Goal: Task Accomplishment & Management: Complete application form

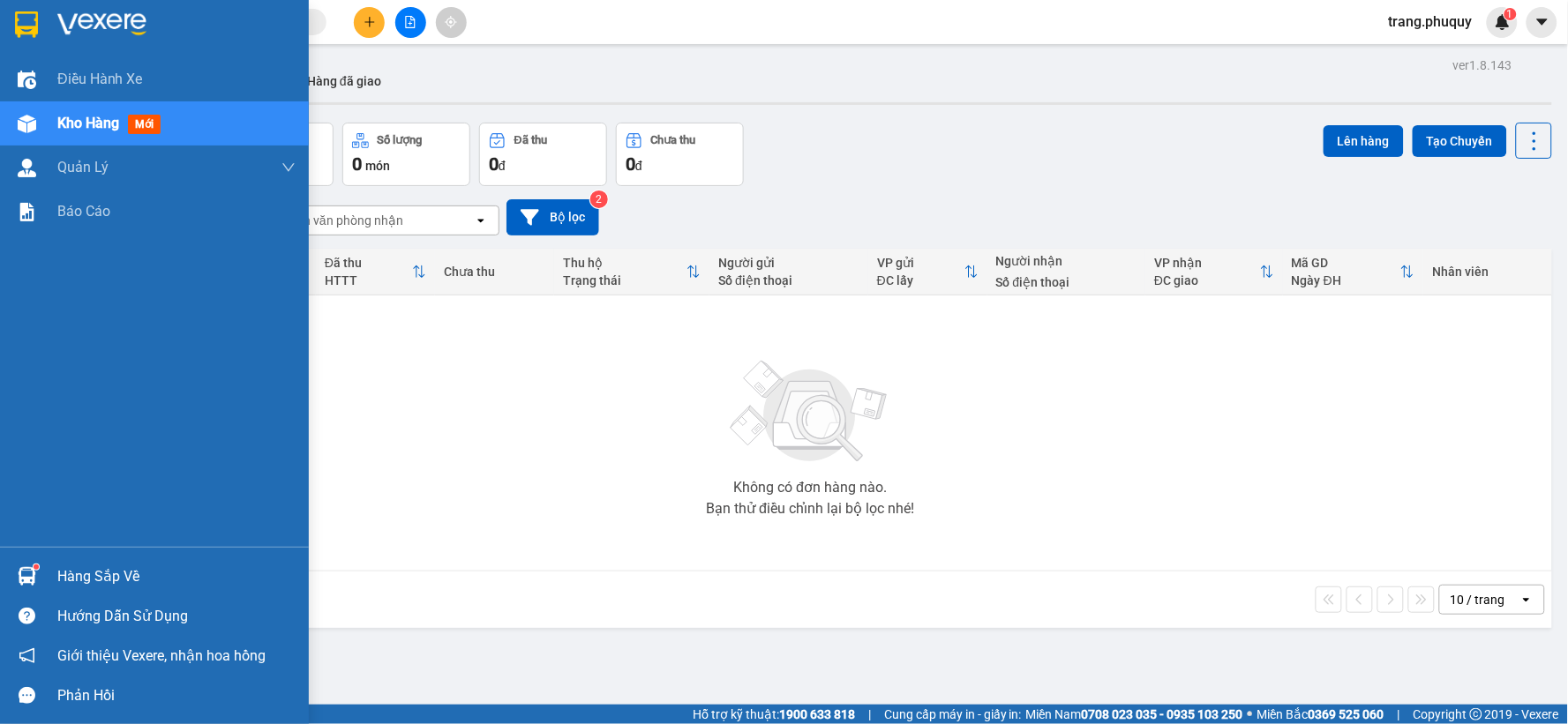
click at [95, 125] on span "Kho hàng" at bounding box center [88, 123] width 62 height 17
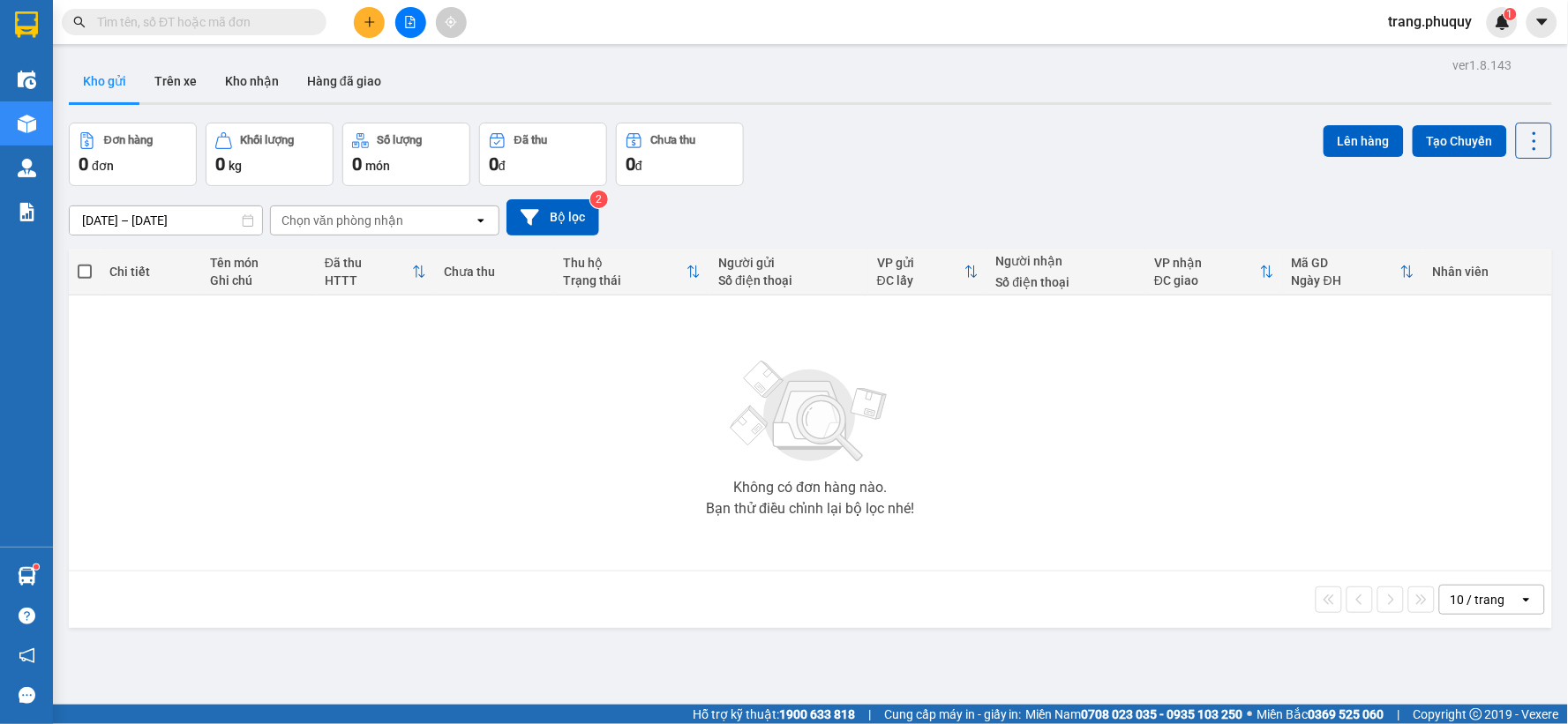
click at [143, 20] on input "text" at bounding box center [201, 22] width 208 height 20
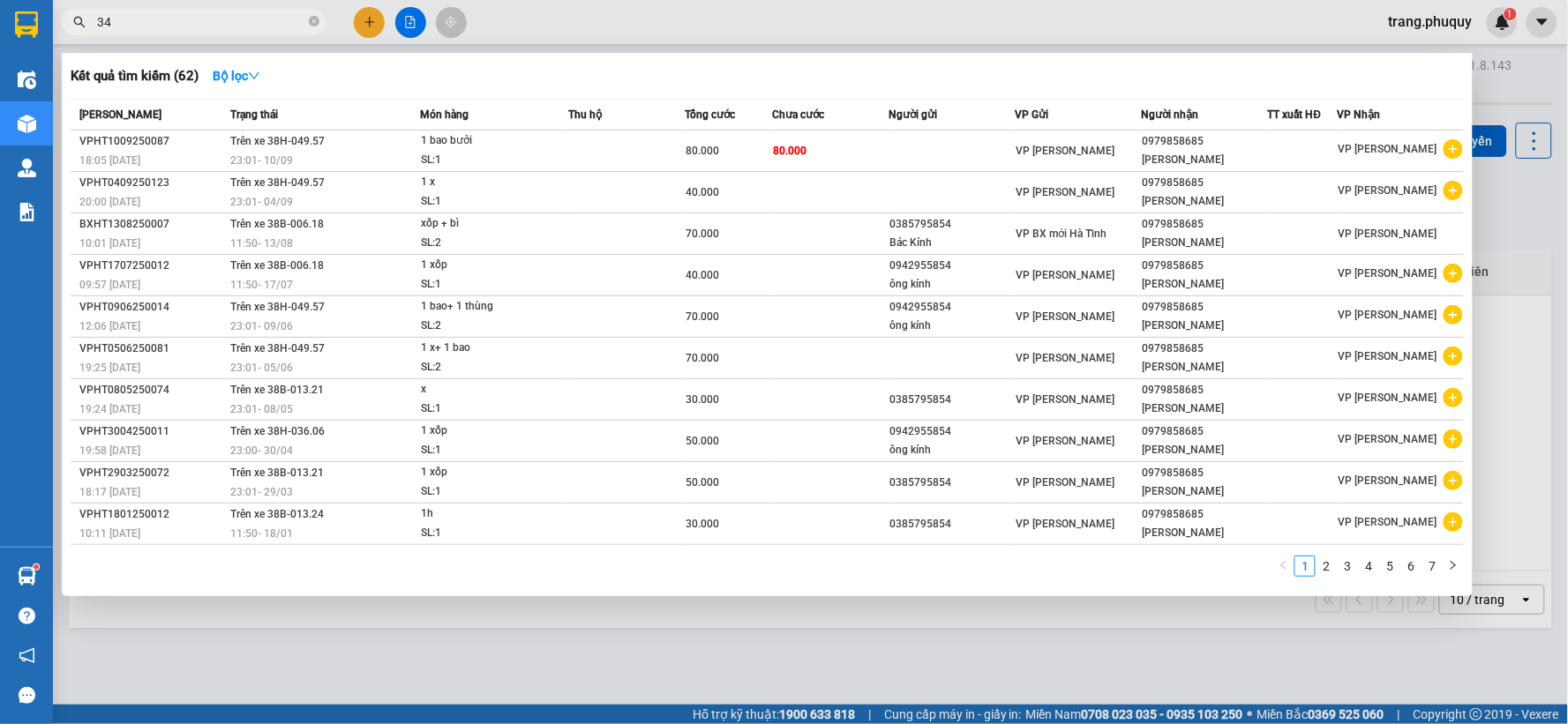
type input "3"
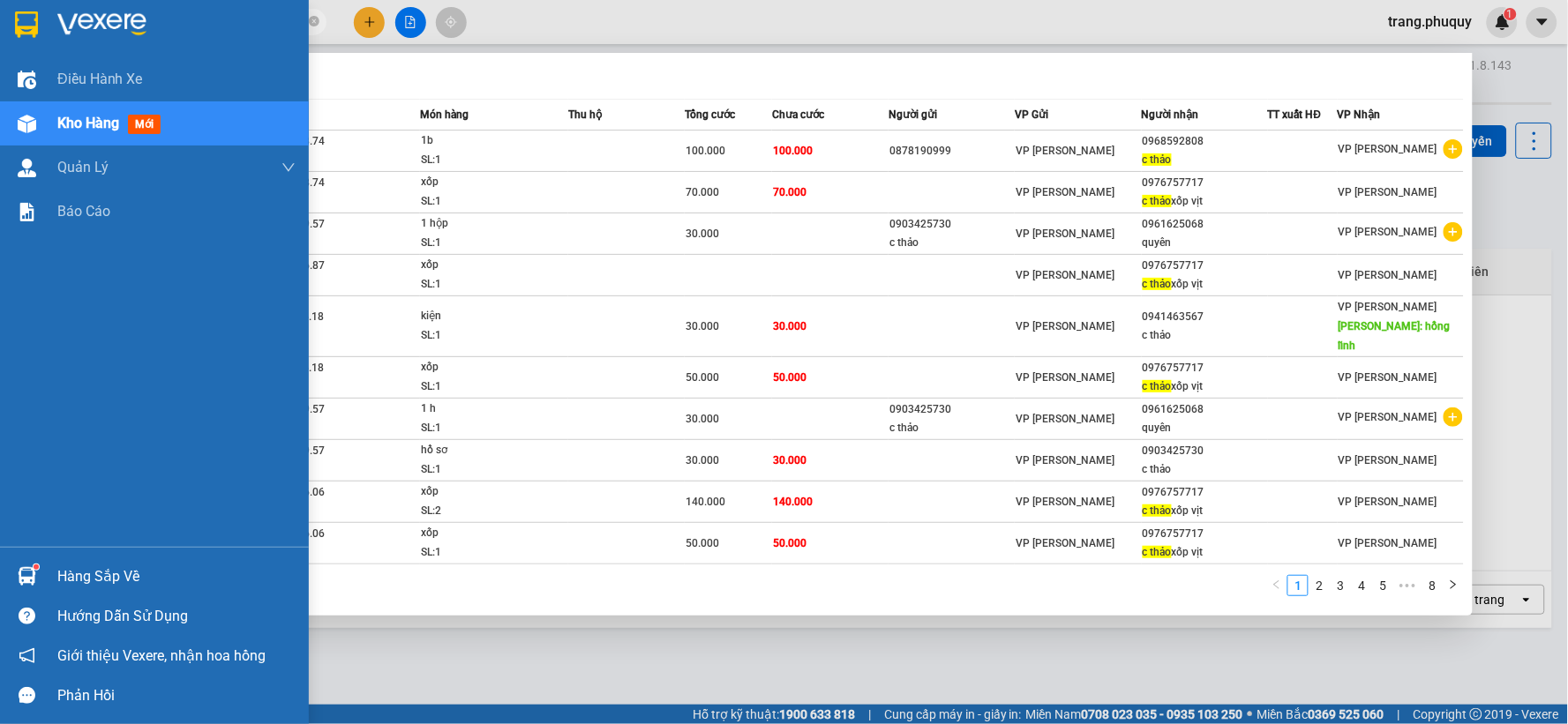
drag, startPoint x: 148, startPoint y: 22, endPoint x: 0, endPoint y: 22, distance: 148.0
click at [0, 22] on section "Kết quả tìm kiếm ( 75 ) Bộ lọc Mã ĐH Trạng thái Món hàng Thu hộ Tổng cước Chưa …" at bounding box center [784, 362] width 1568 height 724
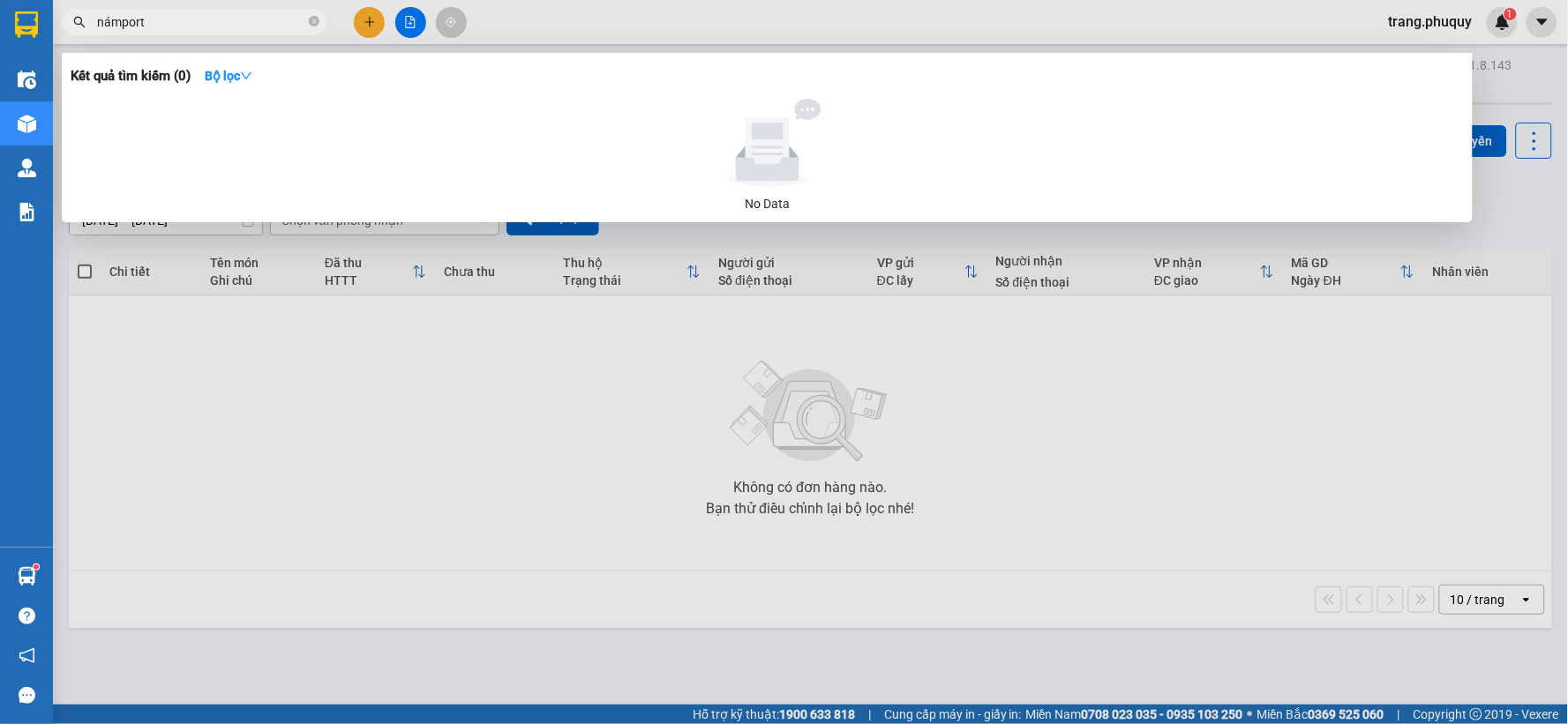
click at [518, 100] on div at bounding box center [767, 143] width 1380 height 88
drag, startPoint x: 122, startPoint y: 22, endPoint x: 93, endPoint y: 27, distance: 29.4
click at [93, 27] on span "námport" at bounding box center [194, 22] width 265 height 26
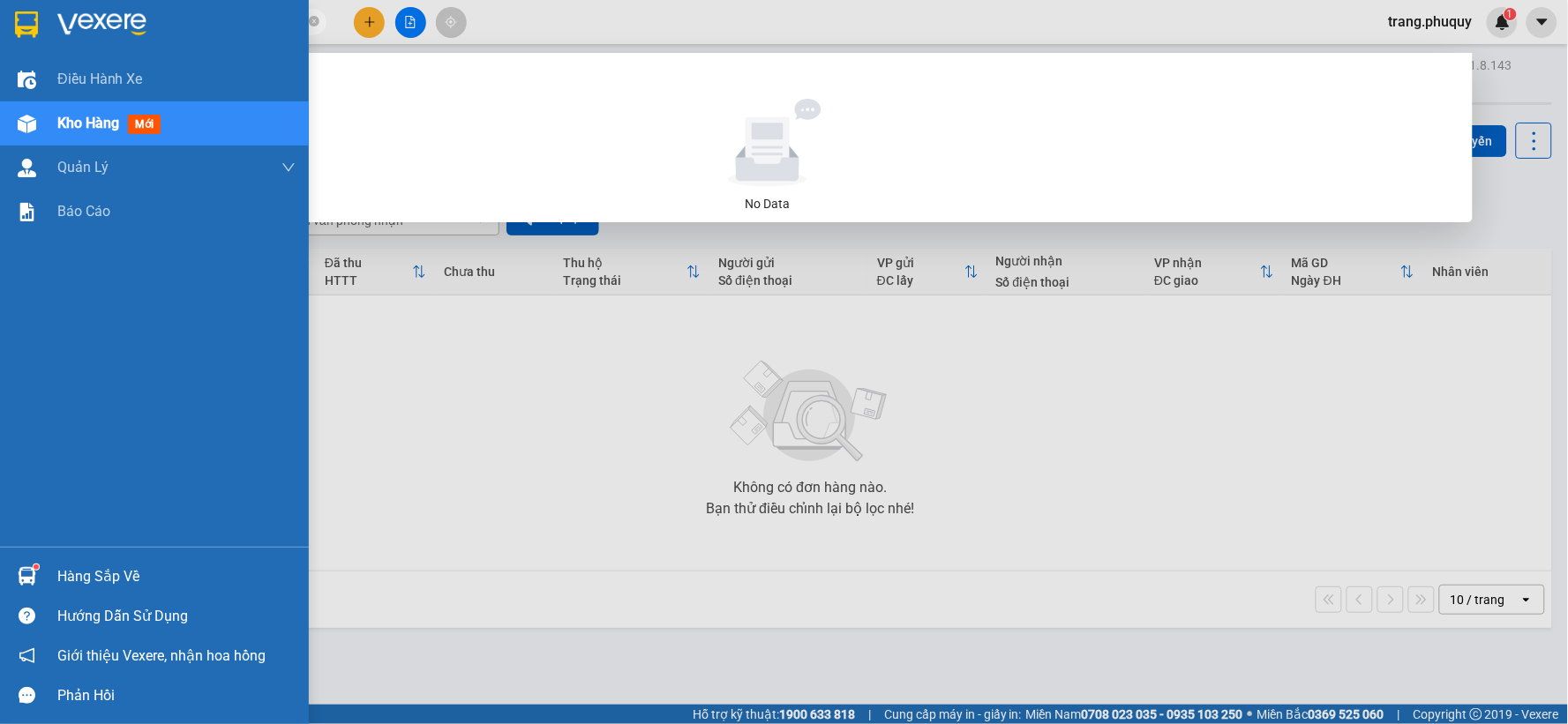
drag, startPoint x: 163, startPoint y: 13, endPoint x: 48, endPoint y: 40, distance: 118.1
click at [48, 40] on section "Kết quả tìm kiếm ( 0 ) Bộ lọc No Data nam port trang.phuquy 1 Điều hành xe Kho …" at bounding box center [784, 362] width 1568 height 724
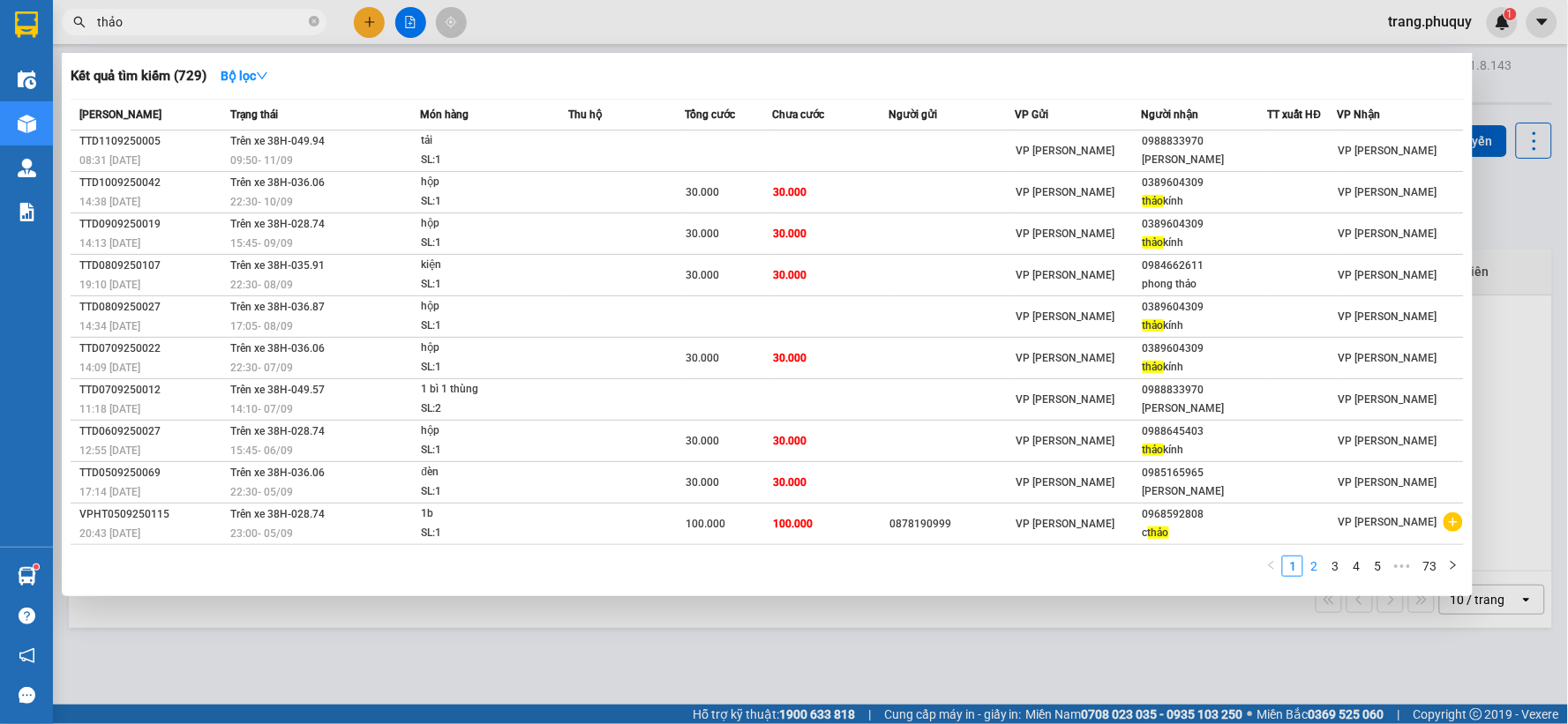
type input "thảo"
click at [1318, 569] on link "2" at bounding box center [1314, 566] width 20 height 20
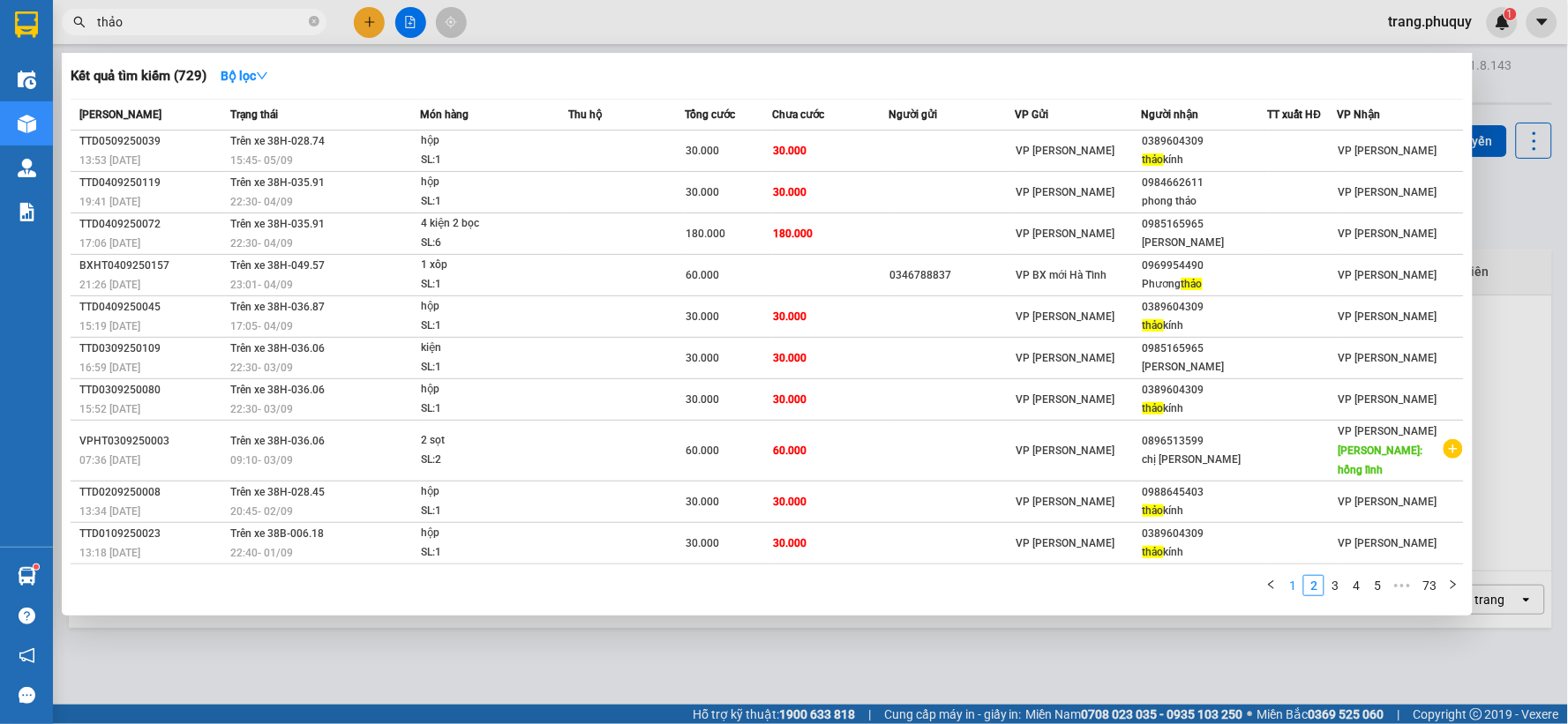
click at [1299, 576] on link "1" at bounding box center [1293, 586] width 20 height 20
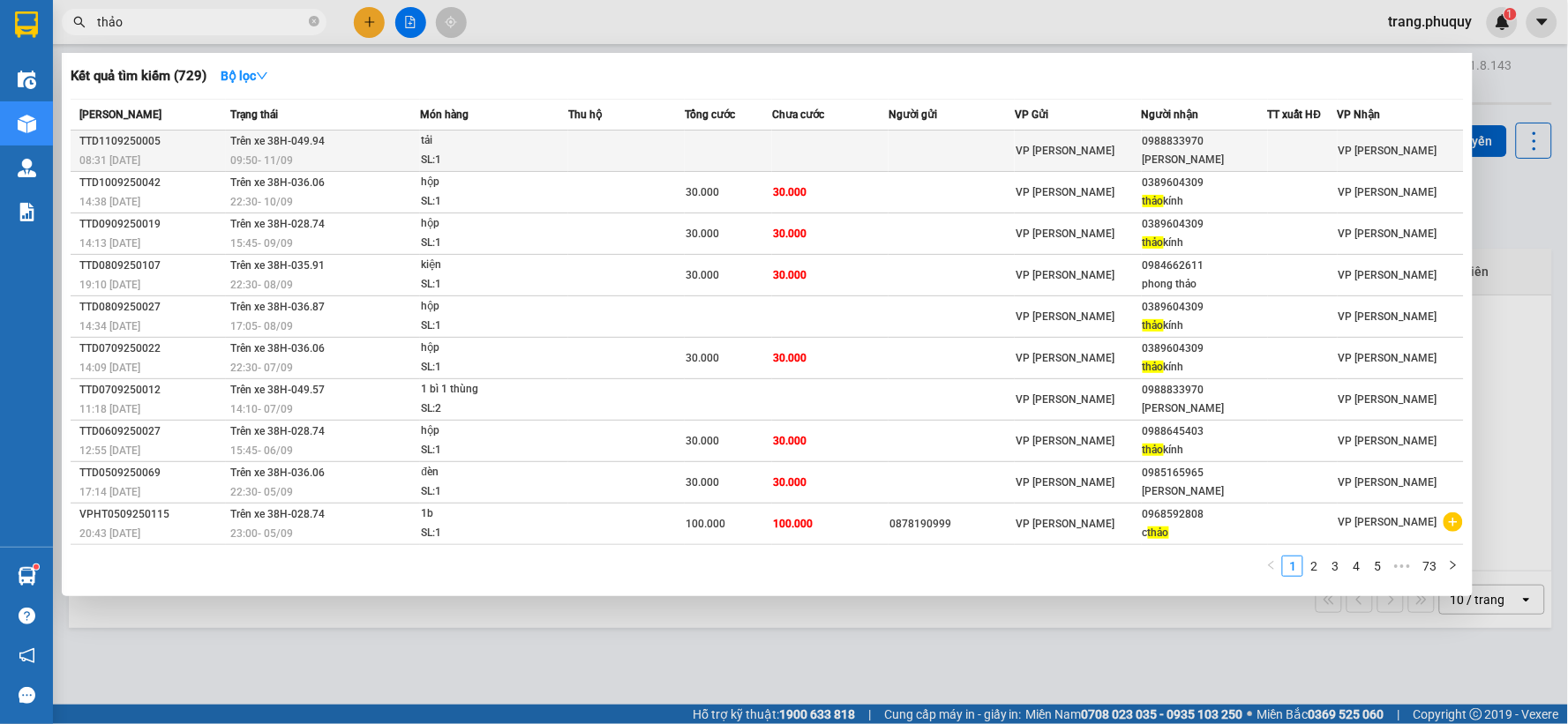
click at [1212, 153] on div "[PERSON_NAME]" at bounding box center [1204, 160] width 125 height 19
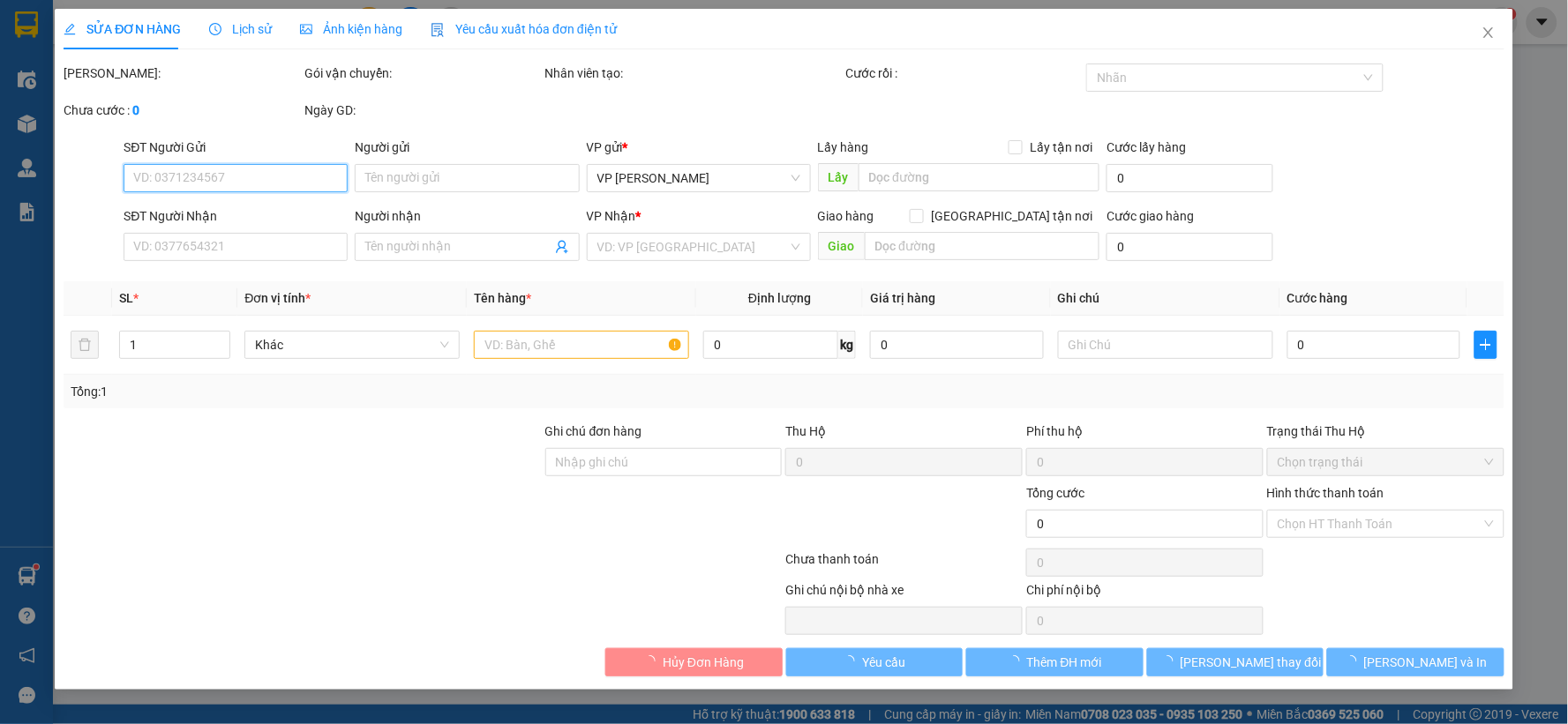
type input "0988833970"
type input "[PERSON_NAME]"
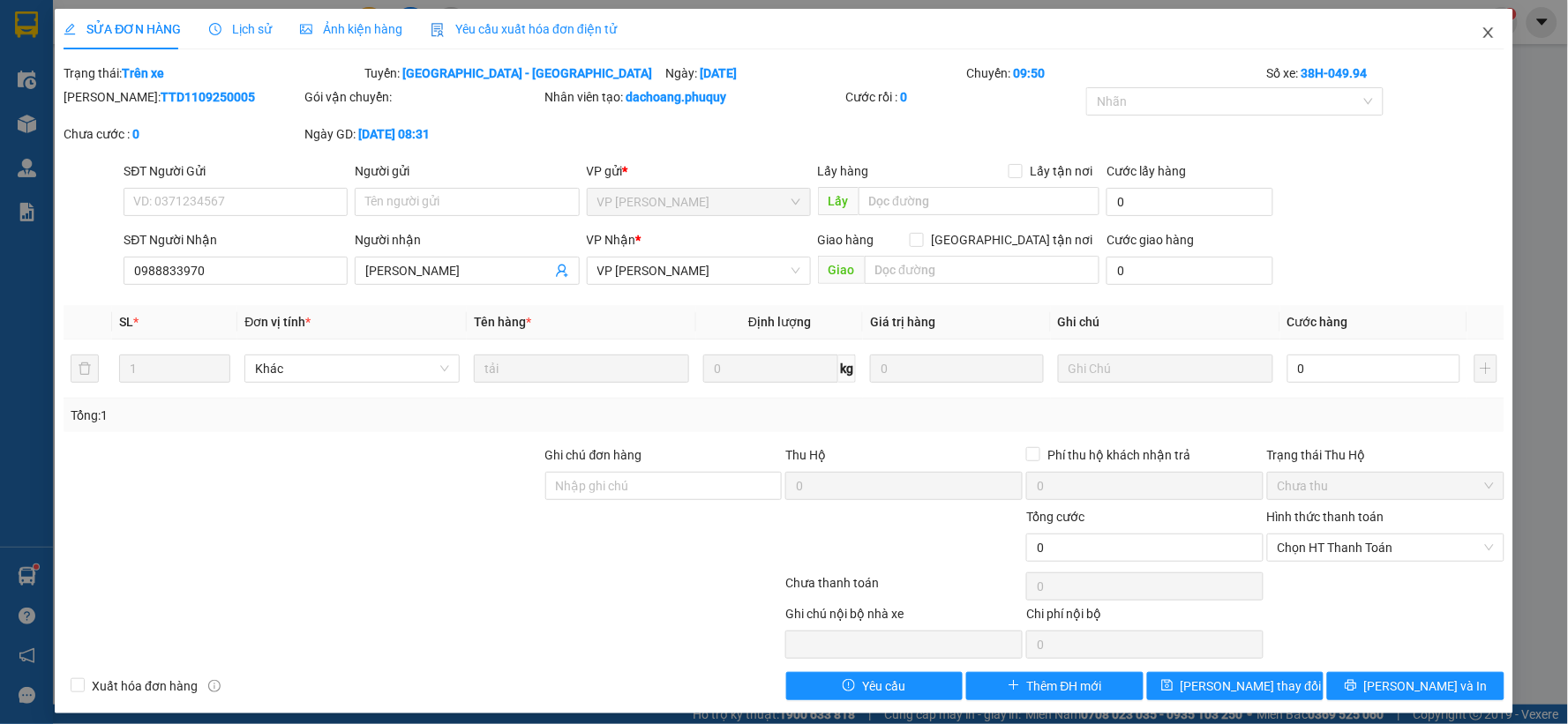
click at [1482, 37] on icon "close" at bounding box center [1489, 33] width 14 height 14
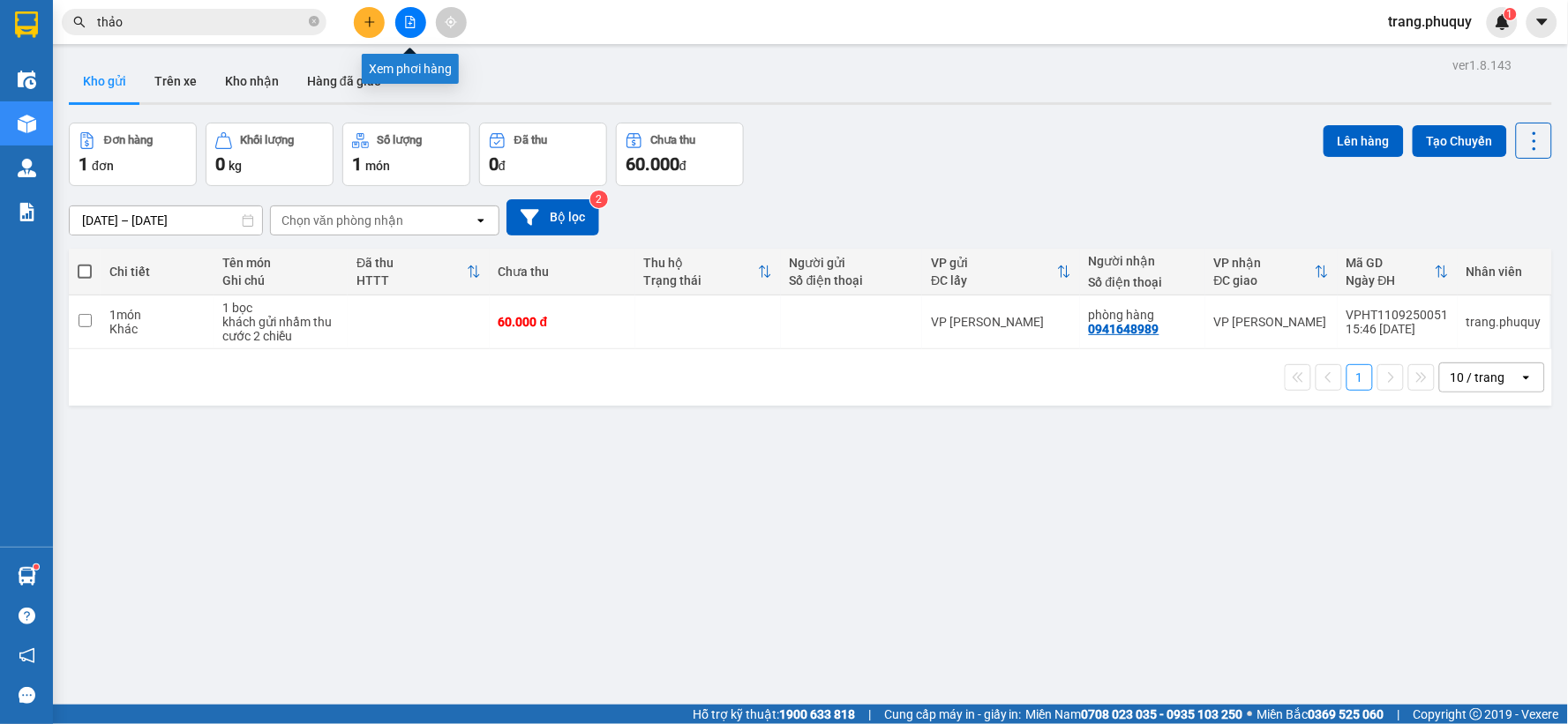
click at [412, 22] on icon "file-add" at bounding box center [410, 22] width 13 height 13
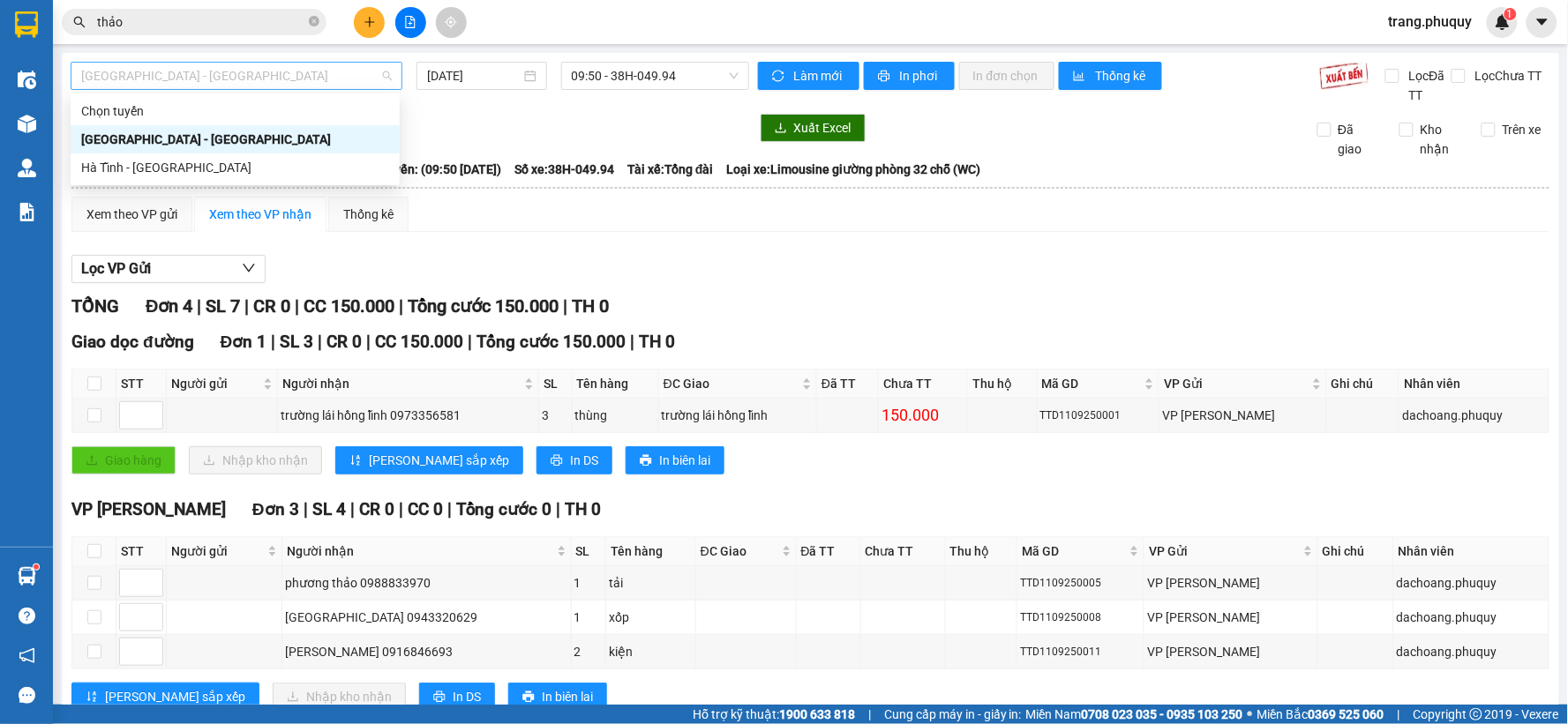
click at [311, 78] on span "[GEOGRAPHIC_DATA] - [GEOGRAPHIC_DATA]" at bounding box center [236, 75] width 311 height 26
click at [180, 161] on div "Hà Tĩnh - [GEOGRAPHIC_DATA]" at bounding box center [234, 168] width 308 height 20
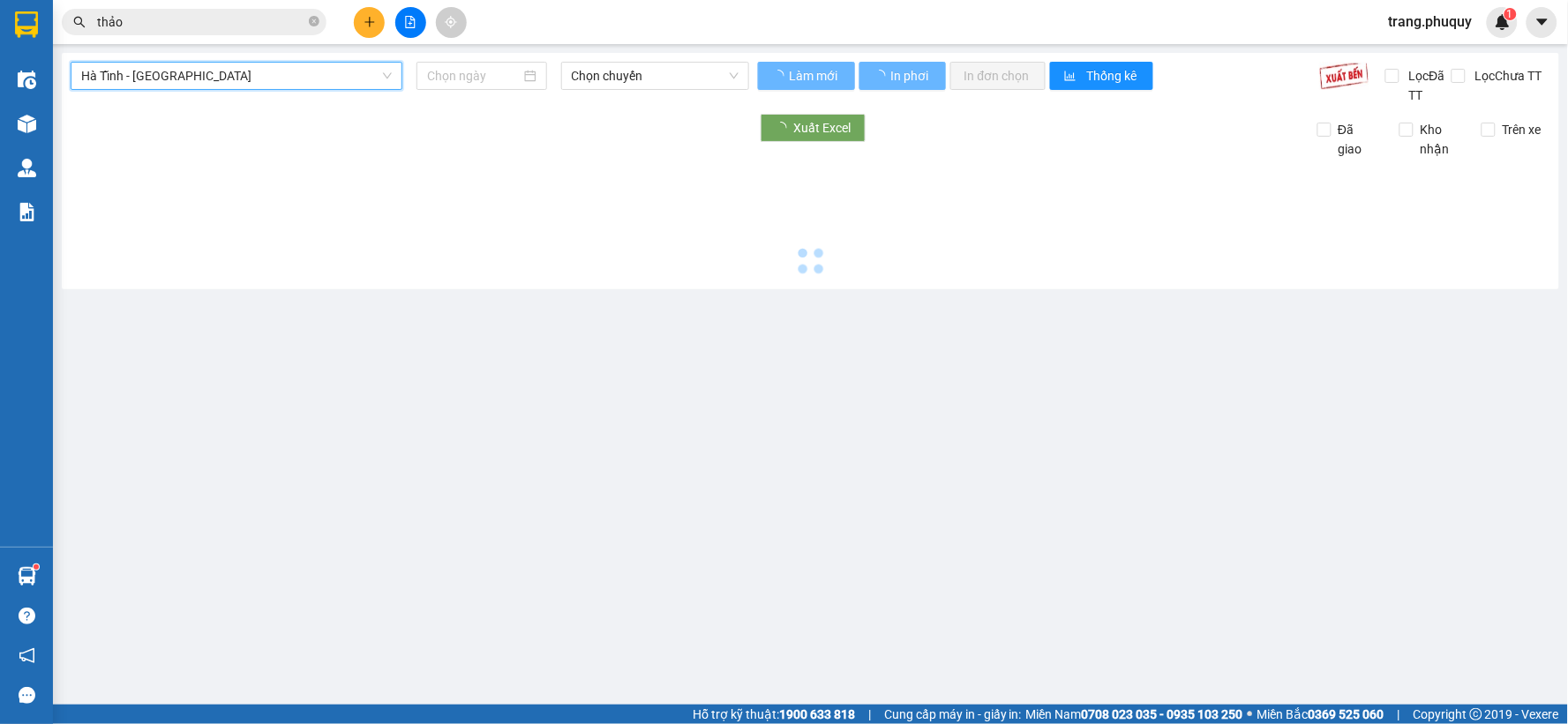
type input "[DATE]"
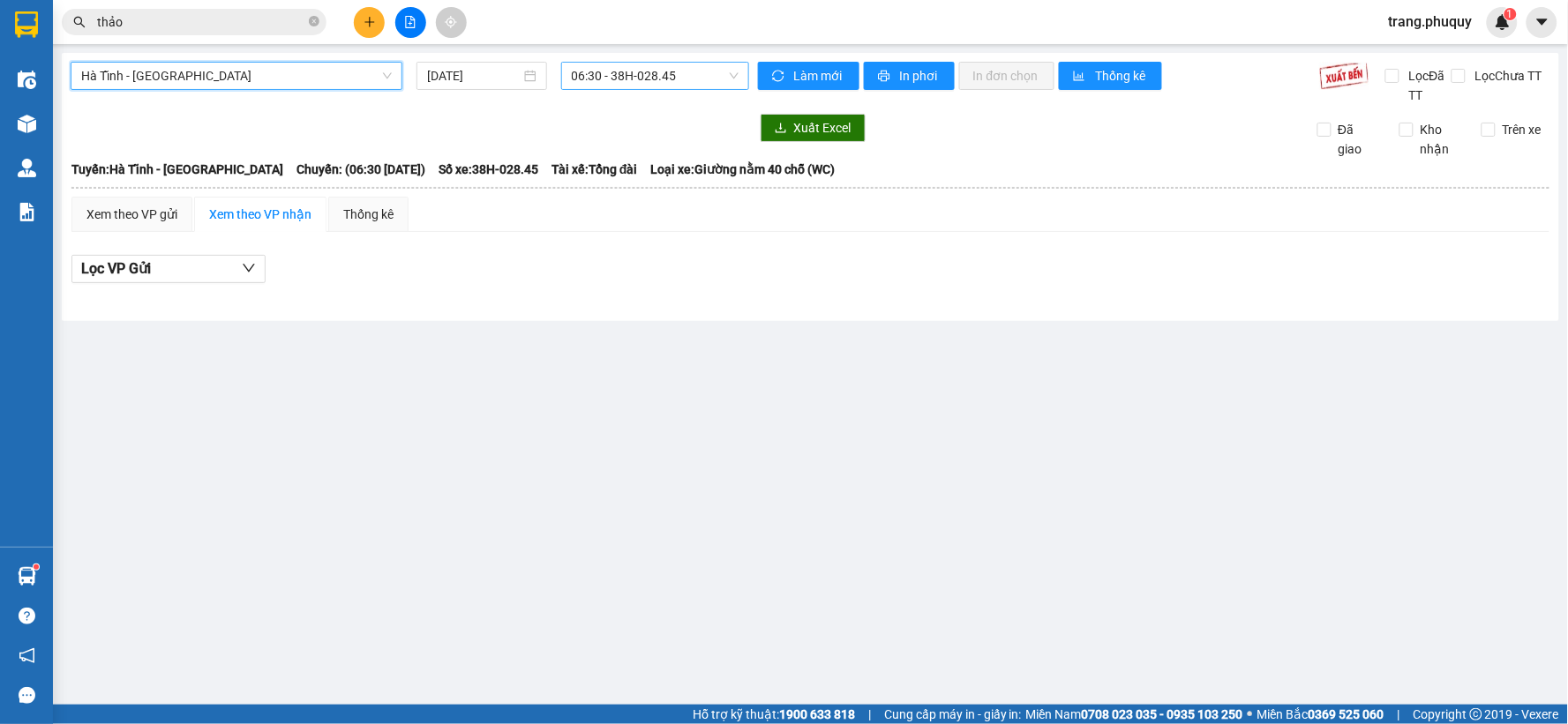
click at [604, 72] on span "06:30 - 38H-028.45" at bounding box center [655, 75] width 167 height 26
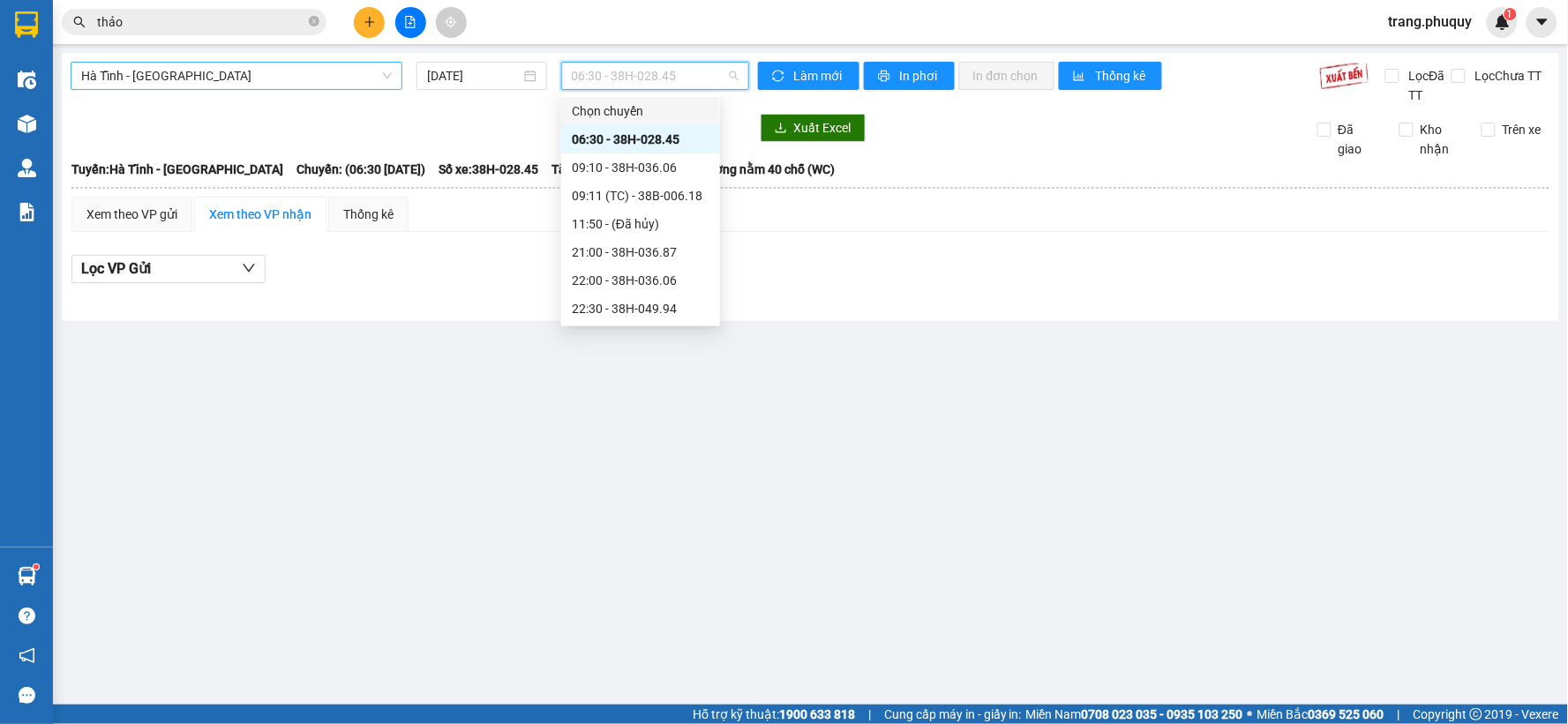
click at [235, 75] on span "Hà Tĩnh - [GEOGRAPHIC_DATA]" at bounding box center [236, 75] width 311 height 26
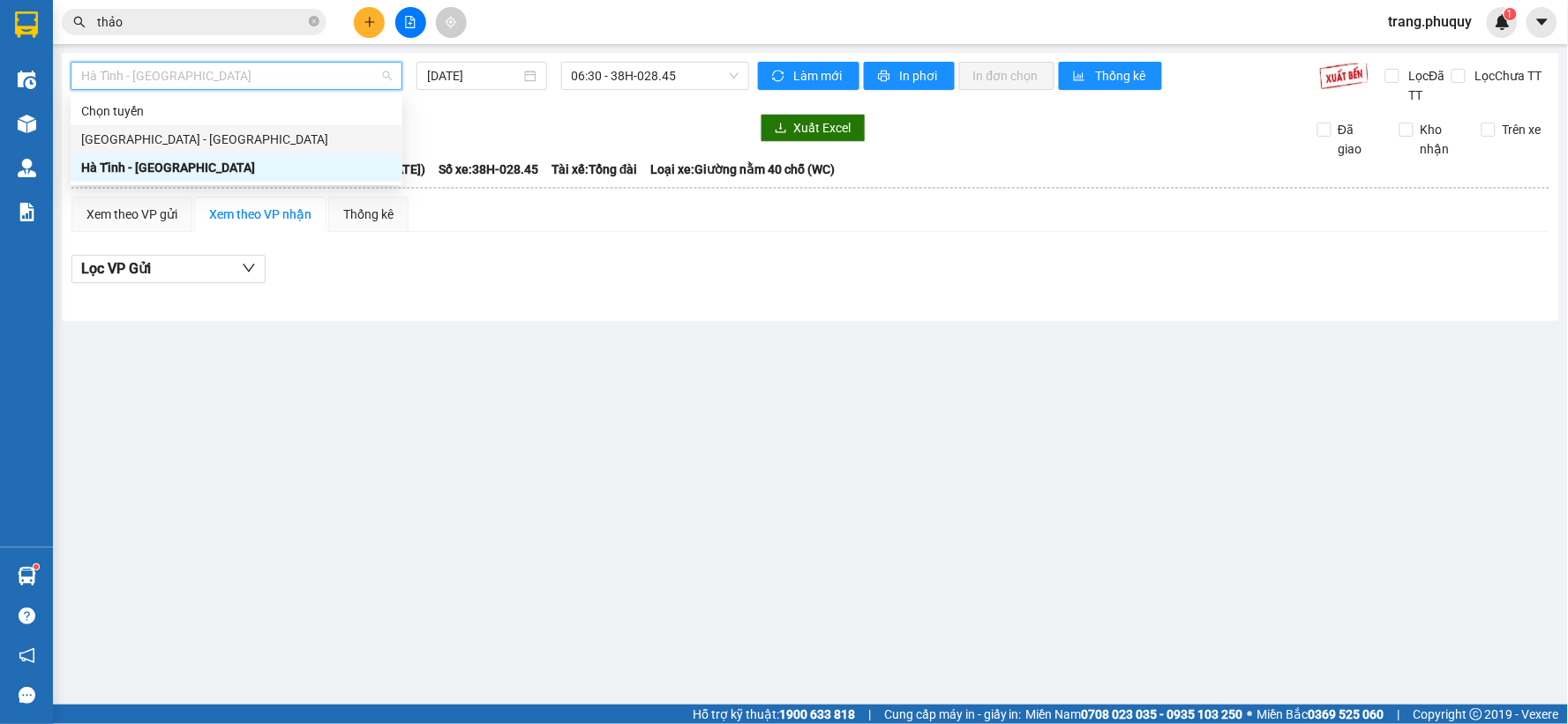
click at [161, 132] on div "[GEOGRAPHIC_DATA] - [GEOGRAPHIC_DATA]" at bounding box center [236, 140] width 311 height 20
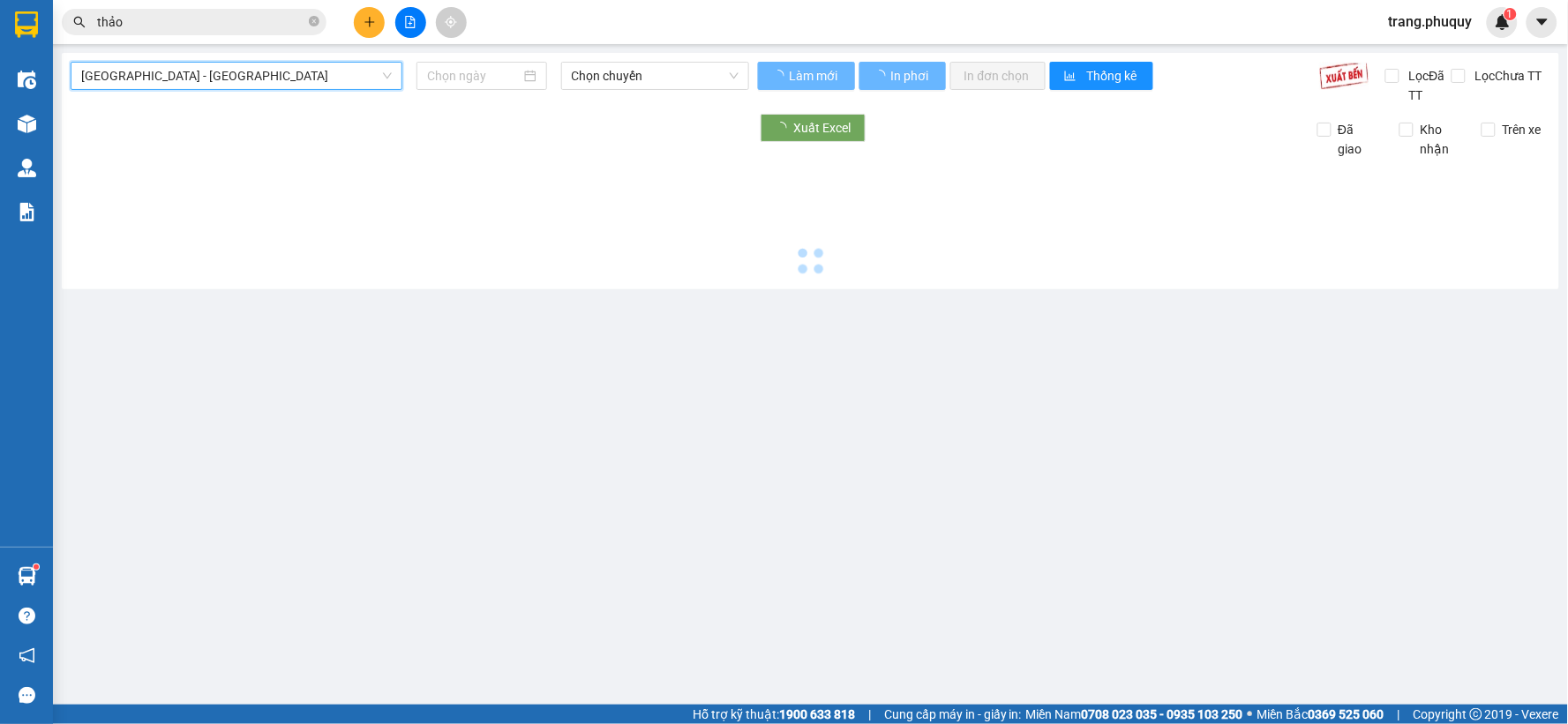
type input "[DATE]"
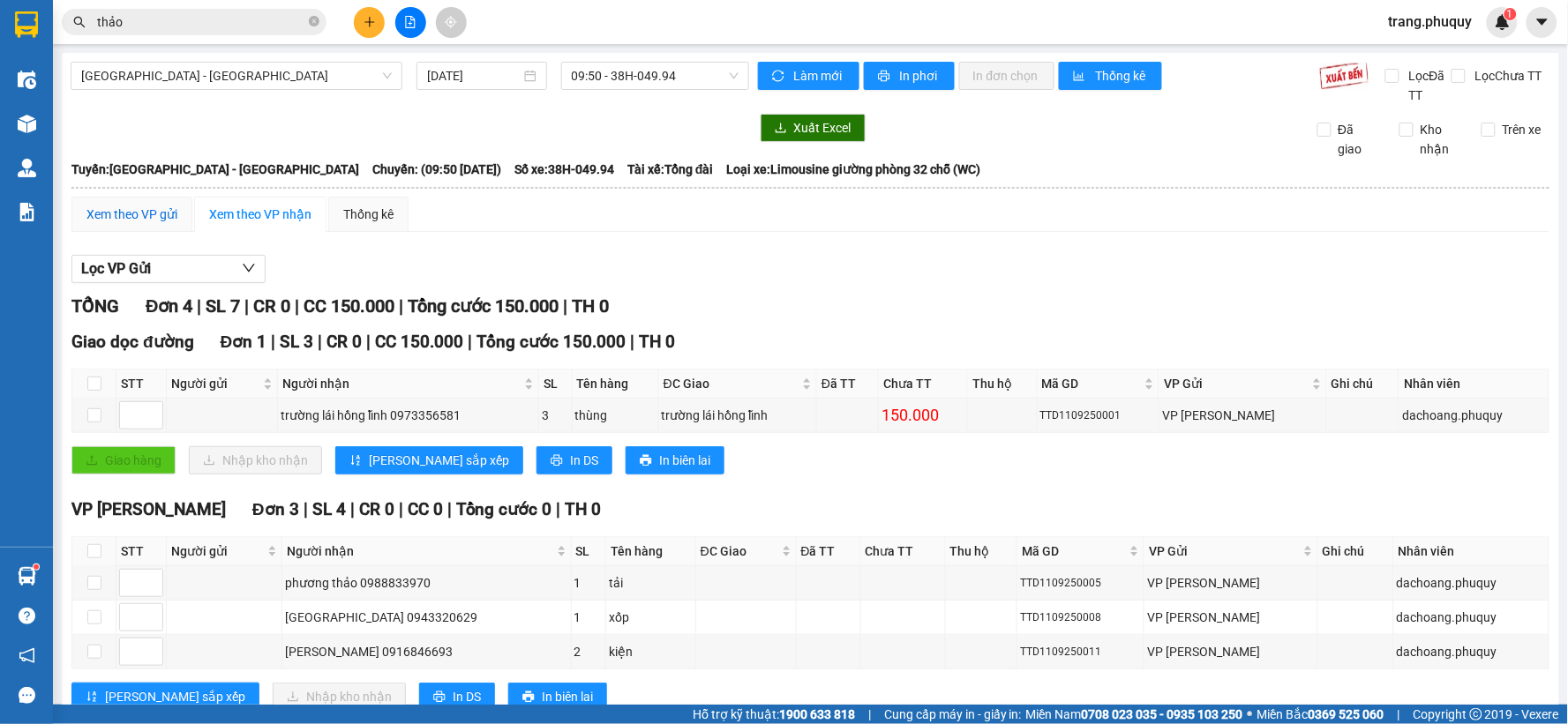
click at [145, 210] on div "Xem theo VP gửi" at bounding box center [131, 214] width 91 height 20
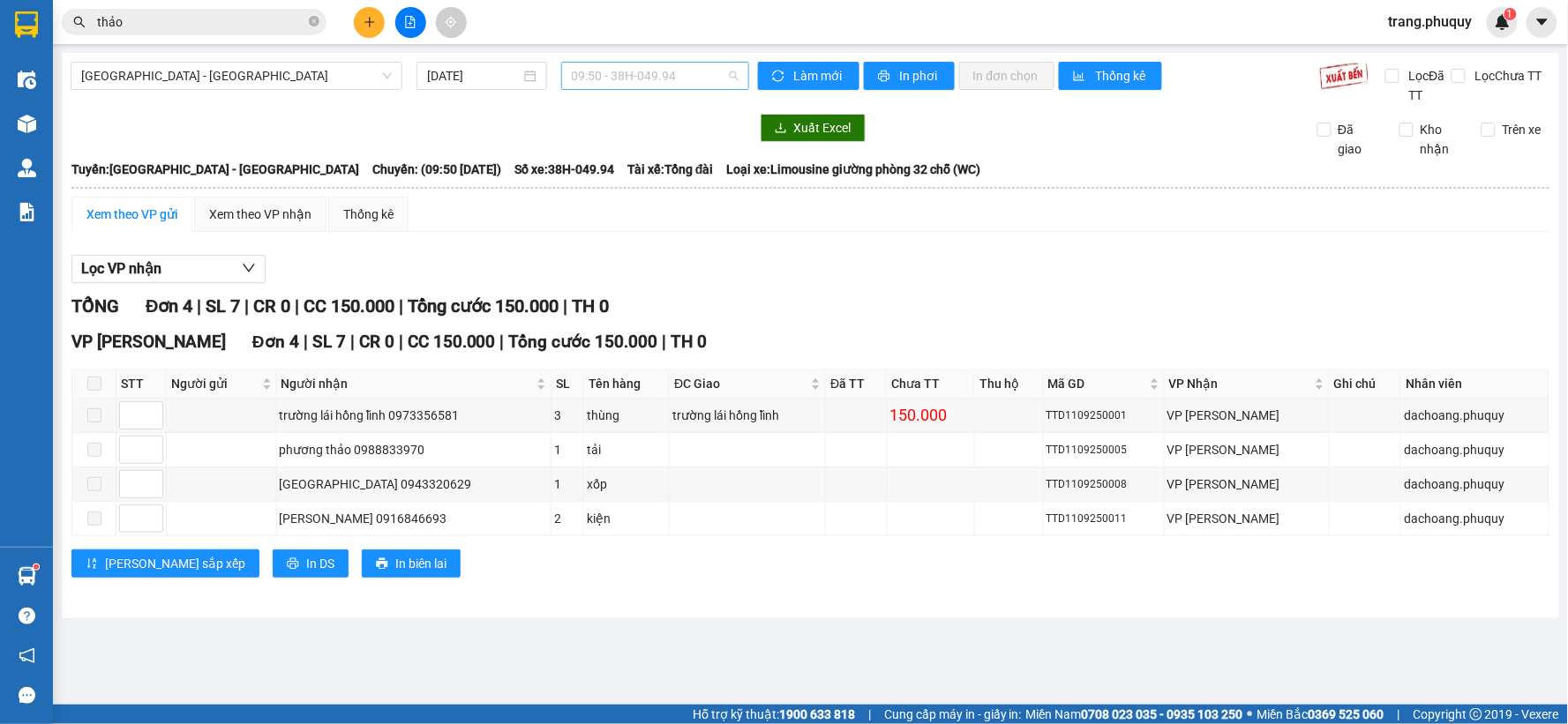
click at [637, 77] on span "09:50 - 38H-049.94" at bounding box center [655, 75] width 167 height 26
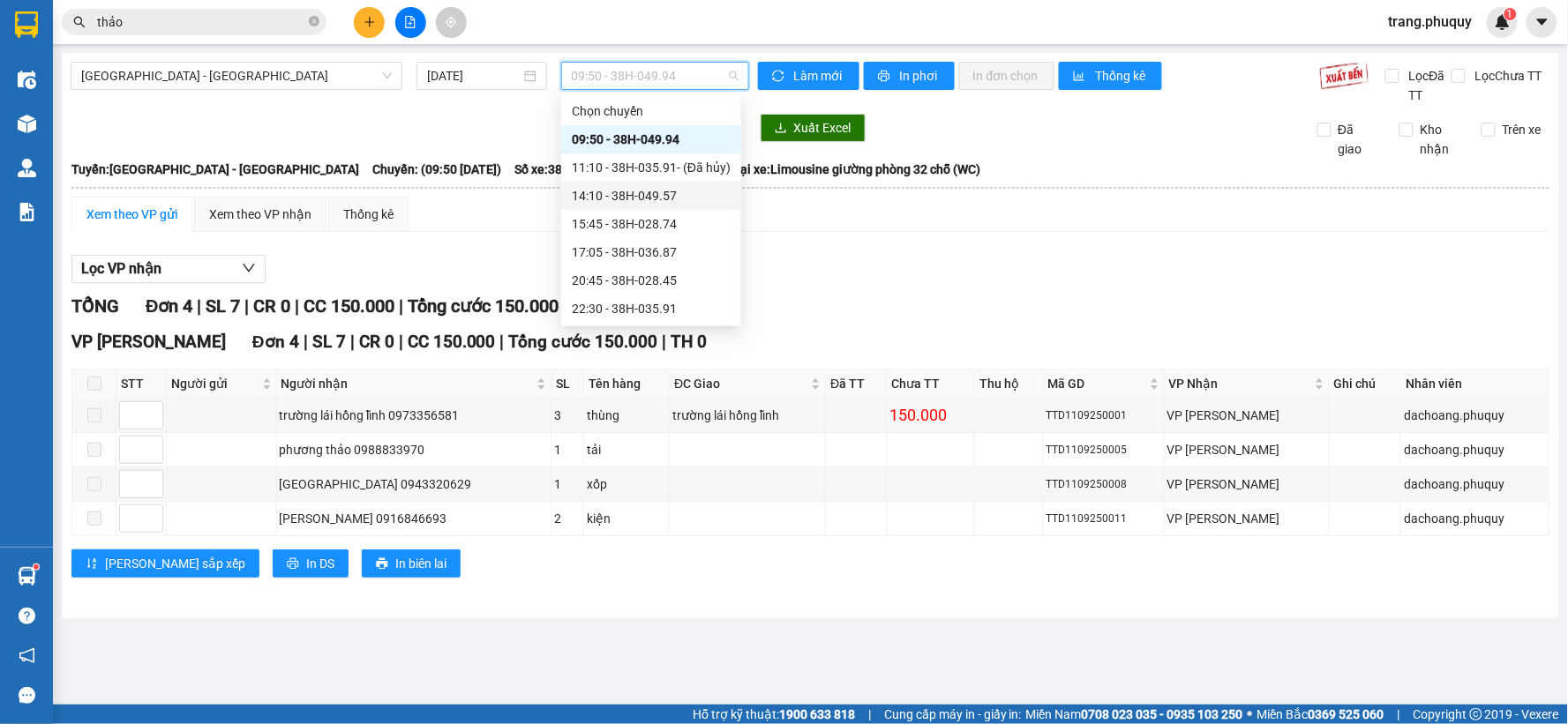
click at [648, 188] on div "14:10 - 38H-049.57" at bounding box center [651, 196] width 159 height 20
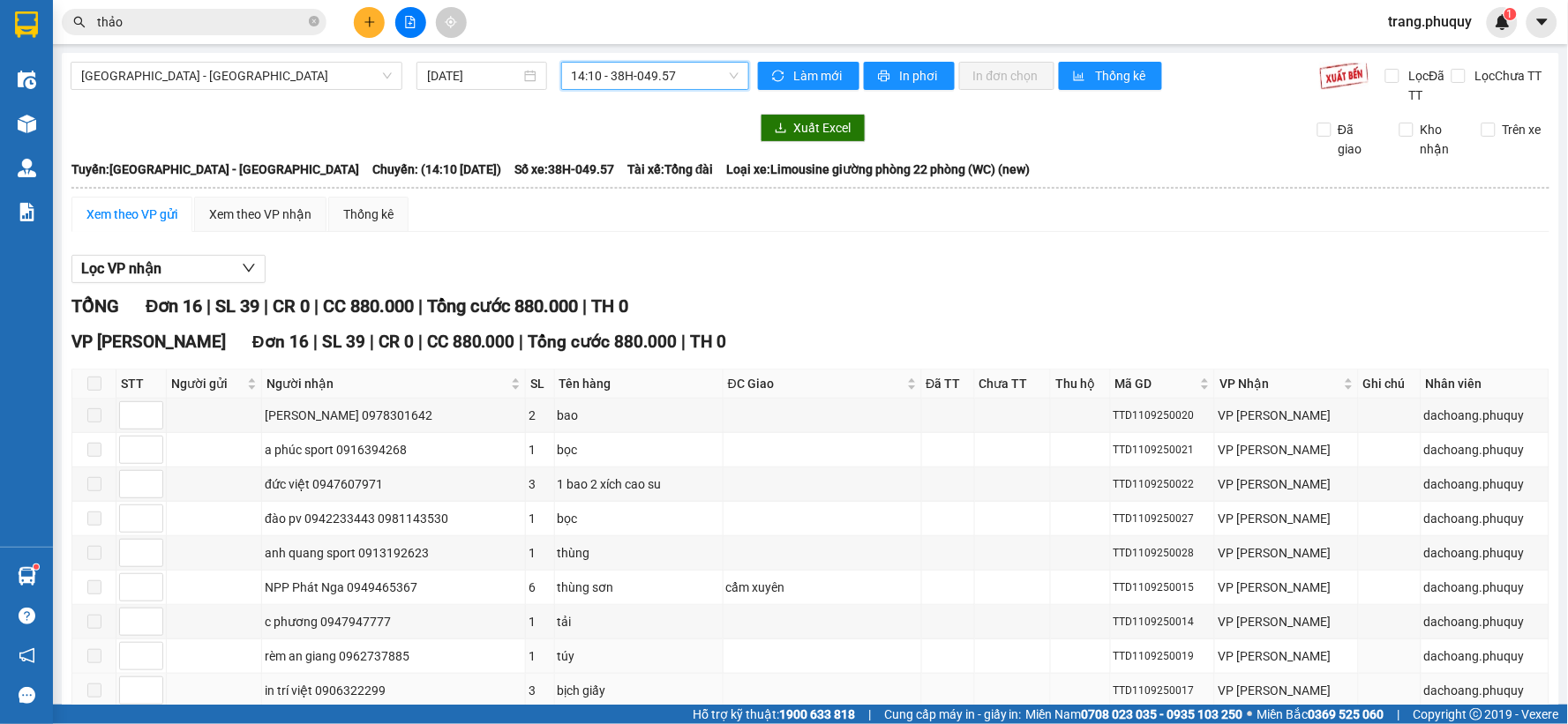
scroll to position [293, 0]
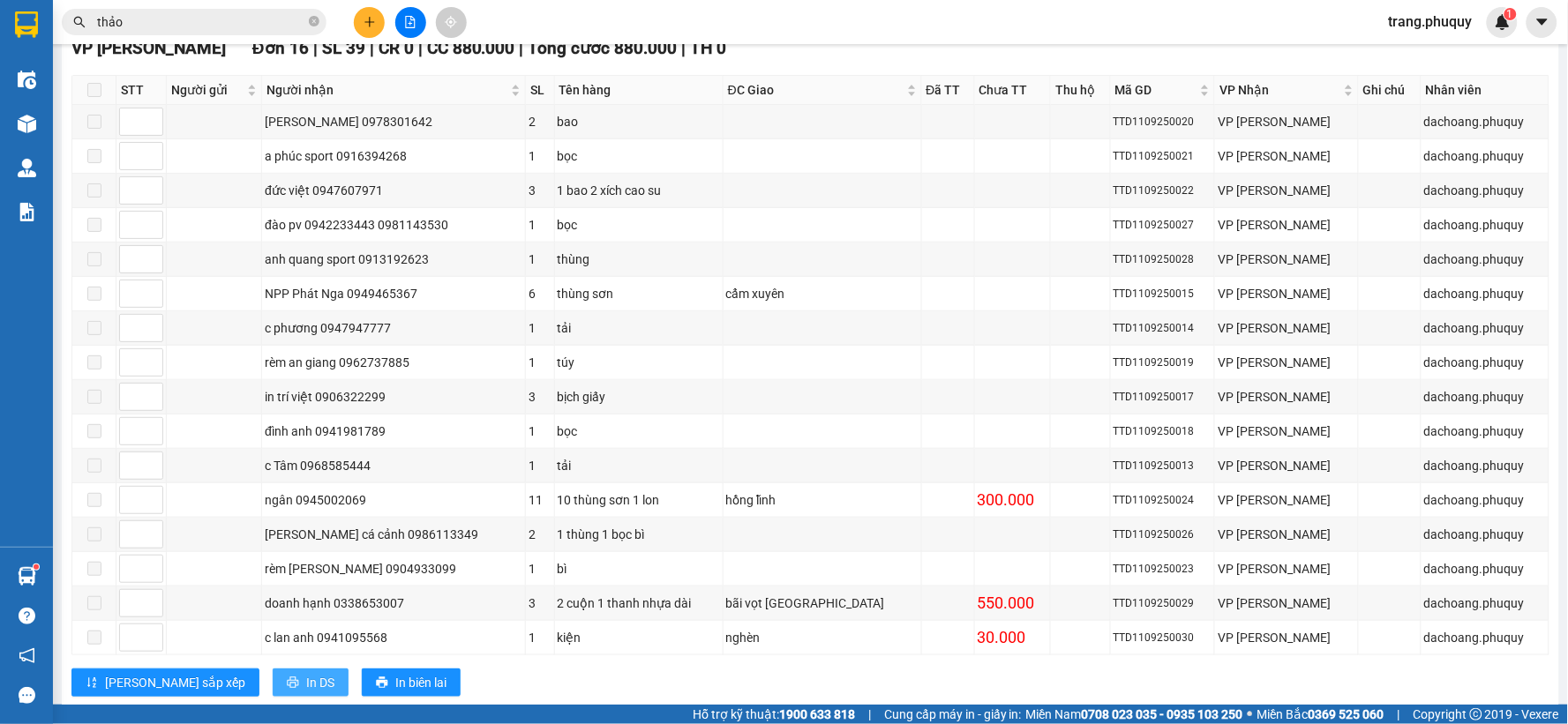
click at [306, 690] on span "In DS" at bounding box center [320, 683] width 28 height 20
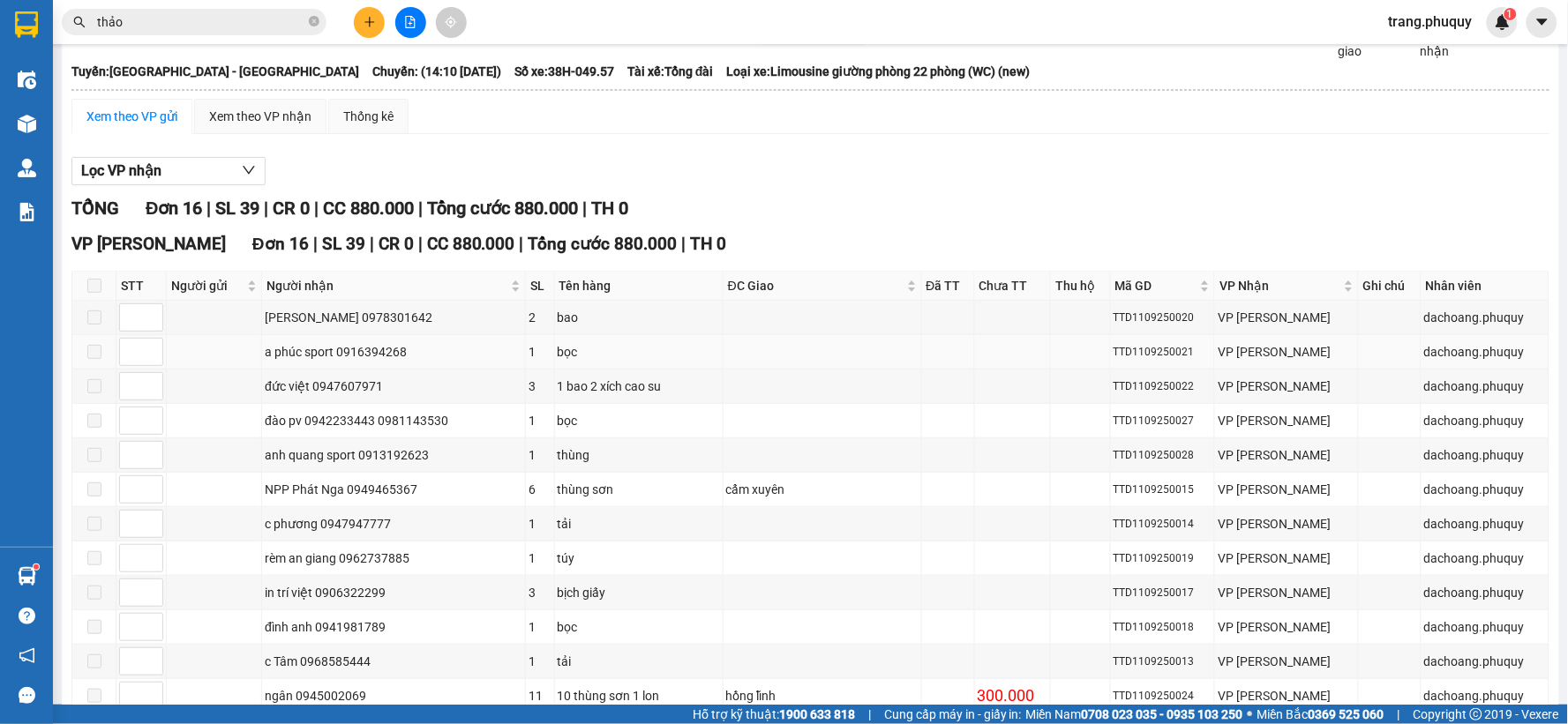
scroll to position [0, 0]
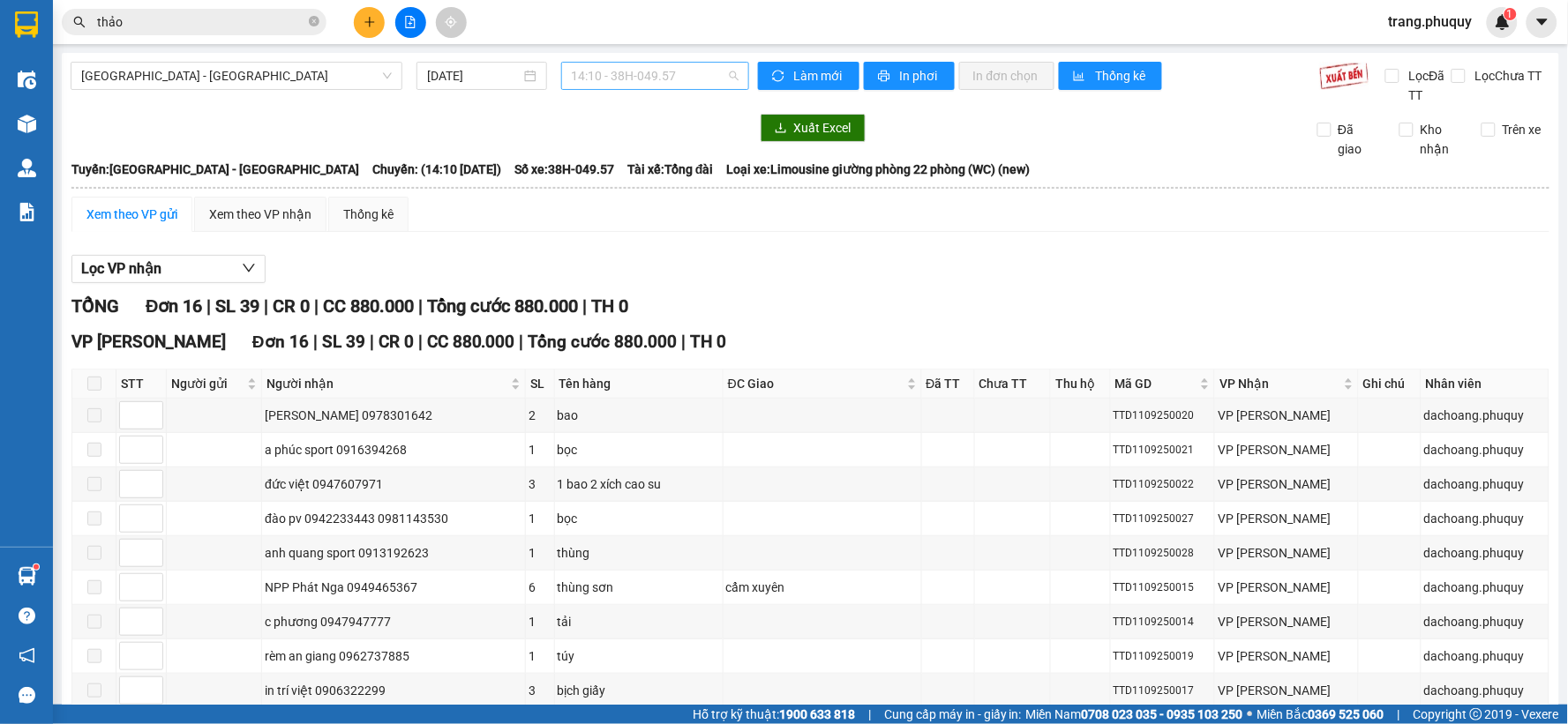
click at [674, 79] on span "14:10 - 38H-049.57" at bounding box center [655, 75] width 167 height 26
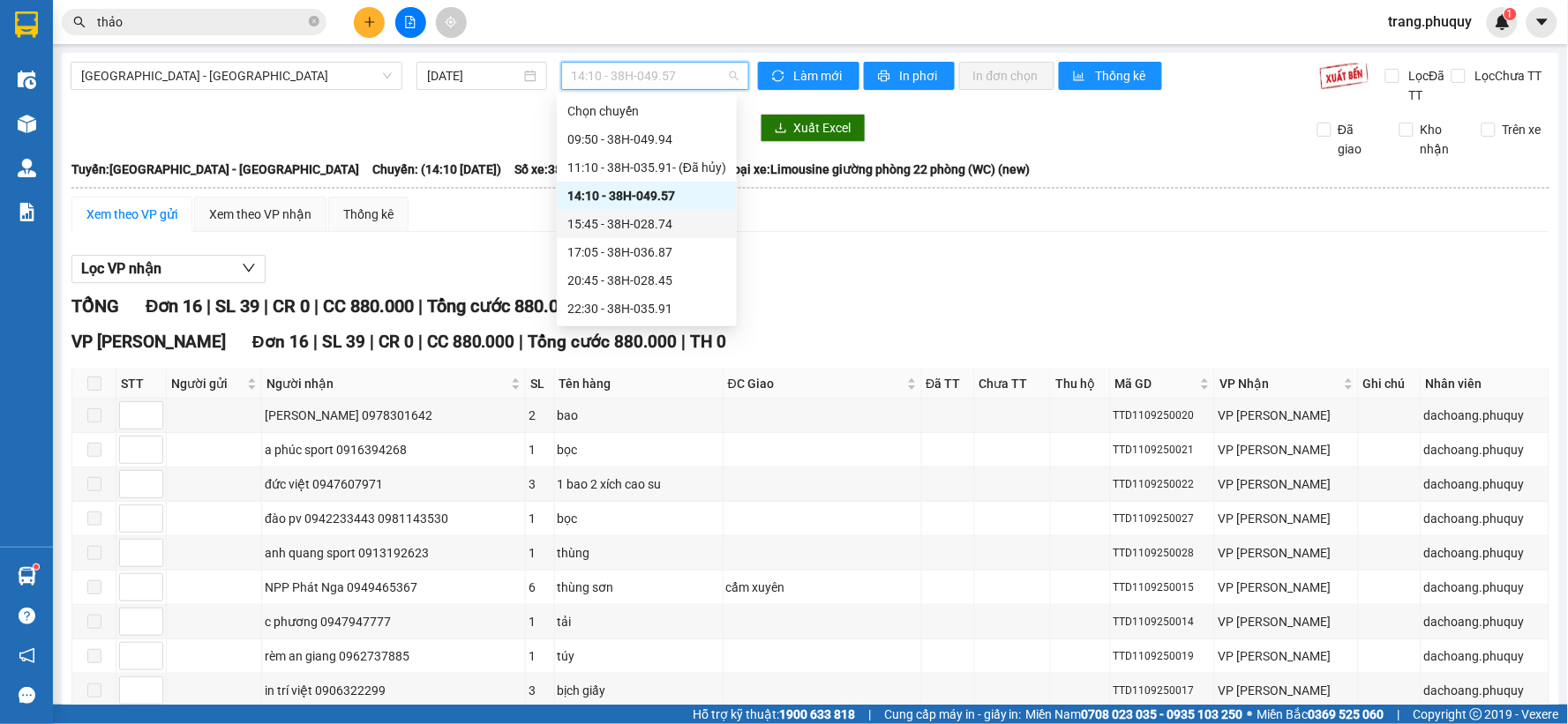
click at [640, 222] on div "15:45 - 38H-028.74" at bounding box center [646, 224] width 159 height 20
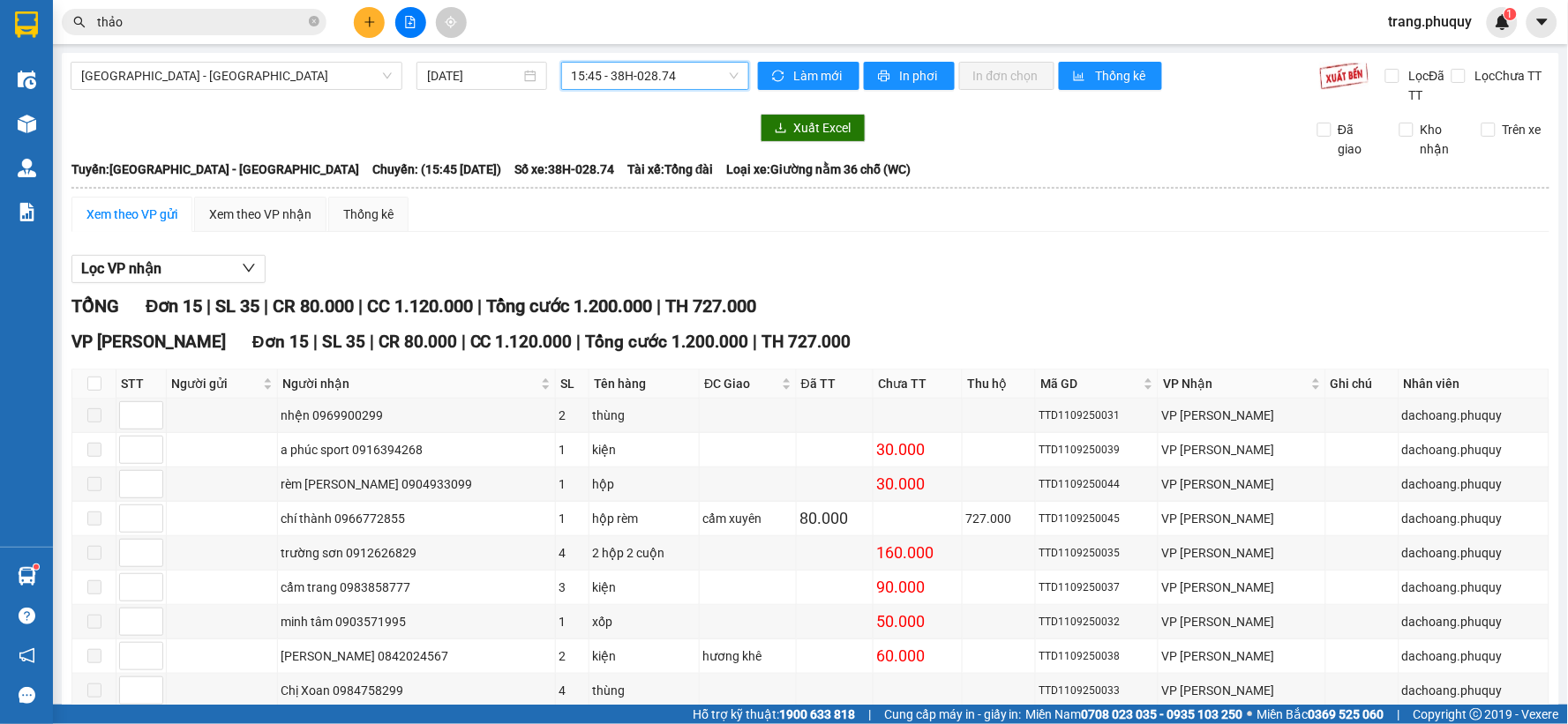
scroll to position [293, 0]
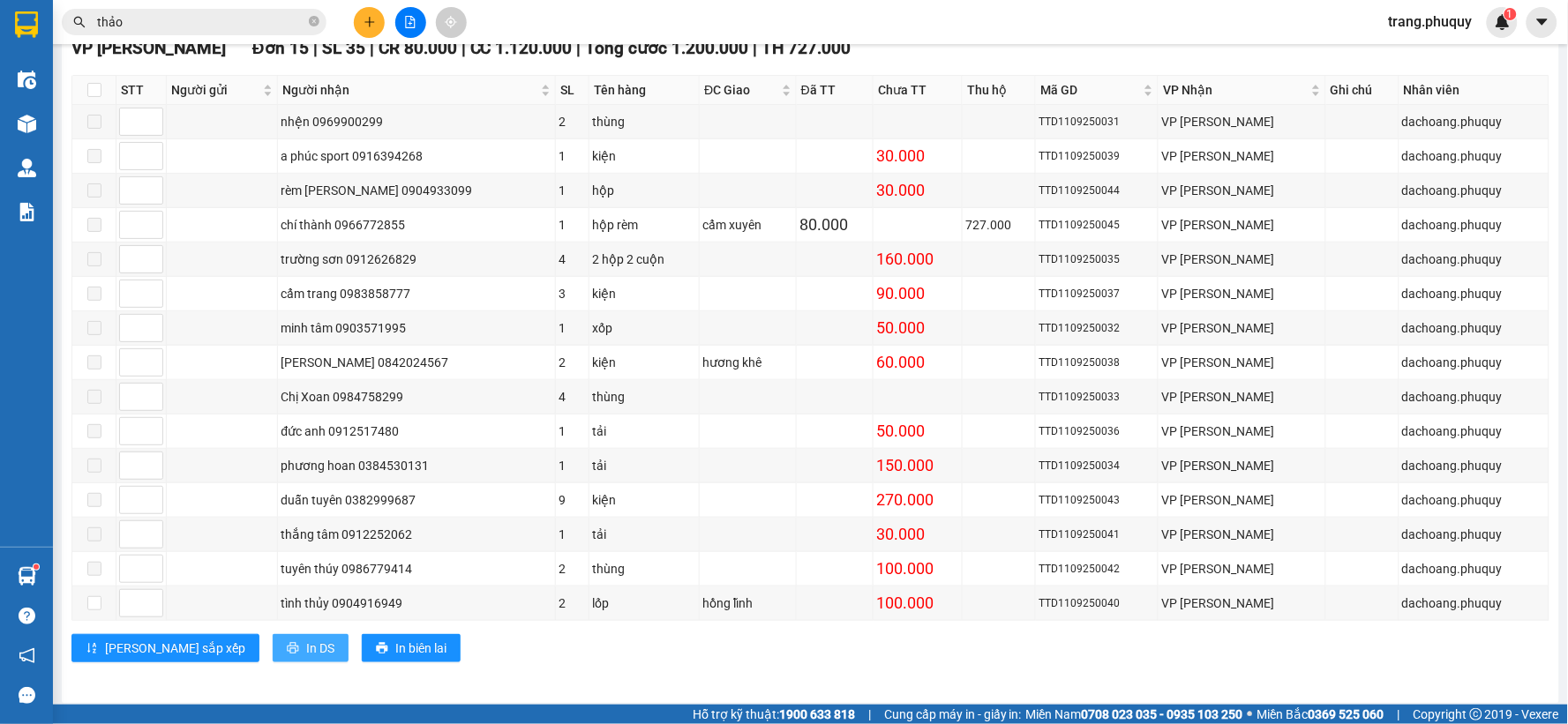
click at [273, 646] on button "In DS" at bounding box center [311, 648] width 76 height 28
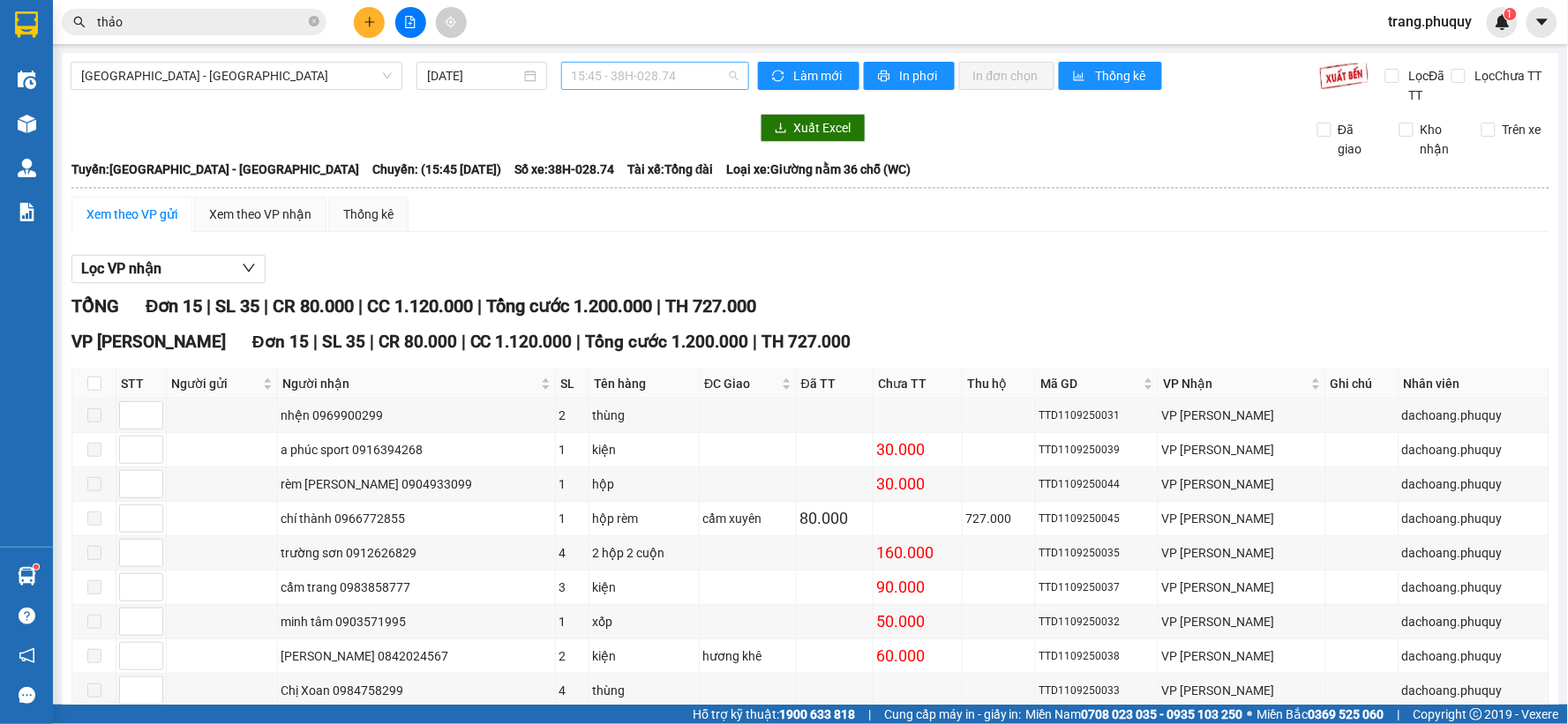
click at [563, 75] on div "15:45 - 38H-028.74" at bounding box center [654, 75] width 188 height 28
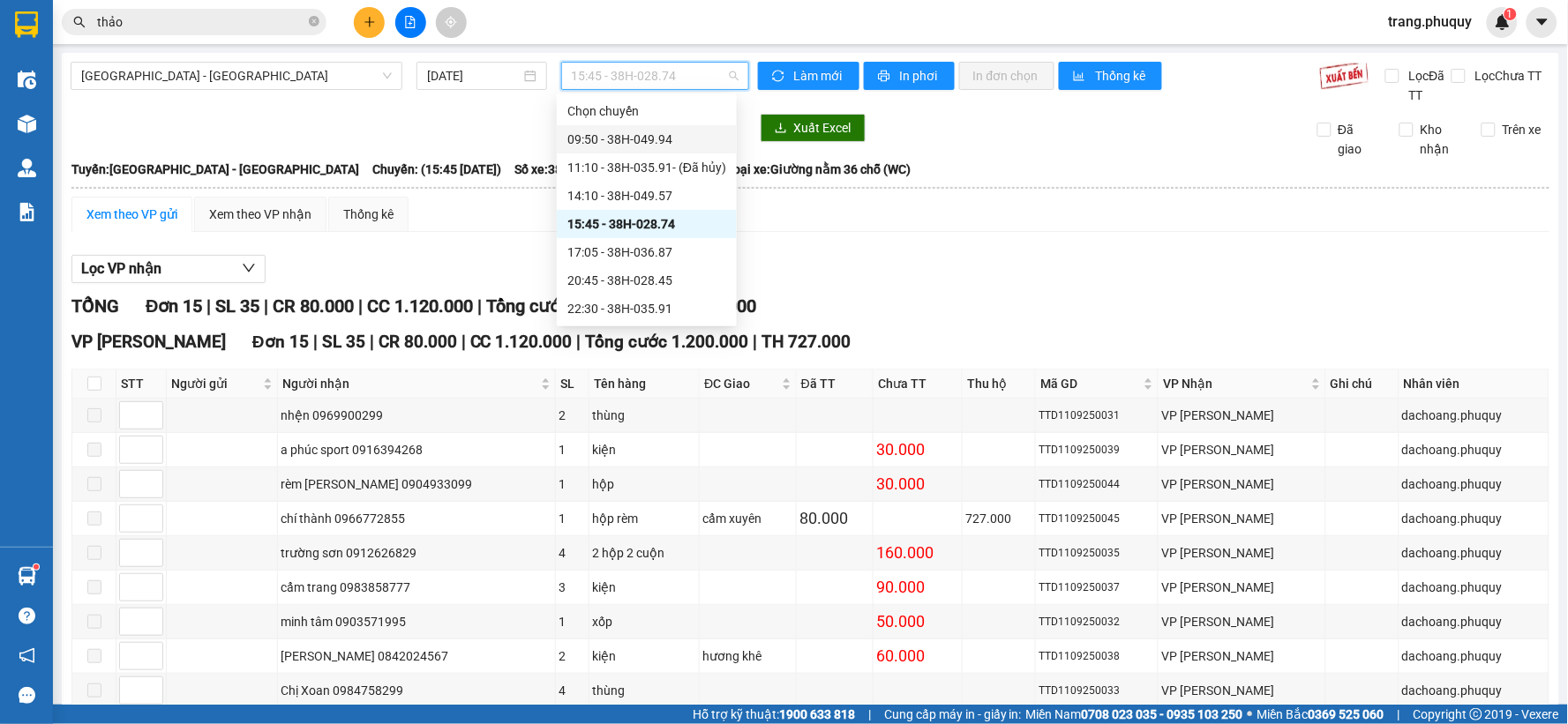
click at [610, 139] on div "09:50 - 38H-049.94" at bounding box center [646, 140] width 159 height 20
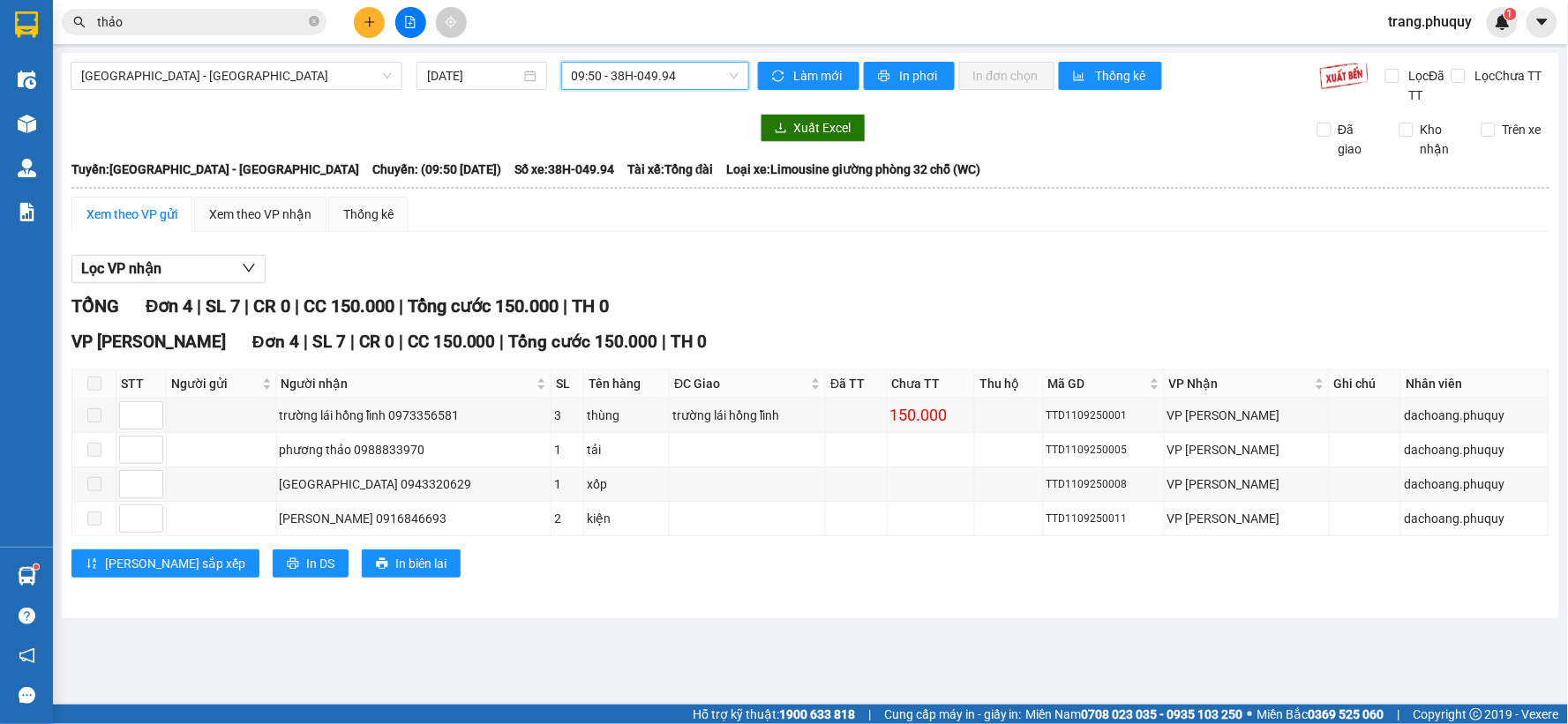
click at [374, 22] on icon "plus" at bounding box center [370, 22] width 13 height 13
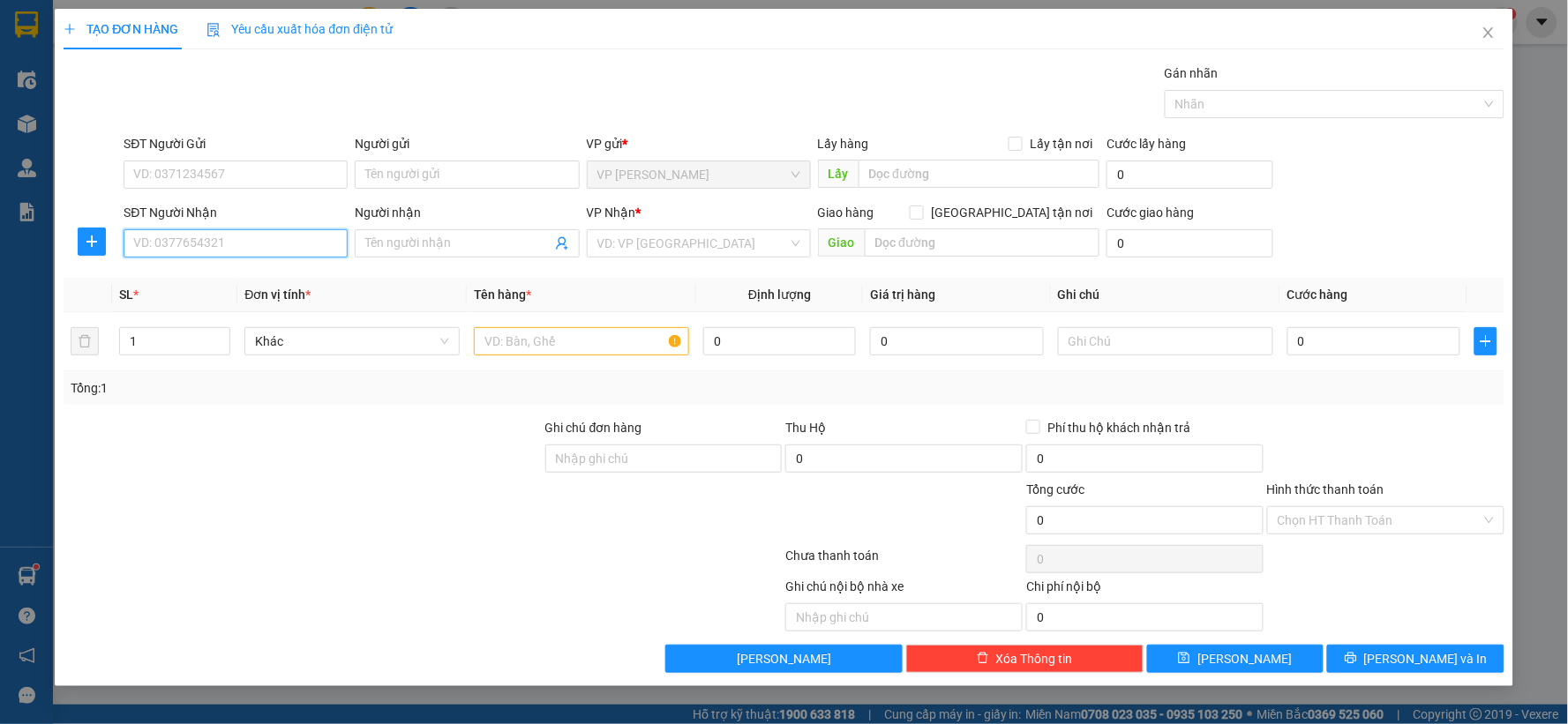
drag, startPoint x: 318, startPoint y: 241, endPoint x: 327, endPoint y: 221, distance: 21.9
click at [318, 240] on input "SĐT Người Nhận" at bounding box center [236, 243] width 224 height 28
type input "0969458196"
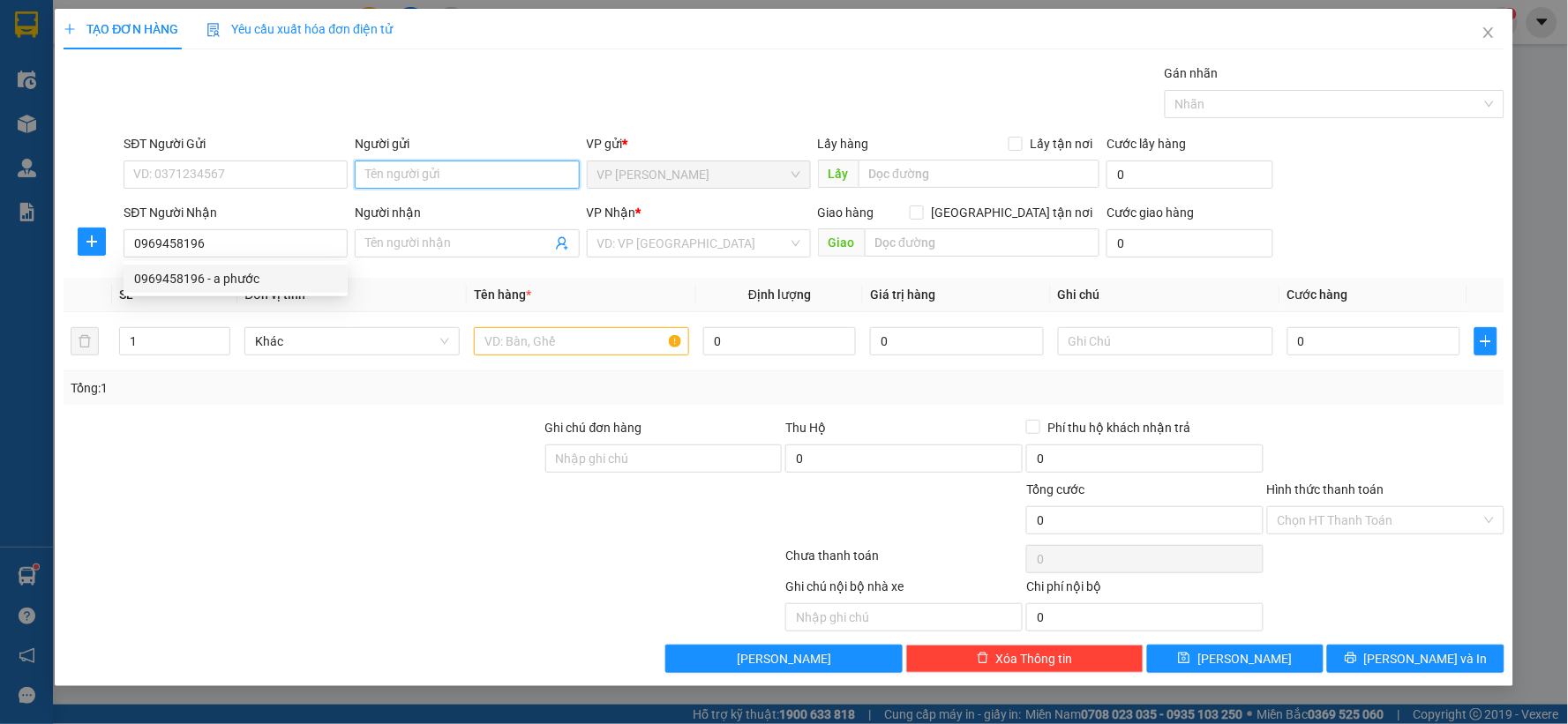
click at [399, 173] on input "Người gửi" at bounding box center [467, 174] width 224 height 28
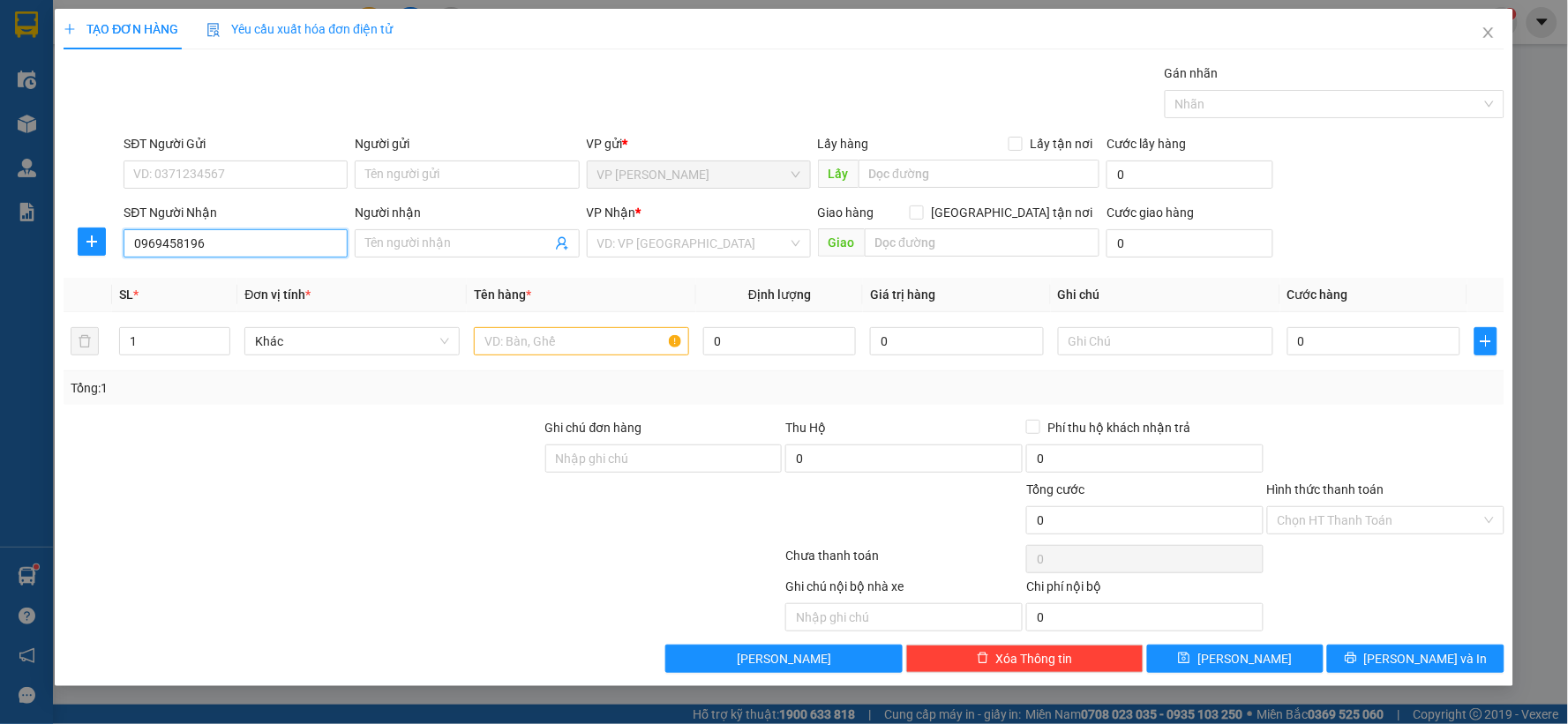
click at [207, 244] on input "0969458196" at bounding box center [236, 243] width 224 height 28
click at [213, 277] on div "0969458196 - a phước" at bounding box center [235, 279] width 203 height 20
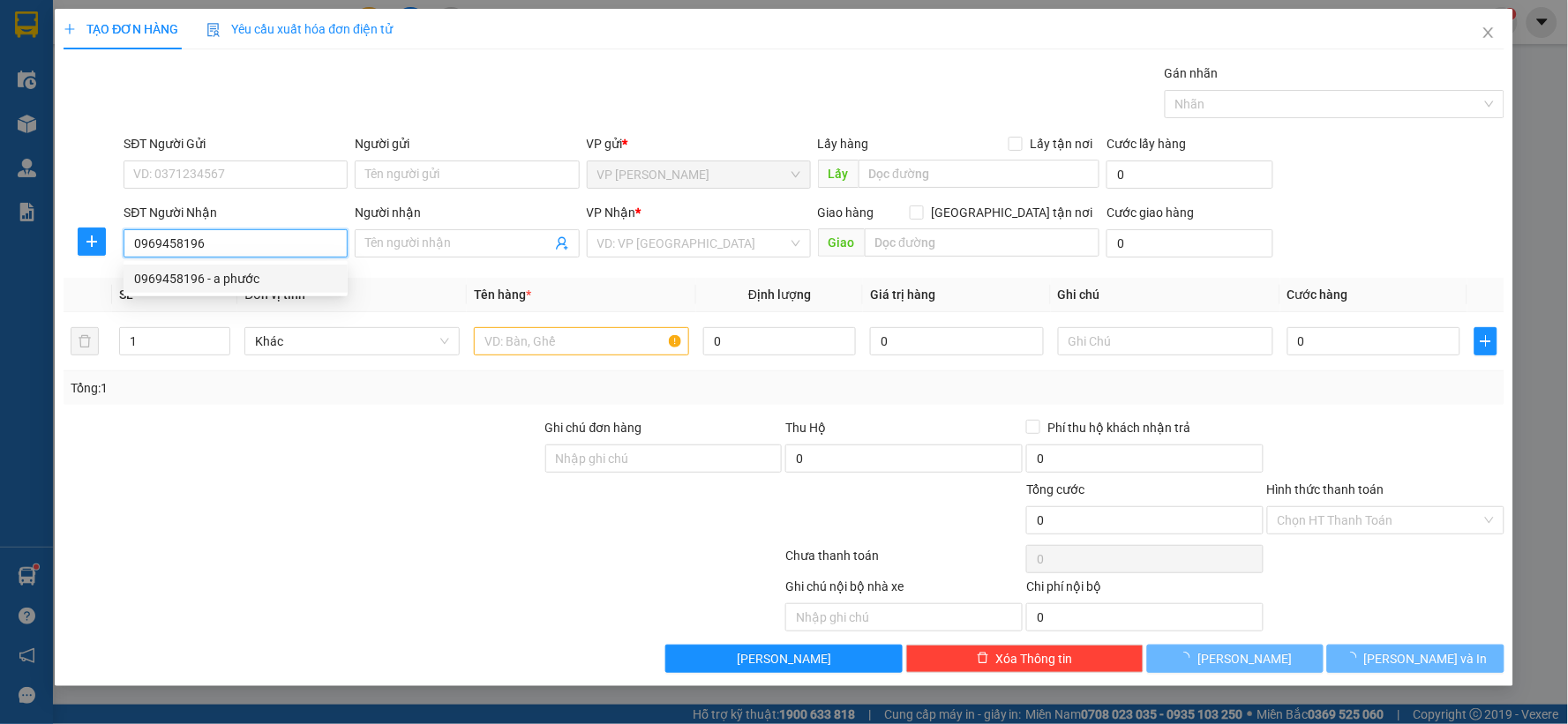
type input "a phước"
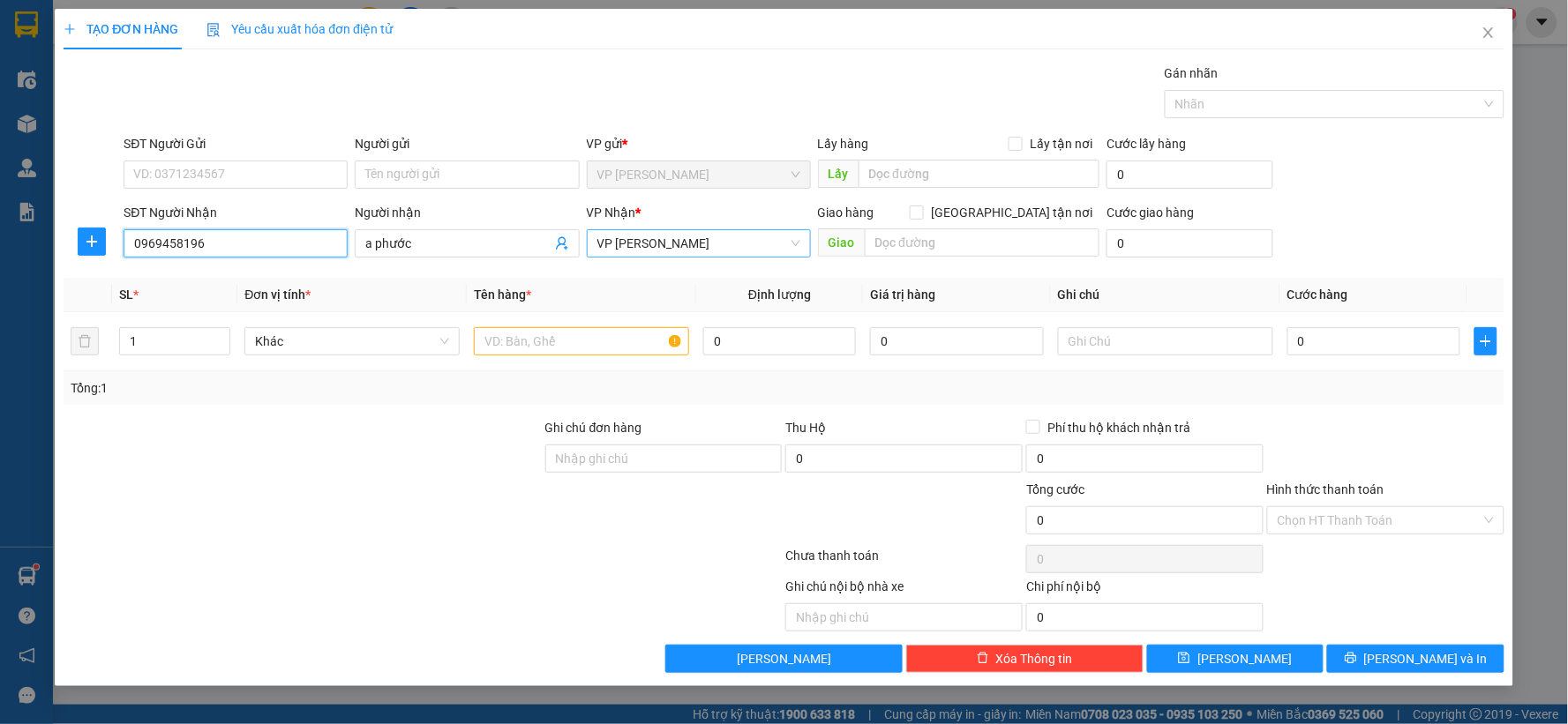
click at [668, 231] on span "VP [PERSON_NAME]" at bounding box center [699, 243] width 203 height 26
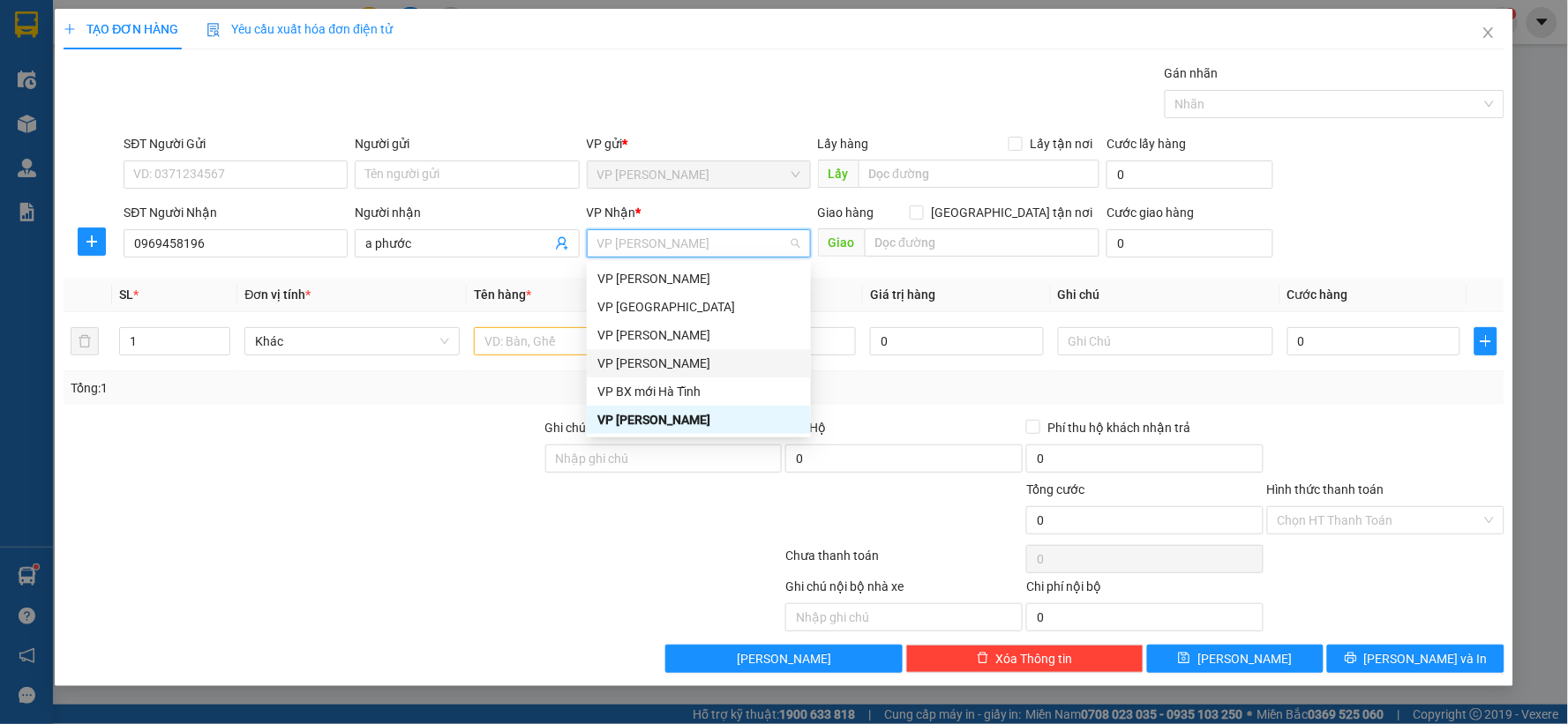
click at [681, 364] on div "VP [PERSON_NAME]" at bounding box center [699, 363] width 203 height 20
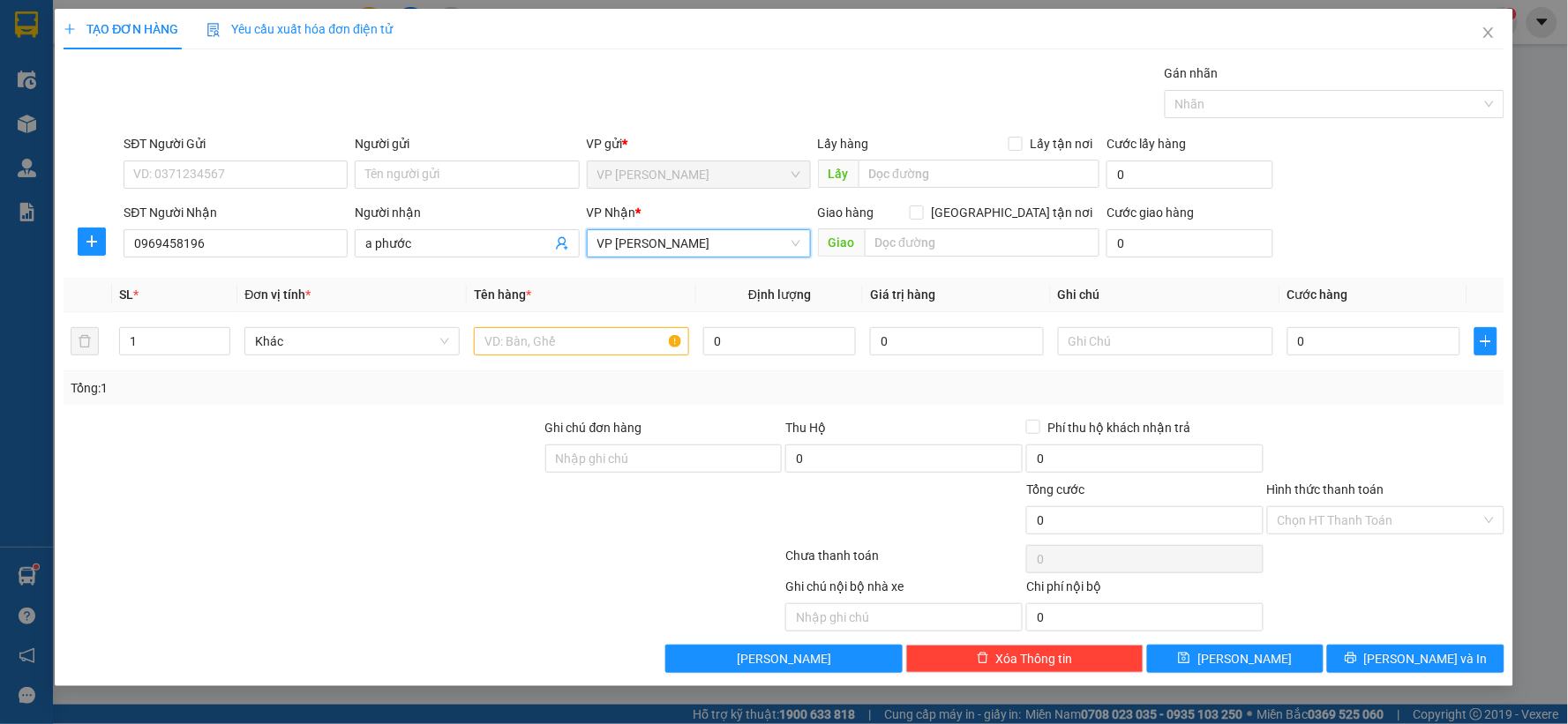
click at [656, 235] on span "VP [PERSON_NAME]" at bounding box center [699, 243] width 203 height 26
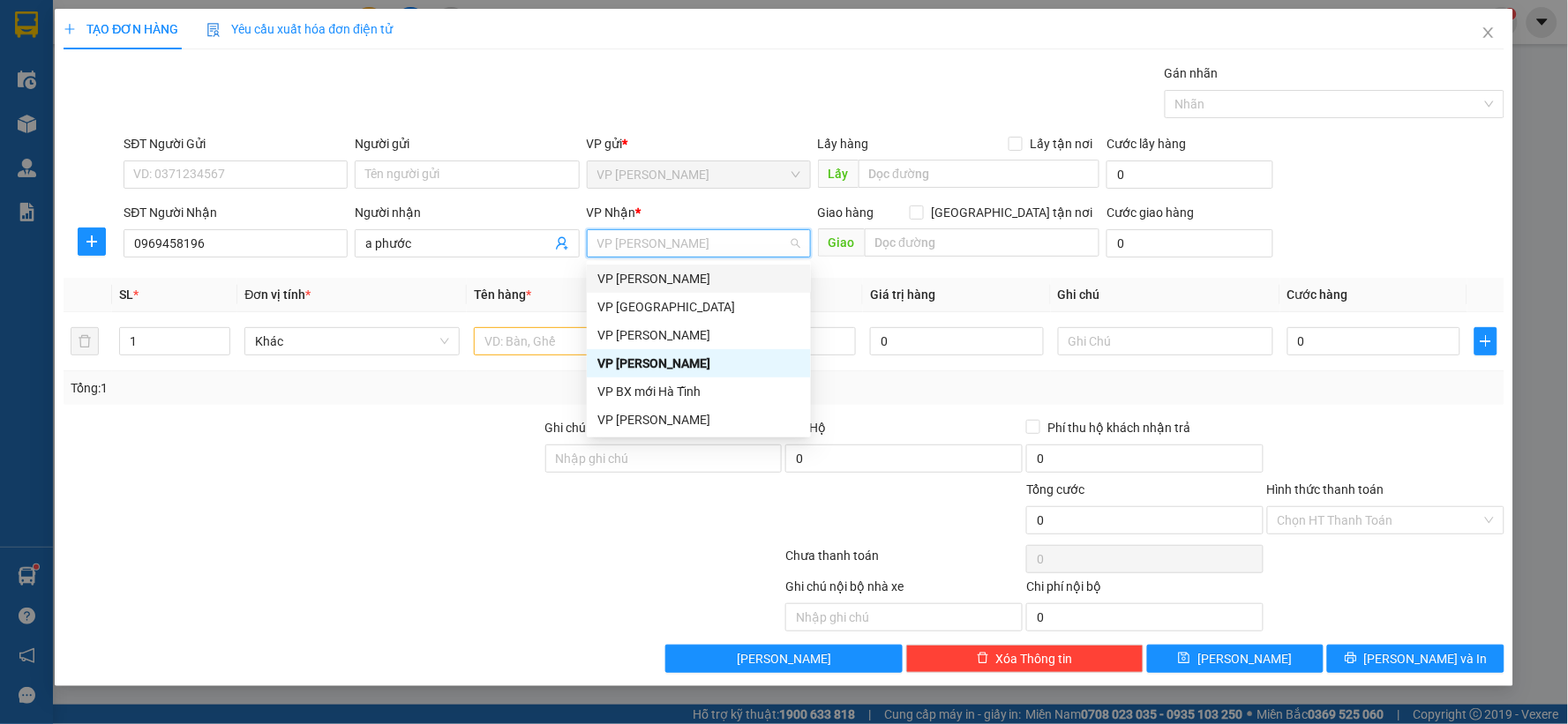
click at [649, 274] on div "VP [PERSON_NAME]" at bounding box center [699, 279] width 203 height 20
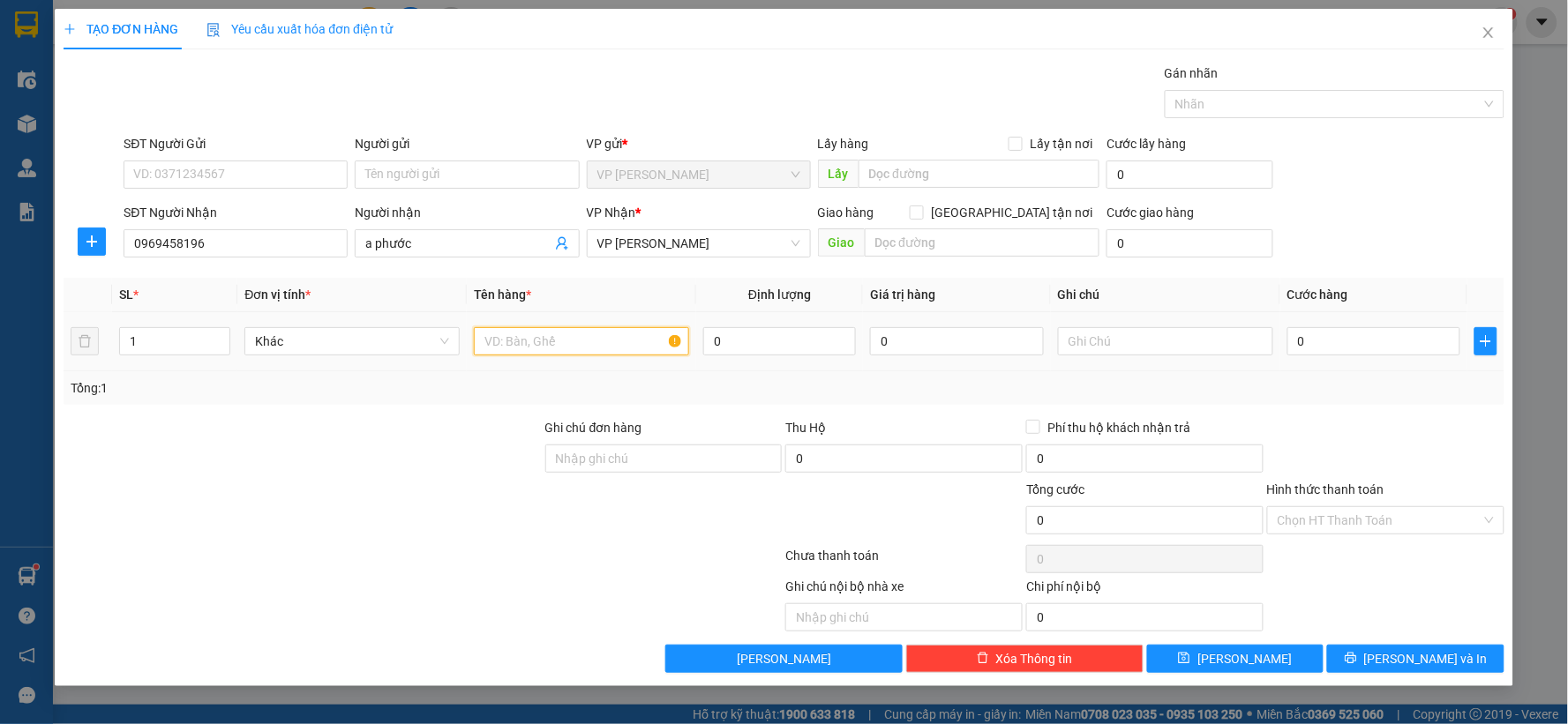
click at [537, 338] on input "text" at bounding box center [582, 341] width 215 height 28
type input "1 t"
click at [1313, 348] on input "0" at bounding box center [1374, 341] width 174 height 28
type input "5"
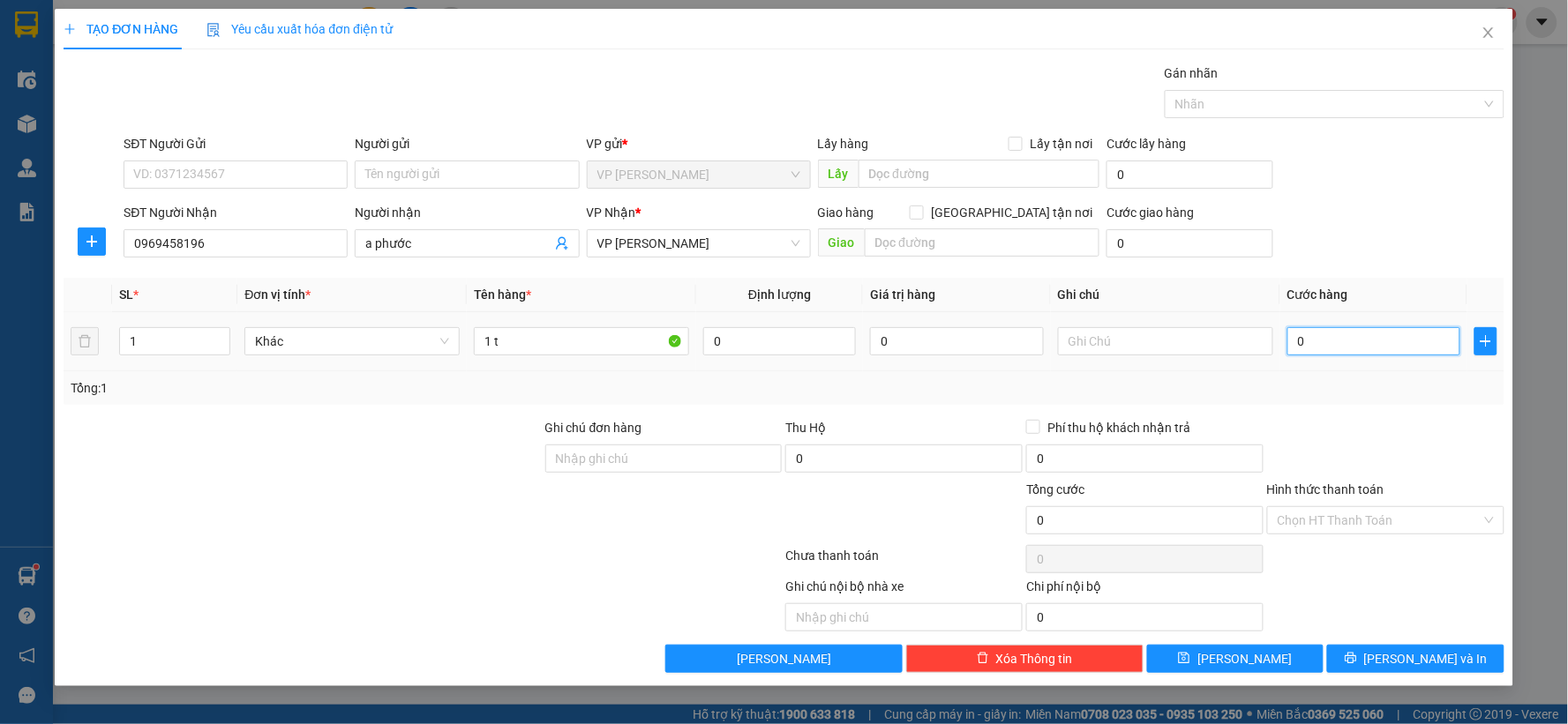
type input "5"
type input "50"
type input "50.000"
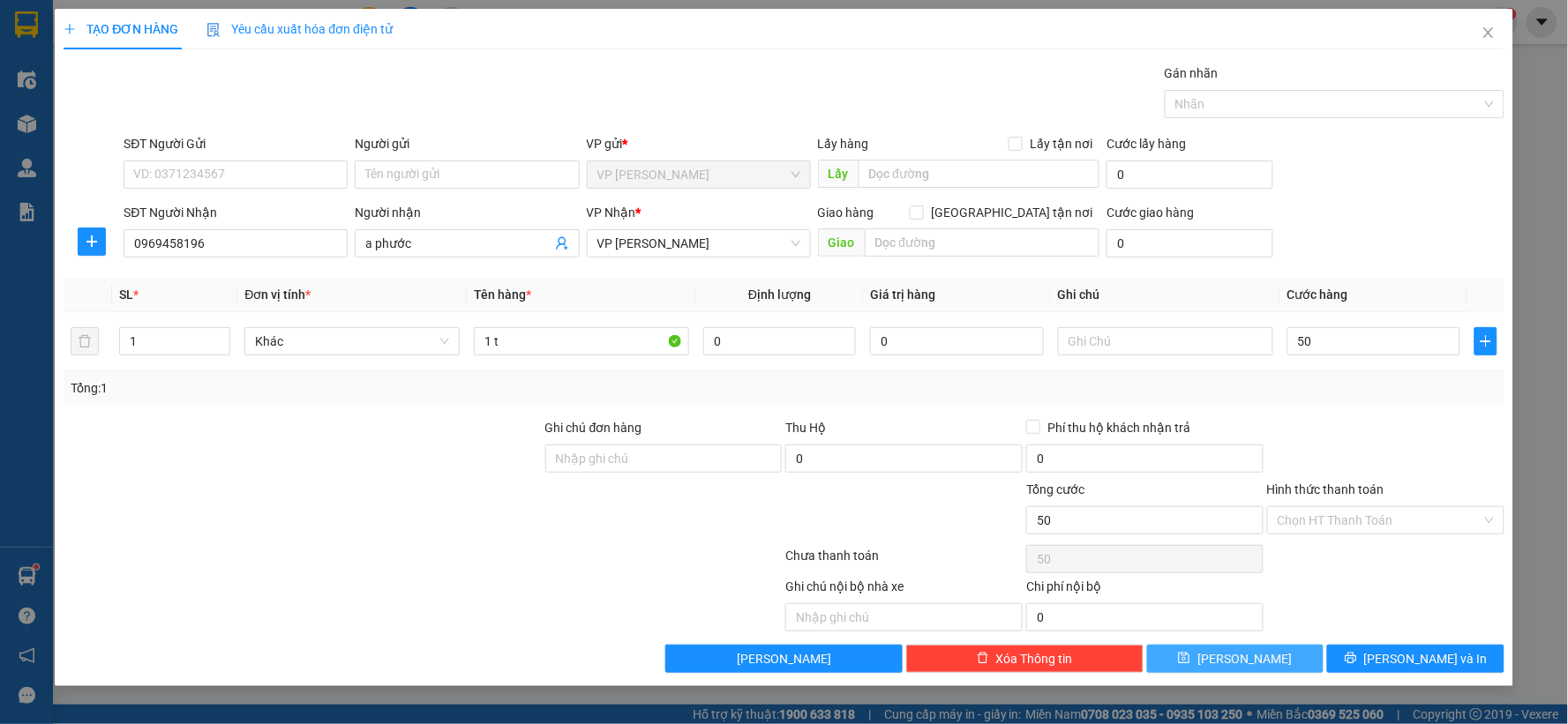
type input "50.000"
click at [1256, 651] on button "[PERSON_NAME]" at bounding box center [1236, 659] width 178 height 28
type input "0"
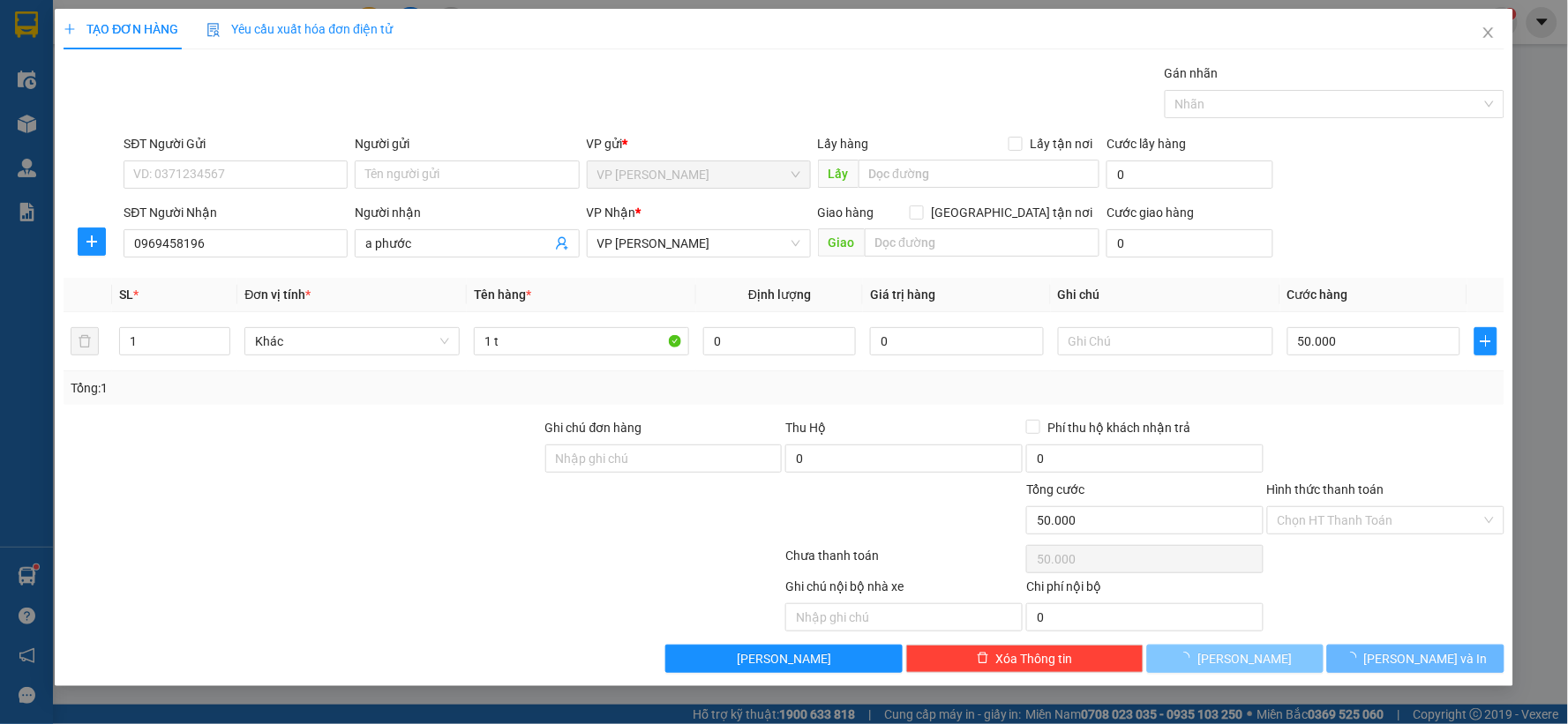
type input "0"
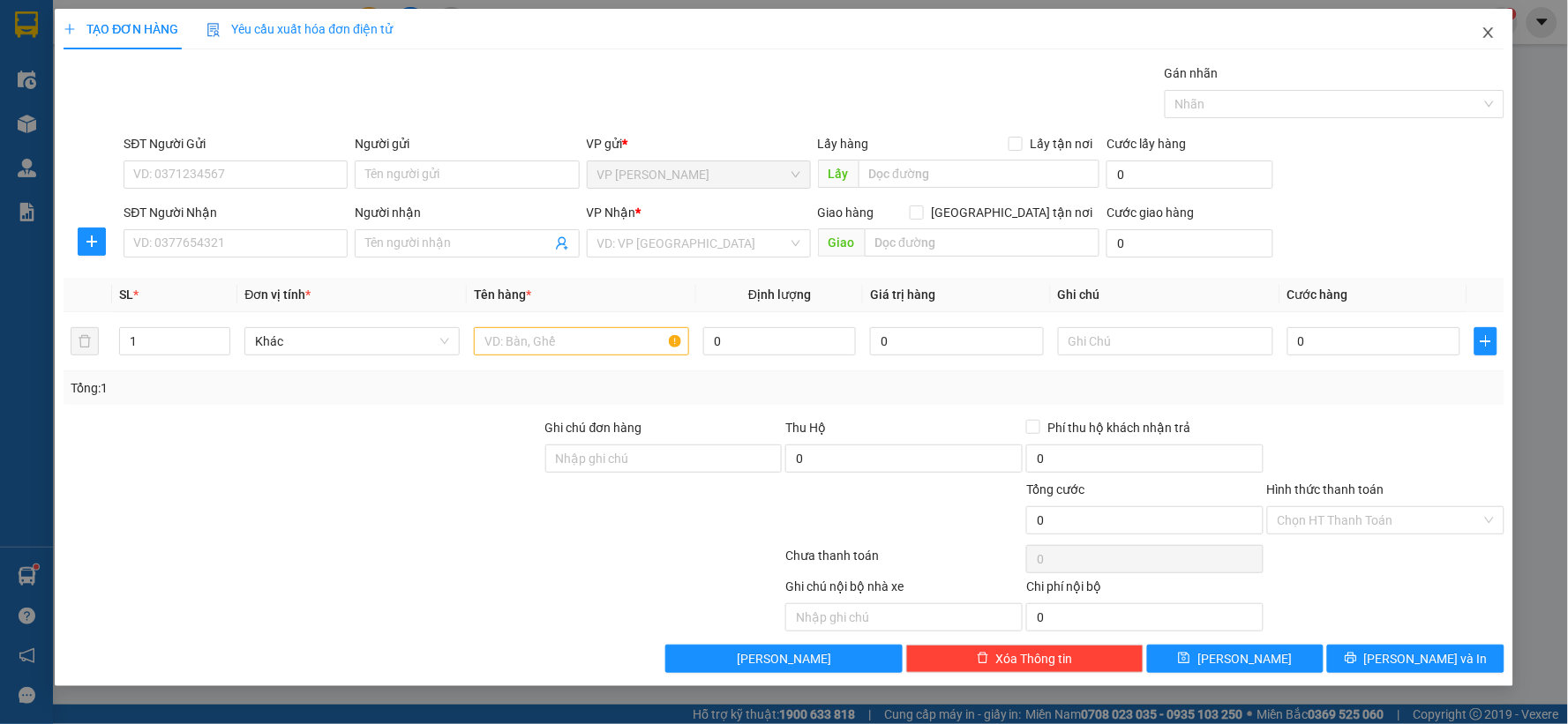
click at [1484, 31] on icon "close" at bounding box center [1489, 33] width 14 height 14
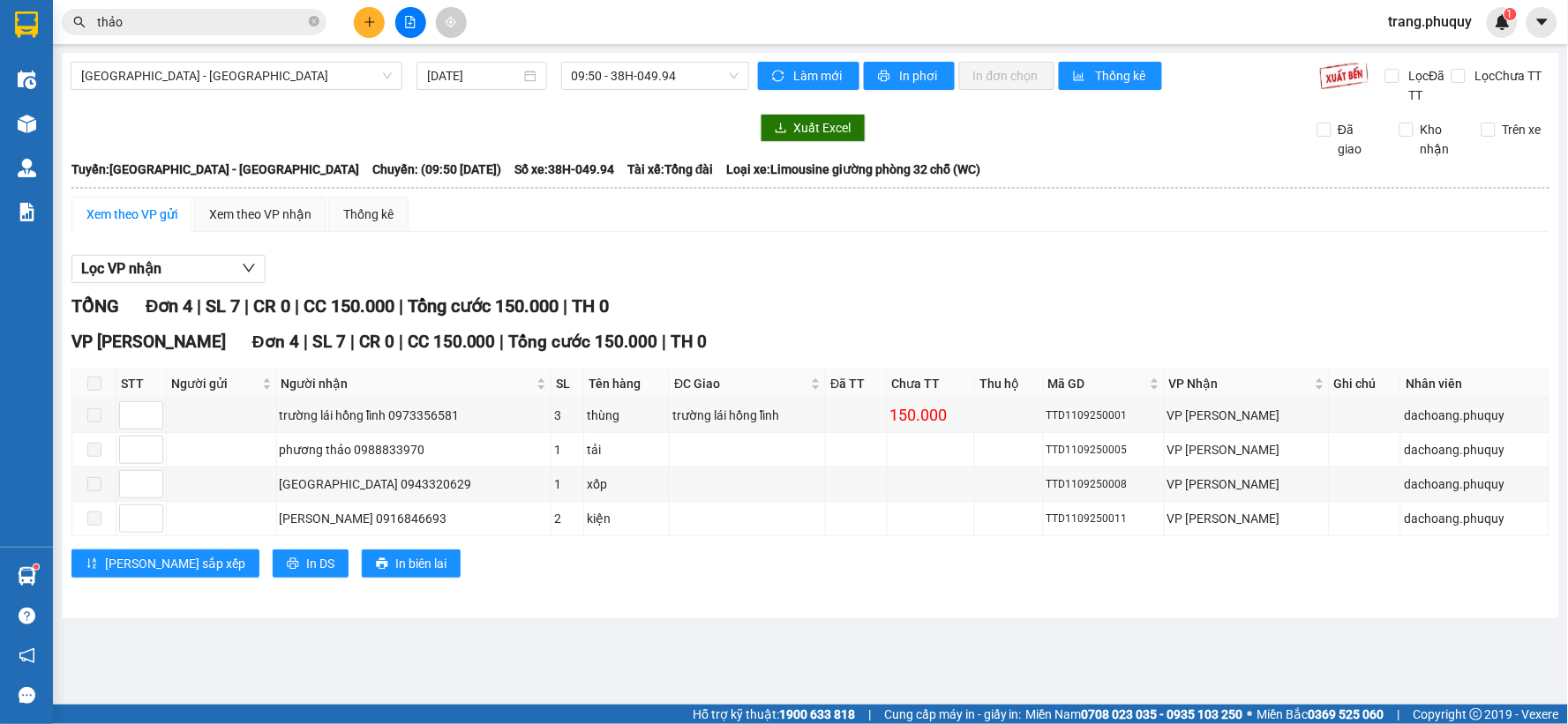
click at [82, 126] on div at bounding box center [410, 127] width 679 height 28
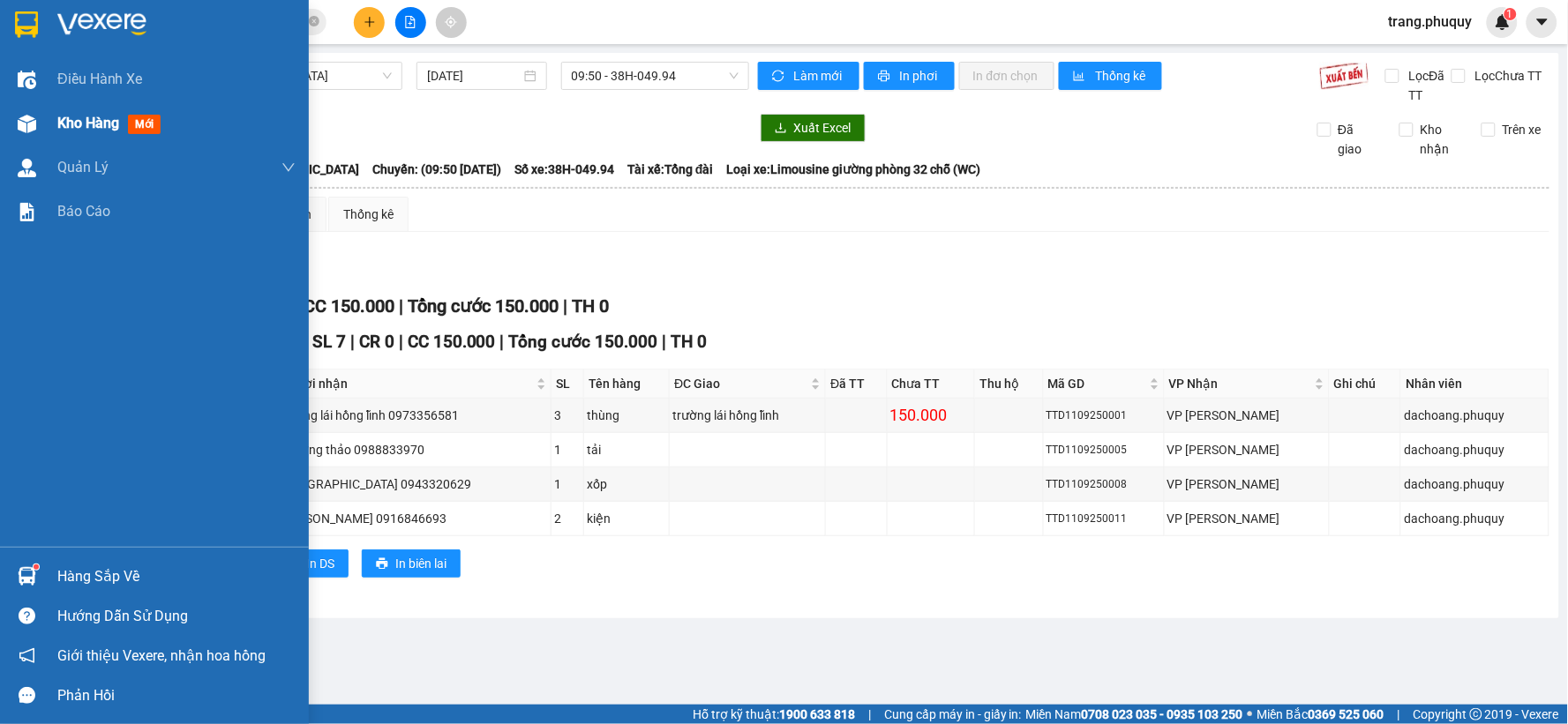
click at [51, 124] on div "Kho hàng mới" at bounding box center [154, 123] width 309 height 44
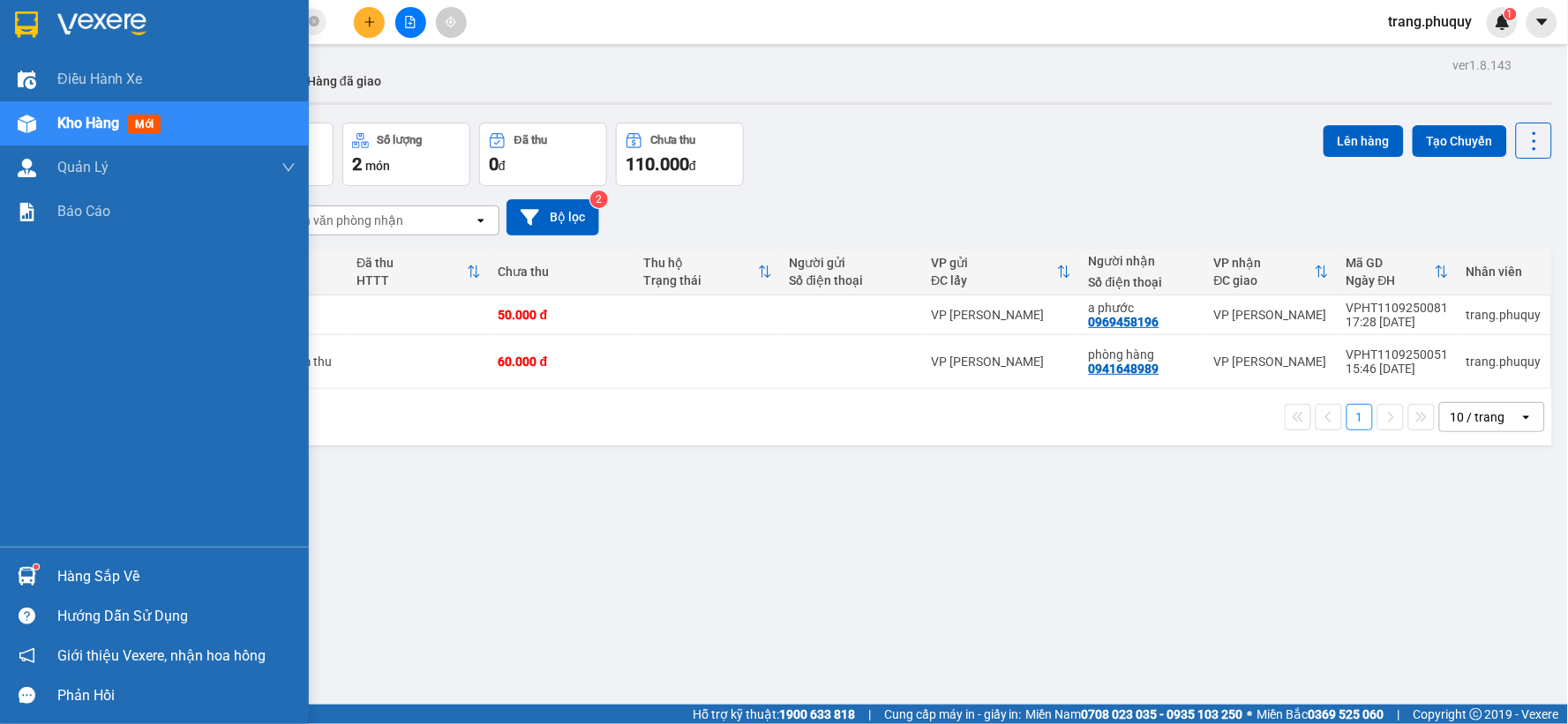
click at [83, 125] on span "Kho hàng" at bounding box center [88, 123] width 62 height 17
click at [83, 122] on span "Kho hàng" at bounding box center [88, 123] width 62 height 17
click at [92, 119] on span "Kho hàng" at bounding box center [88, 123] width 62 height 17
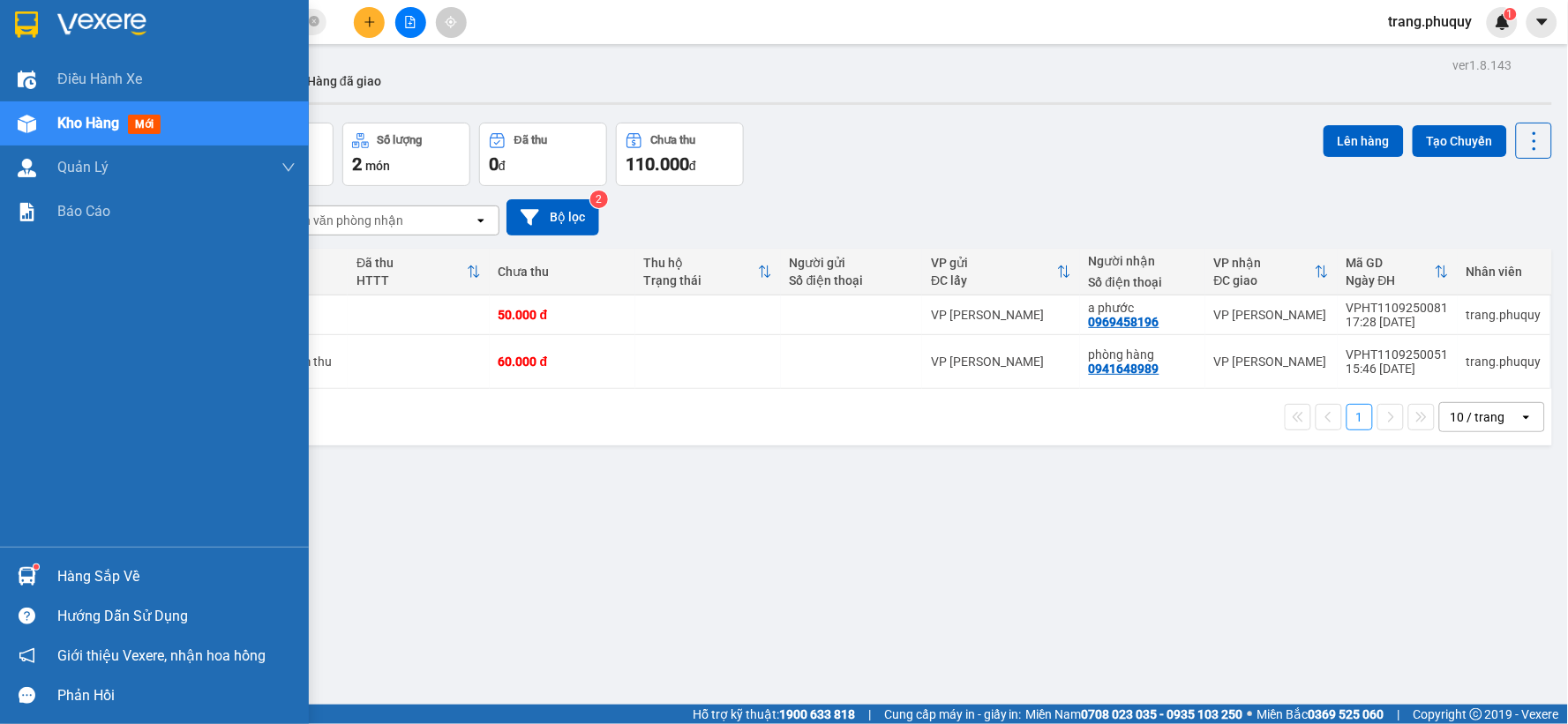
click at [92, 119] on span "Kho hàng" at bounding box center [88, 123] width 62 height 17
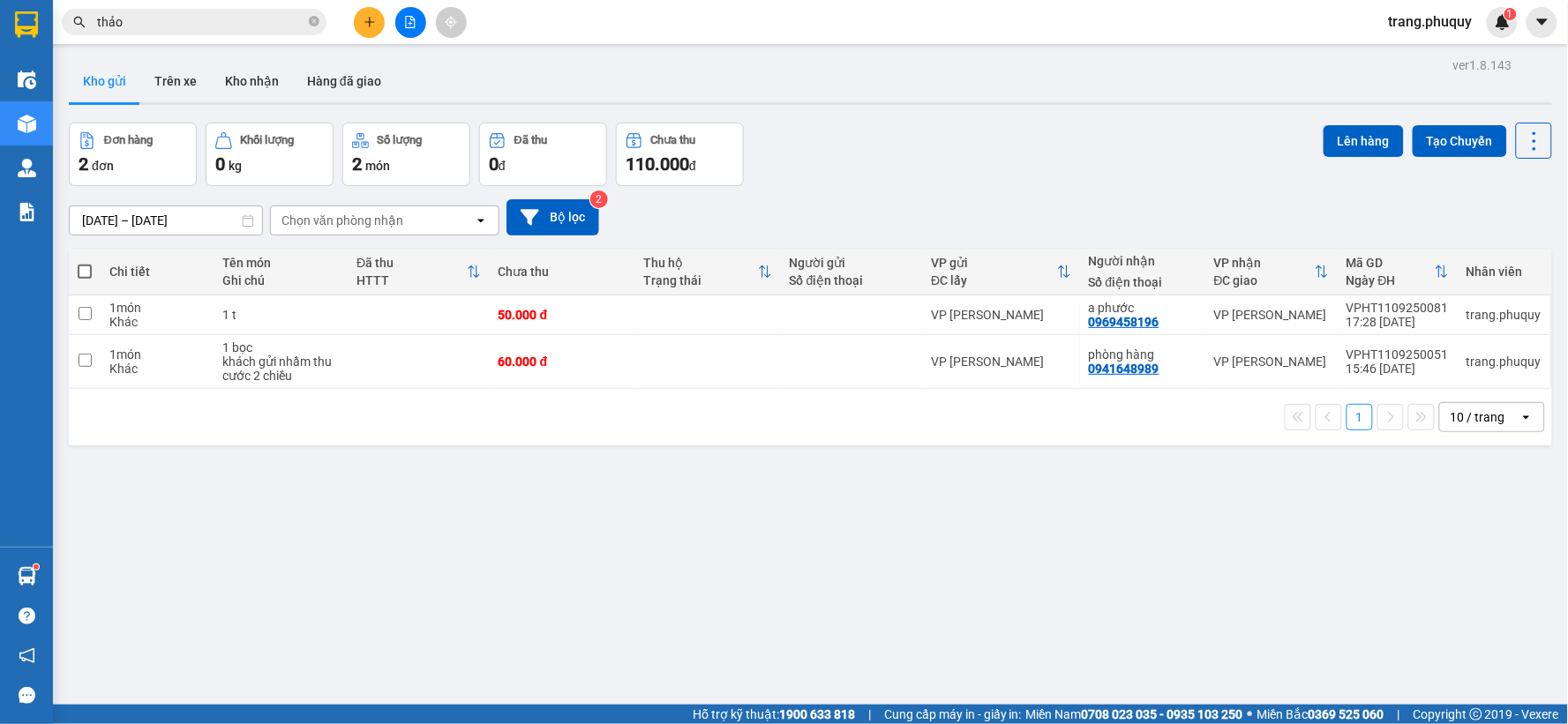
click at [949, 159] on div "Đơn hàng 2 đơn Khối lượng 0 kg Số lượng 2 món Đã thu 0 đ Chưa thu 110.000 đ Lên…" at bounding box center [810, 154] width 1484 height 64
click at [377, 22] on button at bounding box center [369, 22] width 31 height 31
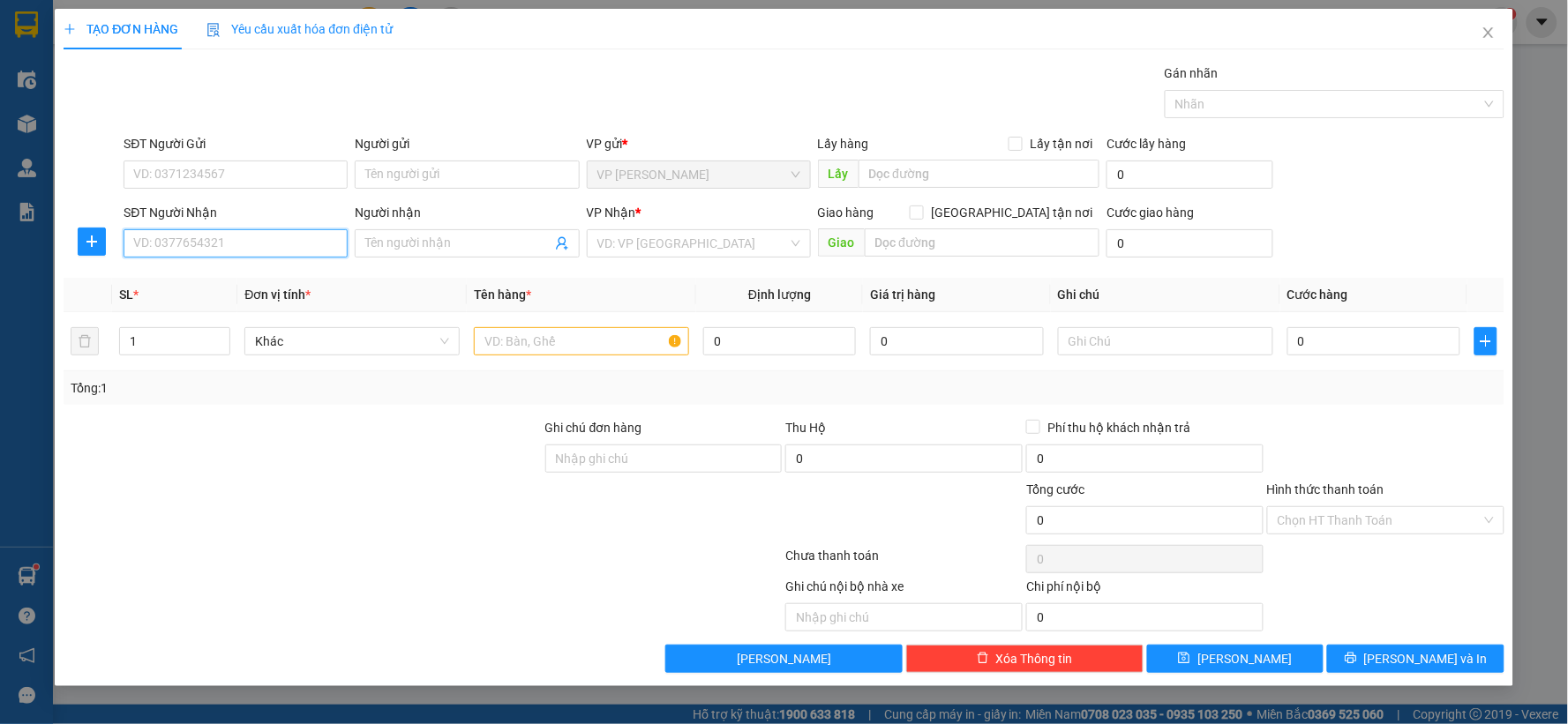
click at [275, 245] on input "SĐT Người Nhận" at bounding box center [236, 243] width 224 height 28
type input "0343468196"
click at [411, 184] on input "Người gửi" at bounding box center [467, 174] width 224 height 28
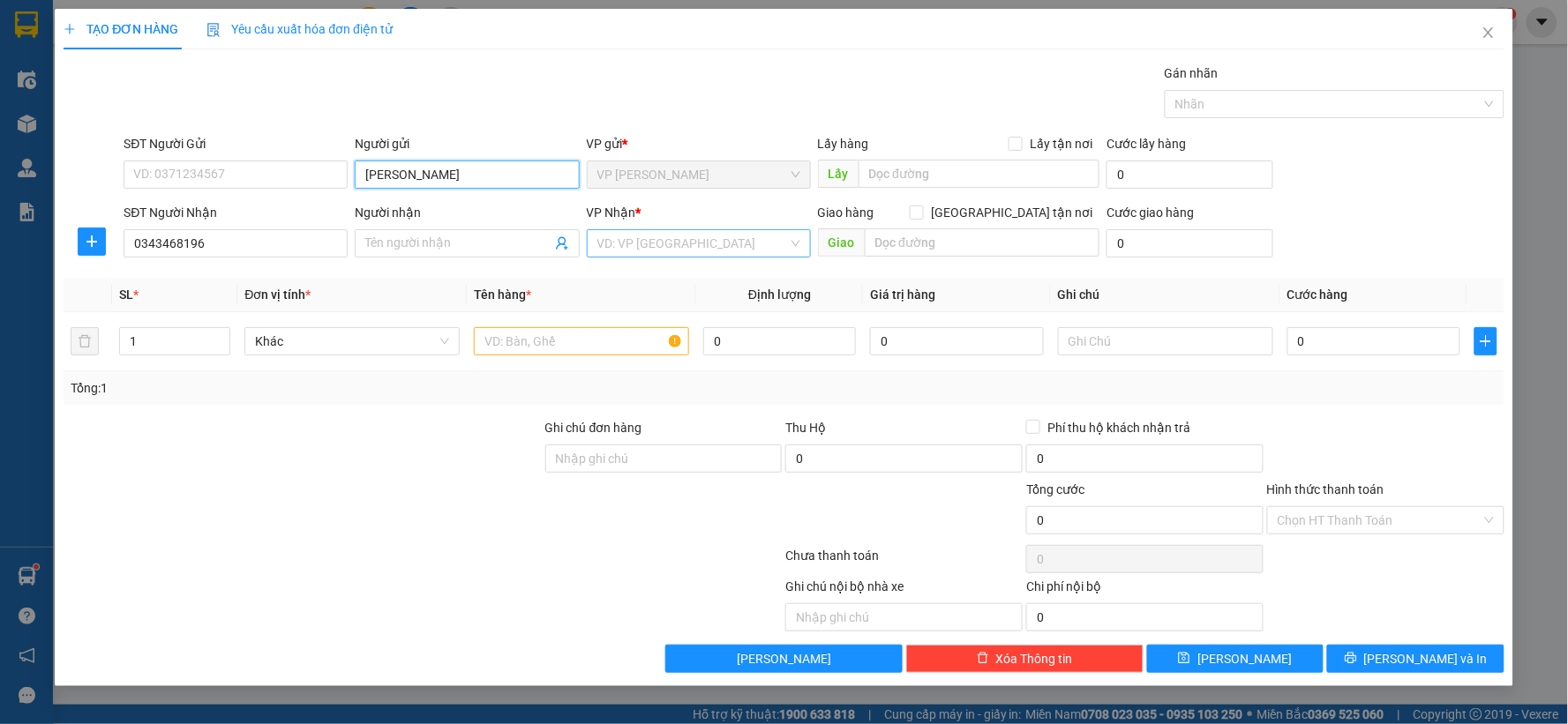
type input "[PERSON_NAME]"
click at [664, 236] on input "search" at bounding box center [693, 243] width 190 height 26
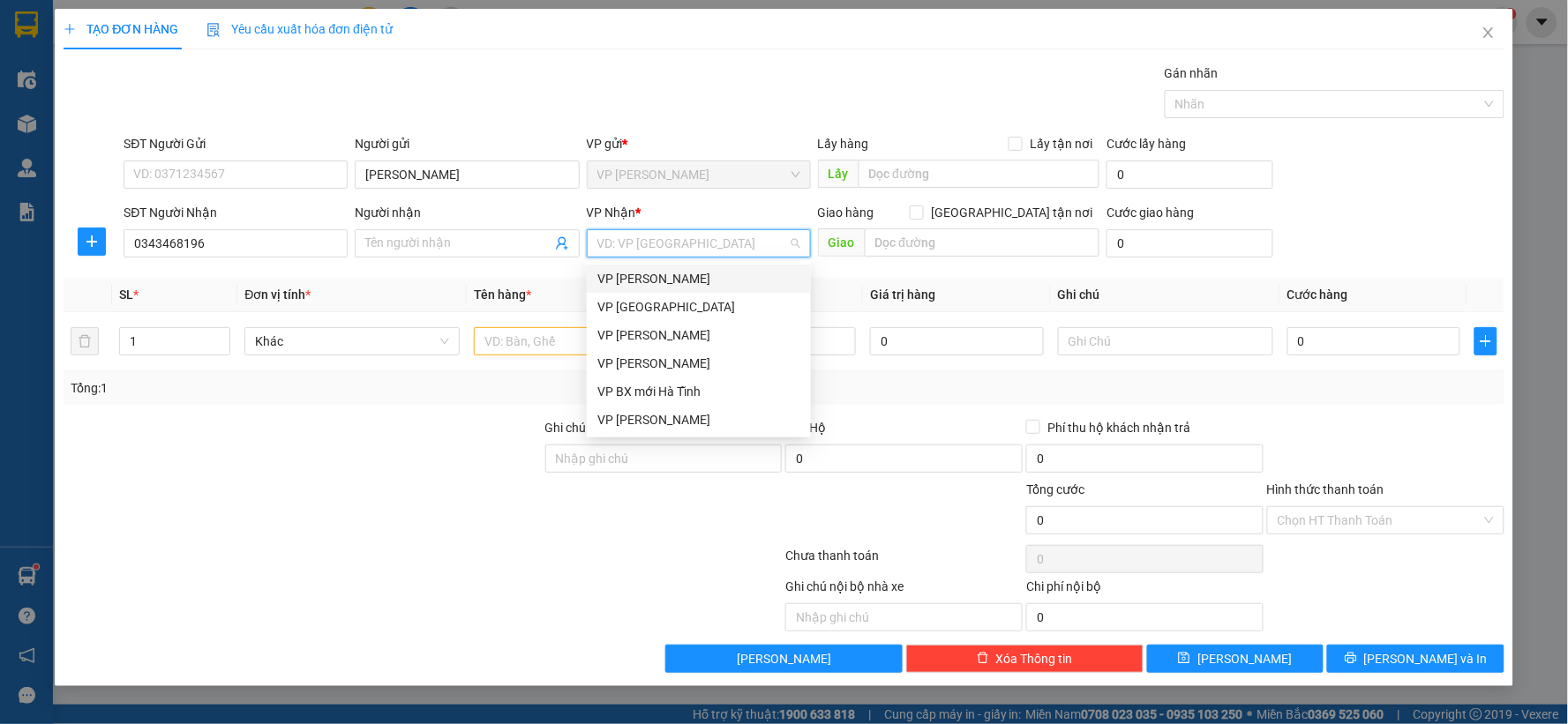
click at [664, 277] on div "VP [PERSON_NAME]" at bounding box center [699, 279] width 203 height 20
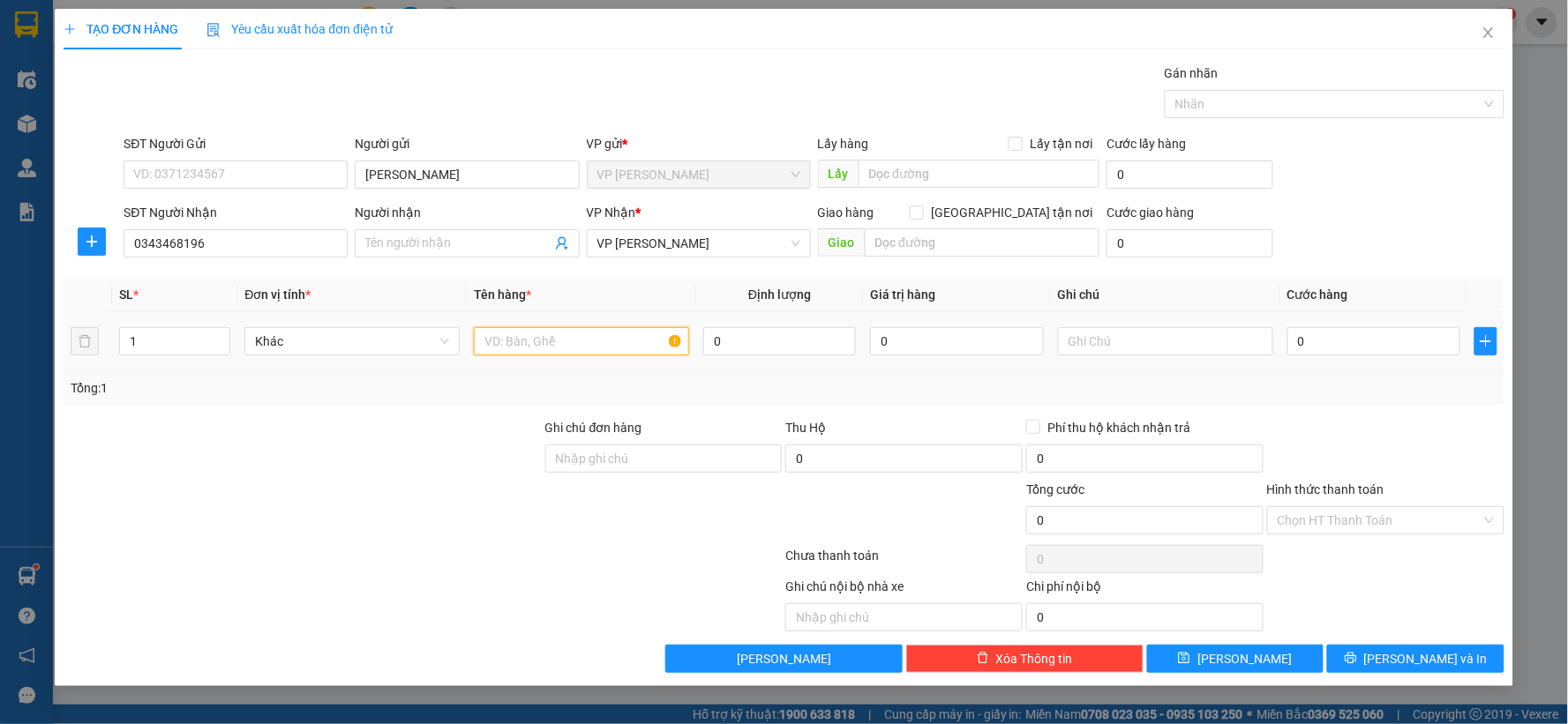
click at [551, 340] on input "text" at bounding box center [582, 341] width 215 height 28
click at [1362, 355] on input "0" at bounding box center [1374, 341] width 174 height 28
click at [510, 345] on input "1 t" at bounding box center [582, 341] width 215 height 28
type input "1 tấm"
click at [1307, 336] on input "0" at bounding box center [1374, 341] width 174 height 28
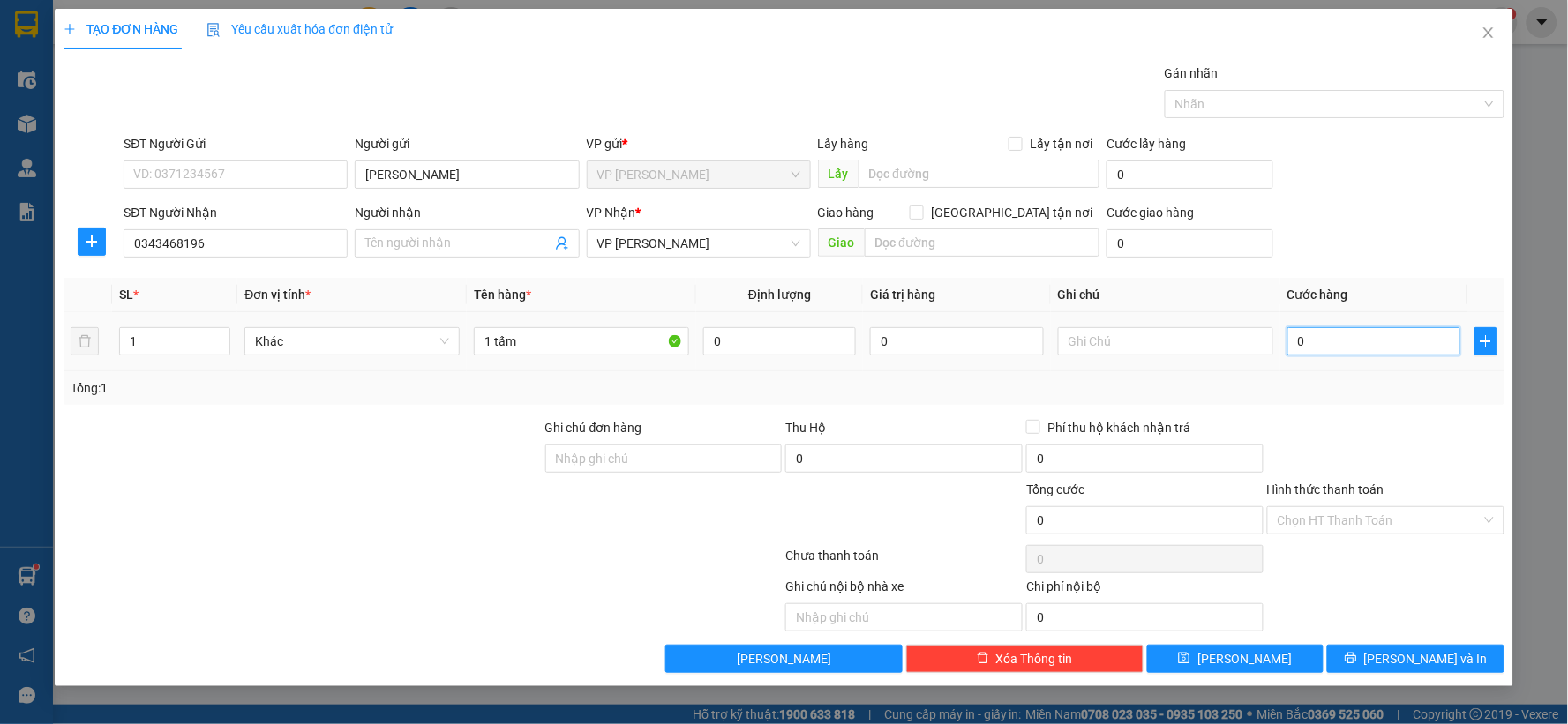
type input "3"
type input "30"
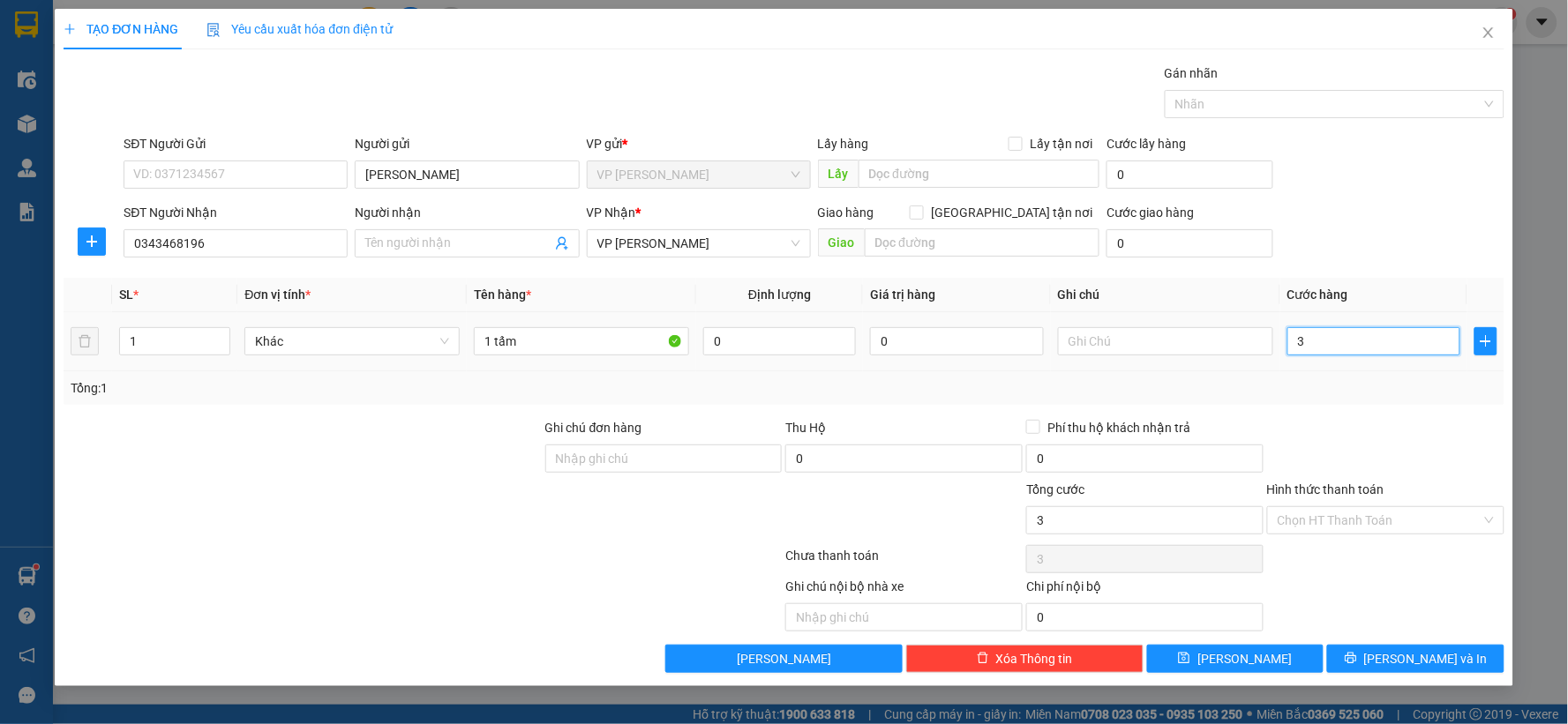
type input "30"
type input "30.000"
click at [1254, 667] on span "[PERSON_NAME]" at bounding box center [1244, 659] width 94 height 20
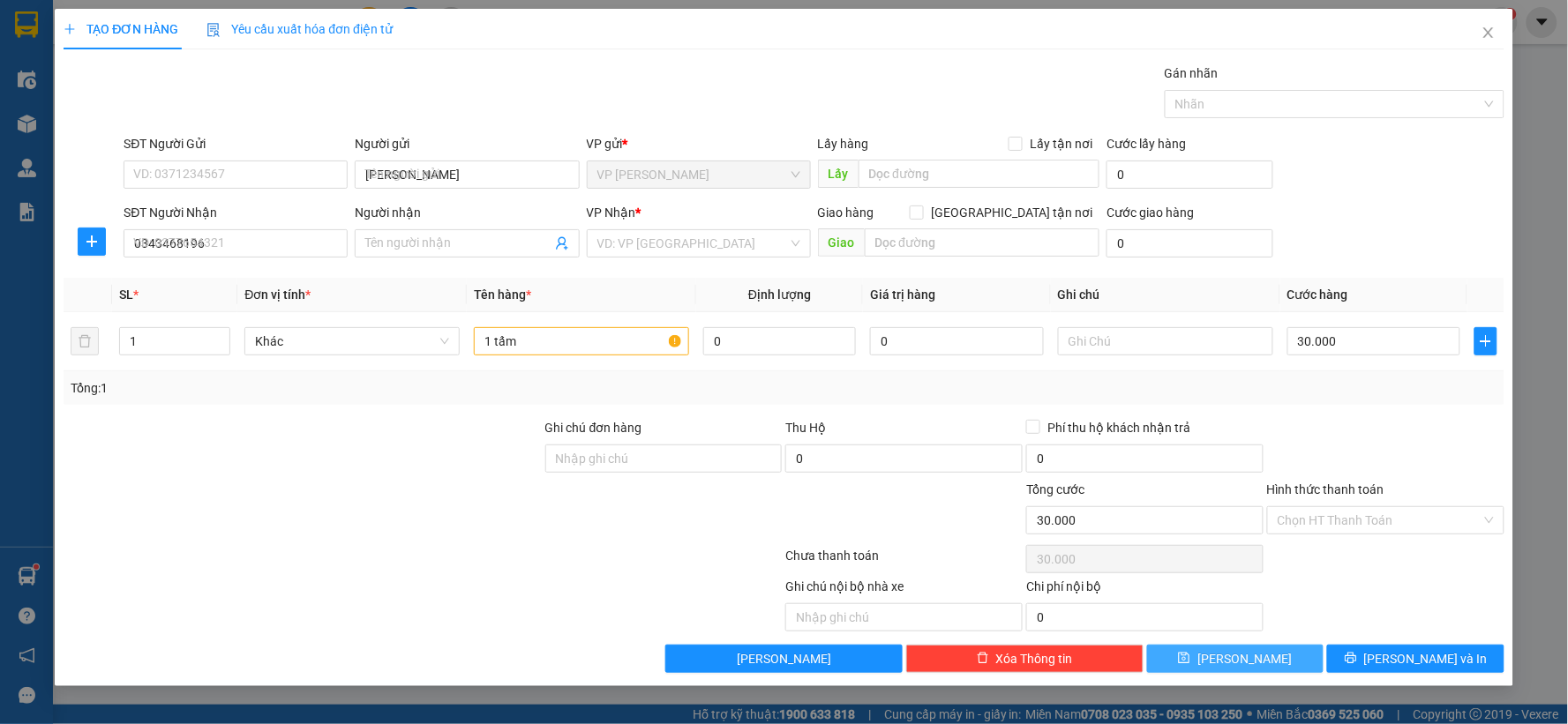
type input "0"
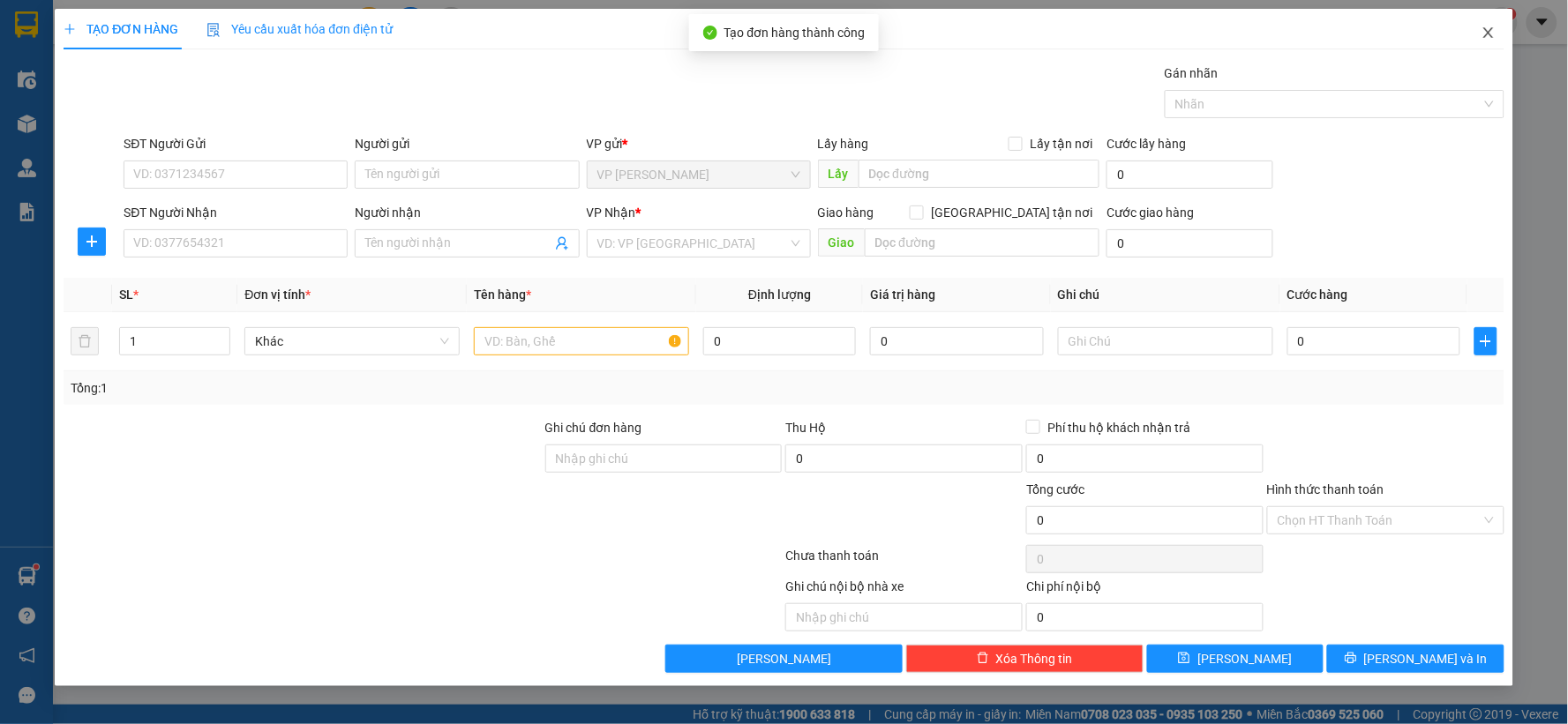
click at [1487, 31] on icon "close" at bounding box center [1488, 32] width 10 height 11
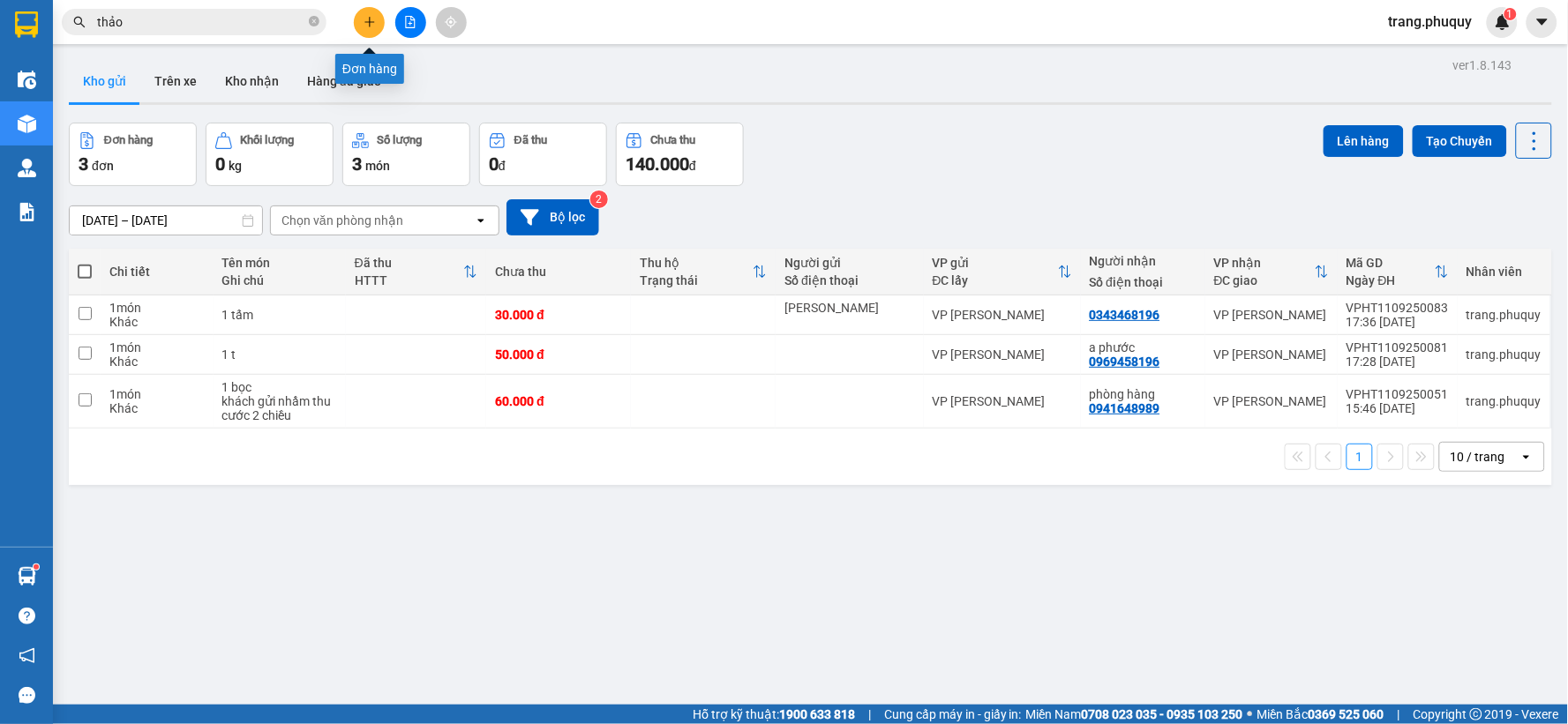
click at [371, 26] on icon "plus" at bounding box center [370, 22] width 13 height 13
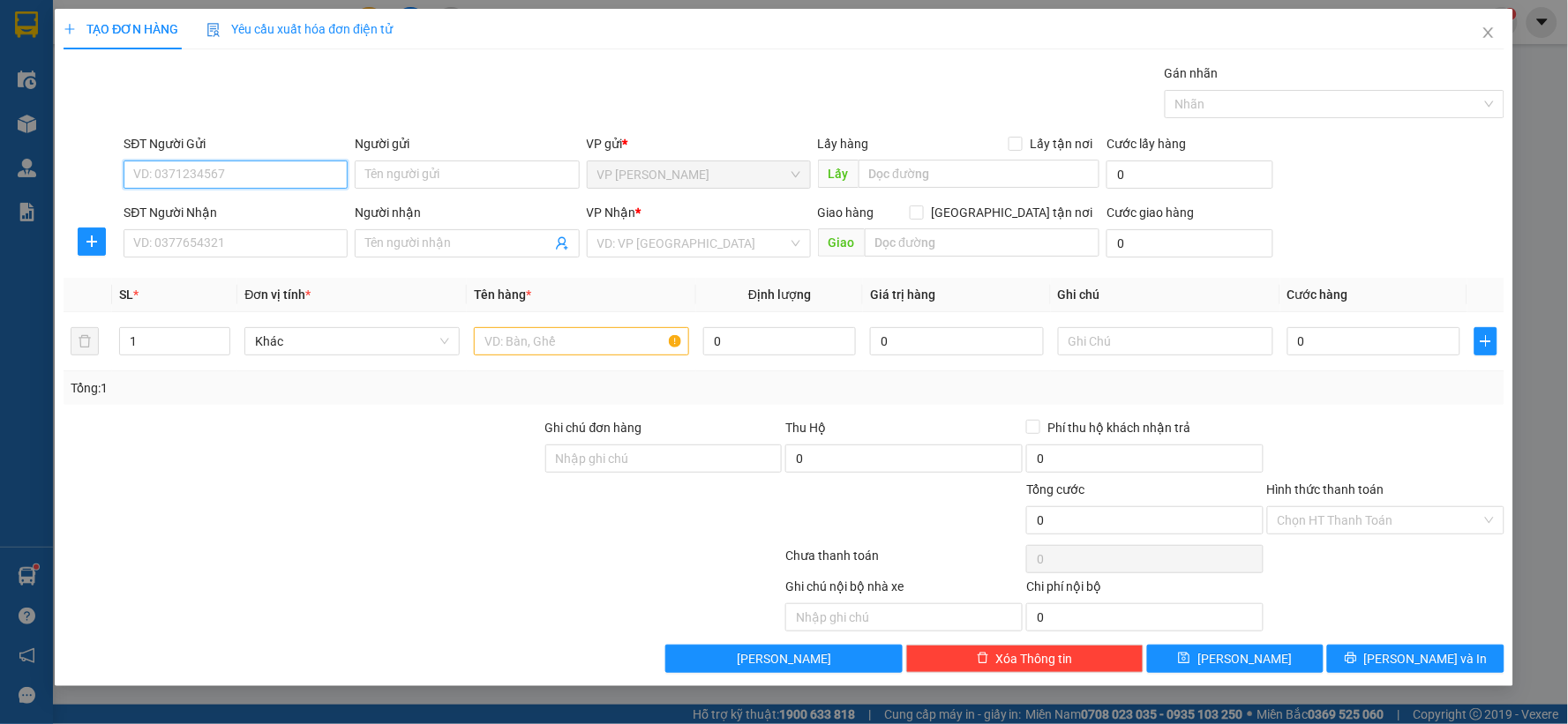
click at [298, 180] on input "SĐT Người Gửi" at bounding box center [236, 174] width 224 height 28
type input "0914033586"
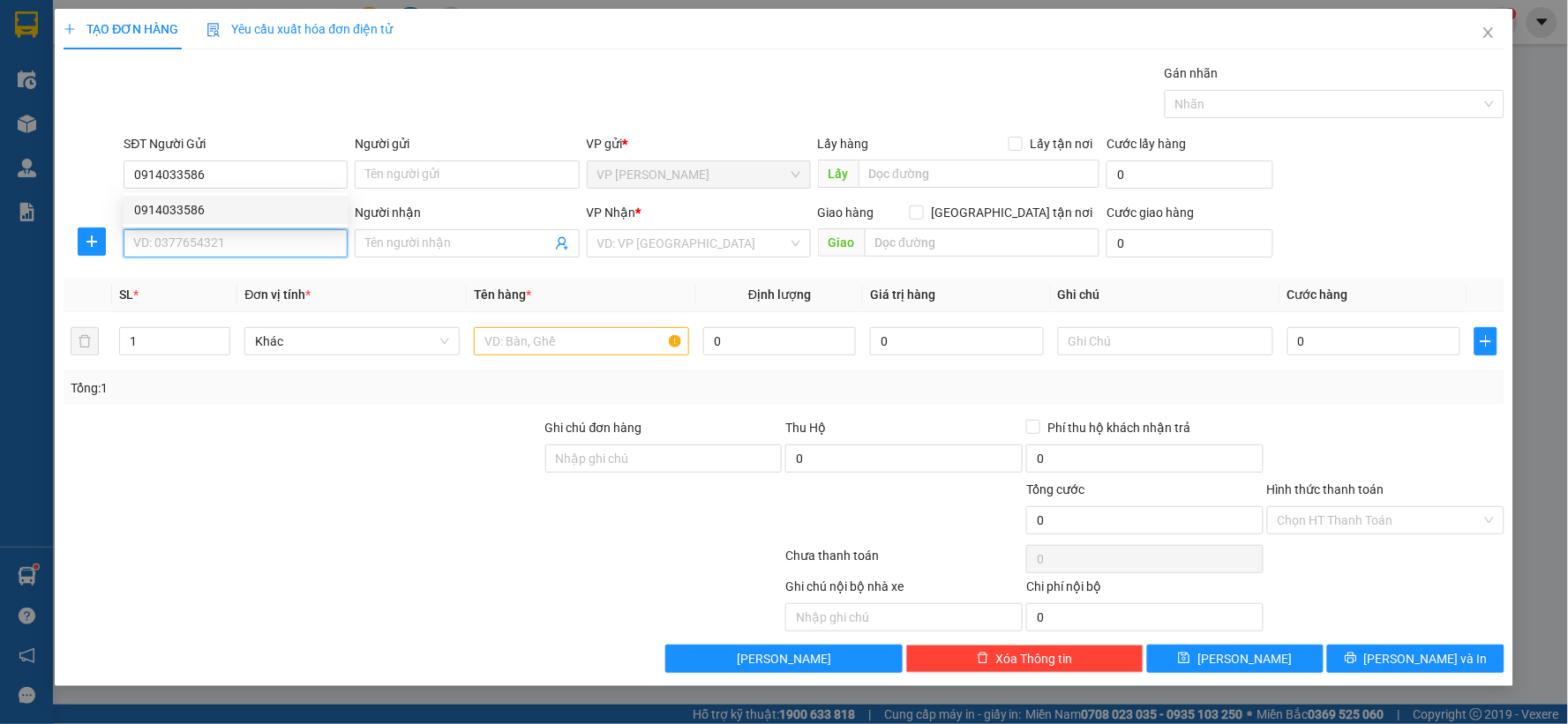
click at [244, 235] on input "SĐT Người Nhận" at bounding box center [236, 243] width 224 height 28
type input "0987769318"
click at [501, 235] on input "Người nhận" at bounding box center [458, 244] width 185 height 20
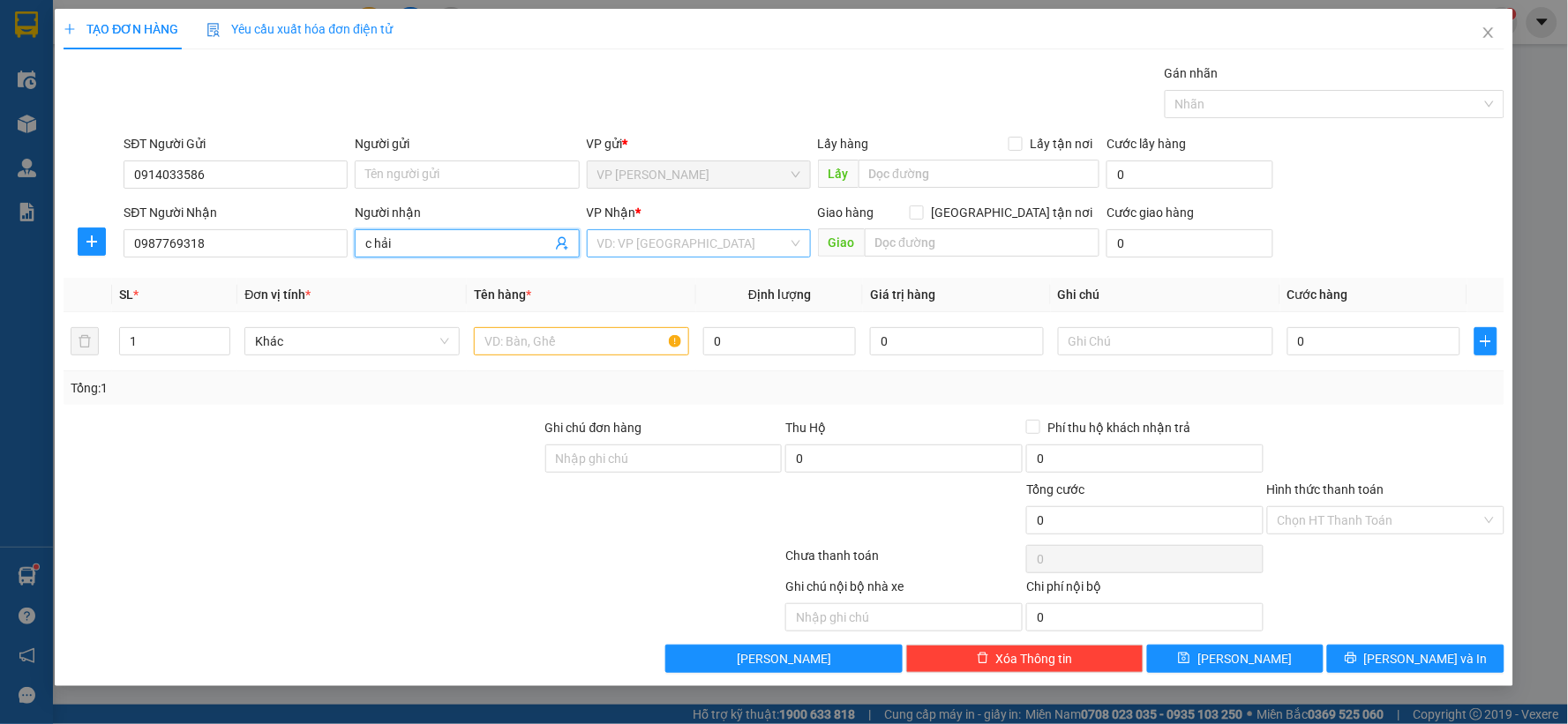
type input "c hải"
click at [714, 257] on input "search" at bounding box center [693, 243] width 190 height 26
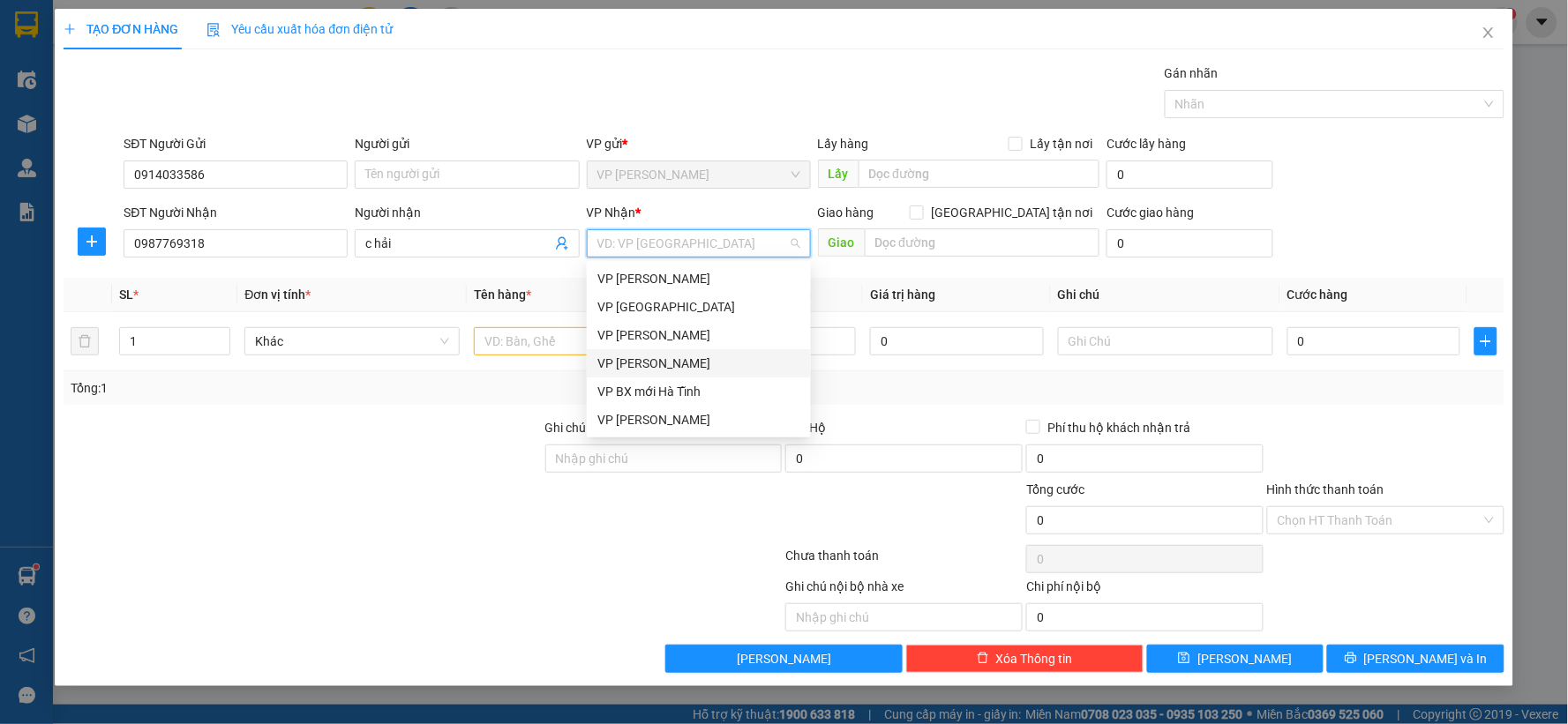
click at [667, 362] on div "VP [PERSON_NAME]" at bounding box center [699, 363] width 203 height 20
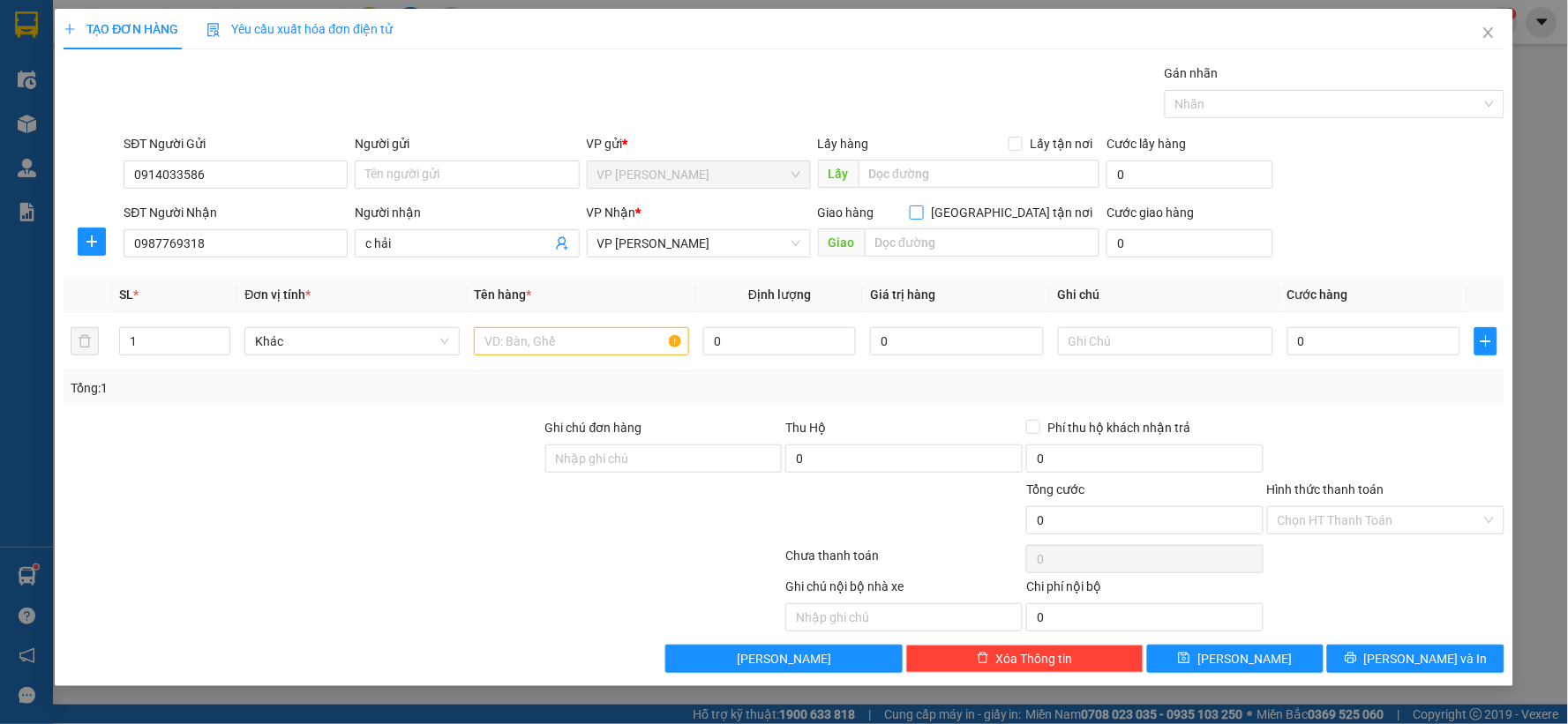
click at [922, 212] on input "[GEOGRAPHIC_DATA] tận nơi" at bounding box center [916, 212] width 13 height 13
checkbox input "true"
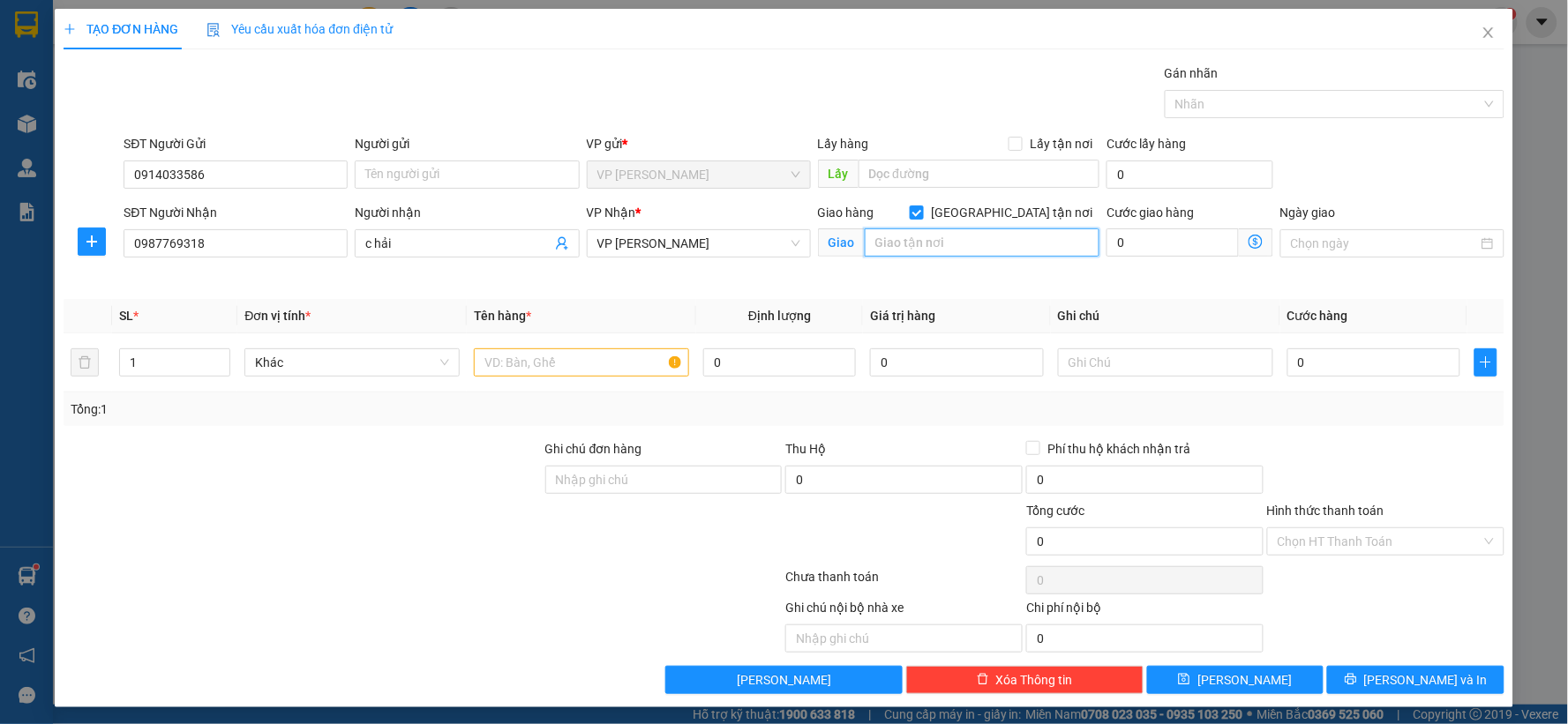
click at [990, 253] on input "text" at bounding box center [983, 242] width 236 height 28
type input "số 1 thành thái toà the [GEOGRAPHIC_DATA]"
click at [556, 357] on input "text" at bounding box center [582, 362] width 215 height 28
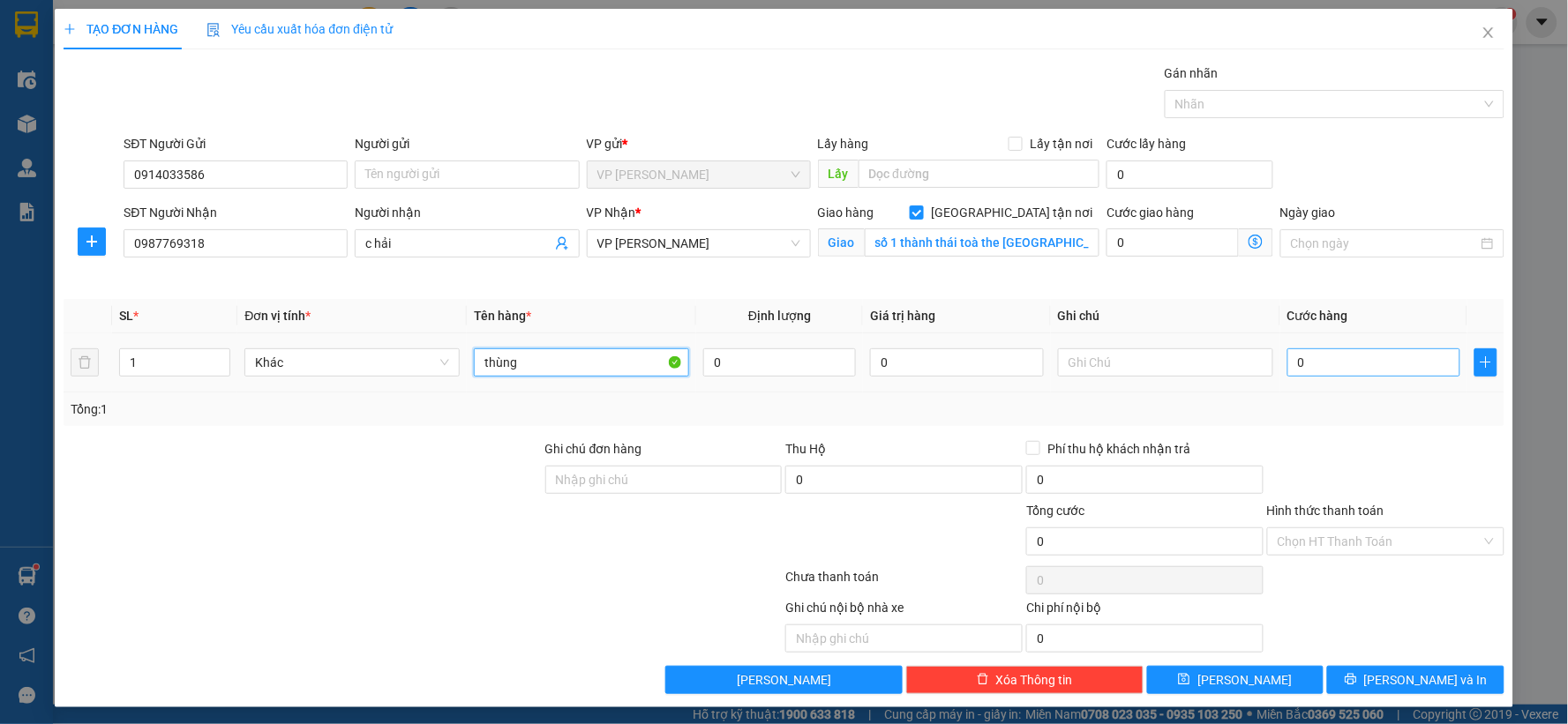
type input "thùng"
click at [1392, 367] on input "0" at bounding box center [1374, 362] width 174 height 28
type input "3"
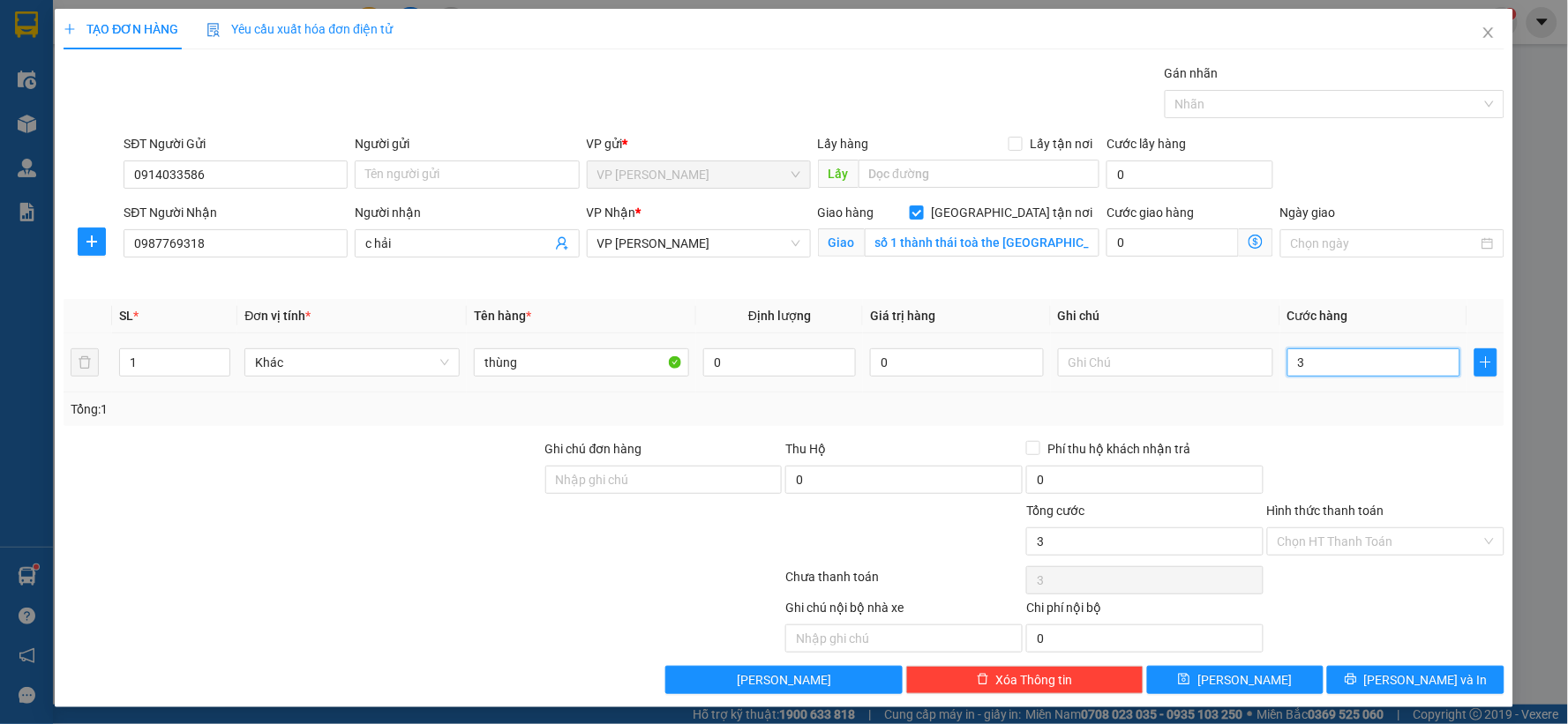
type input "30"
type input "30.000"
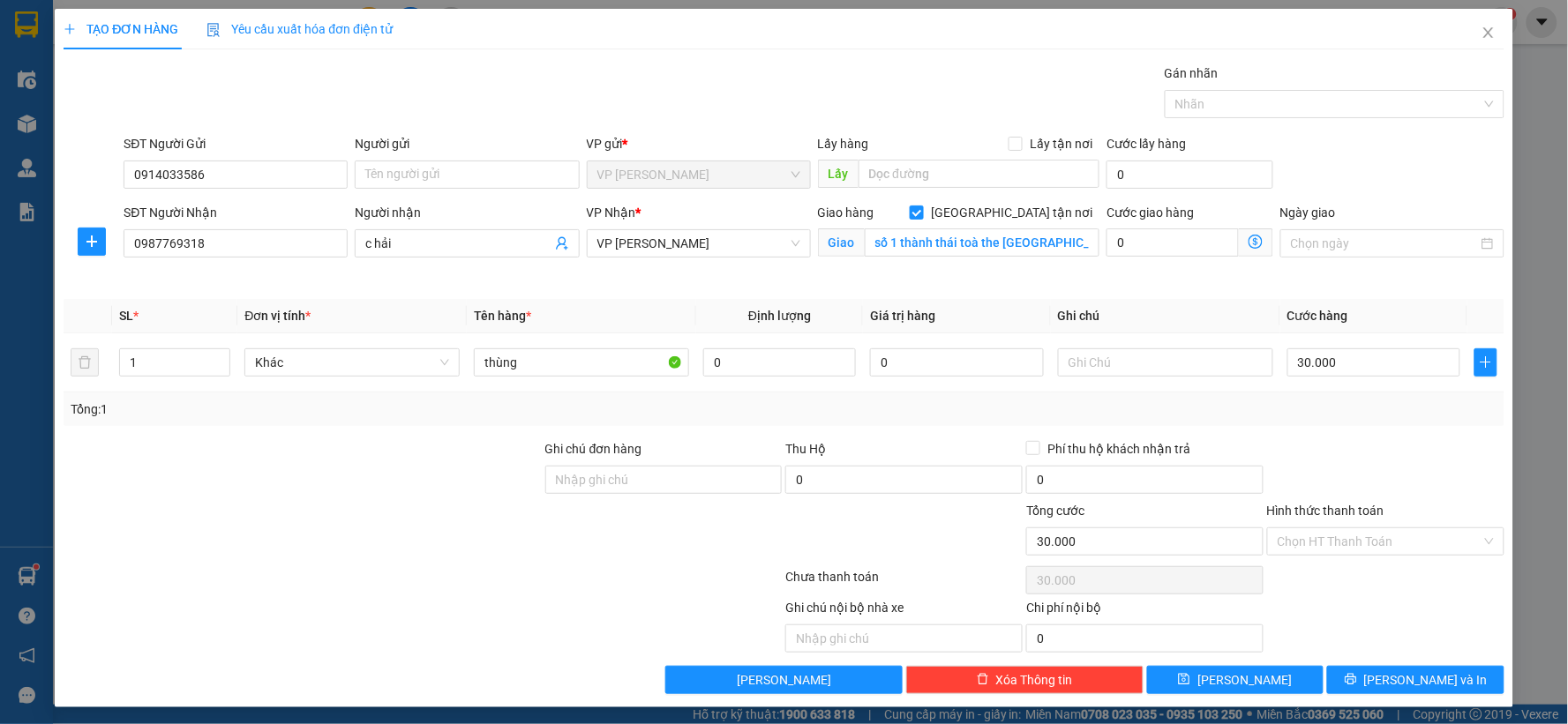
click at [1409, 448] on div at bounding box center [1386, 470] width 241 height 62
click at [1342, 554] on input "Hình thức thanh toán" at bounding box center [1380, 541] width 204 height 26
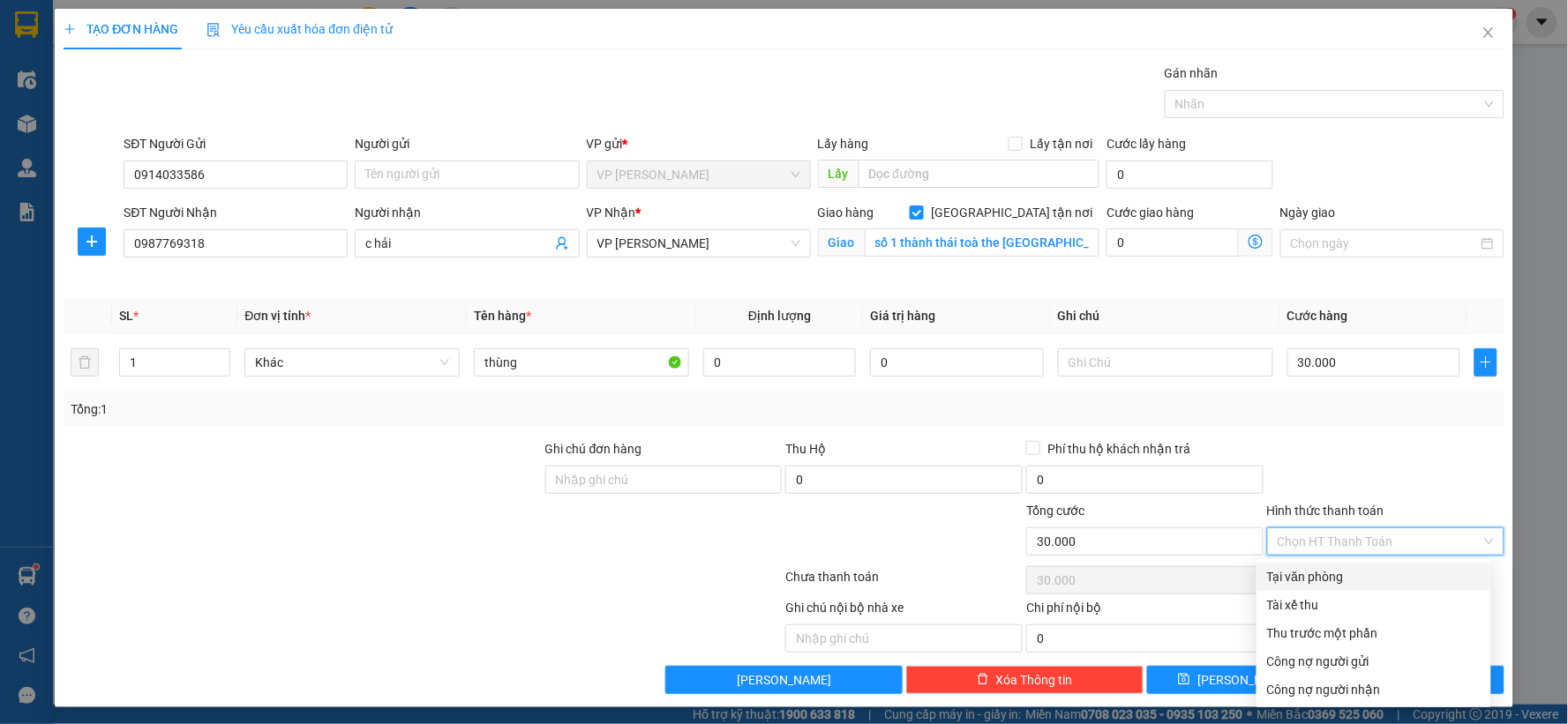
click at [1293, 586] on div "Tại văn phòng" at bounding box center [1374, 577] width 214 height 20
type input "0"
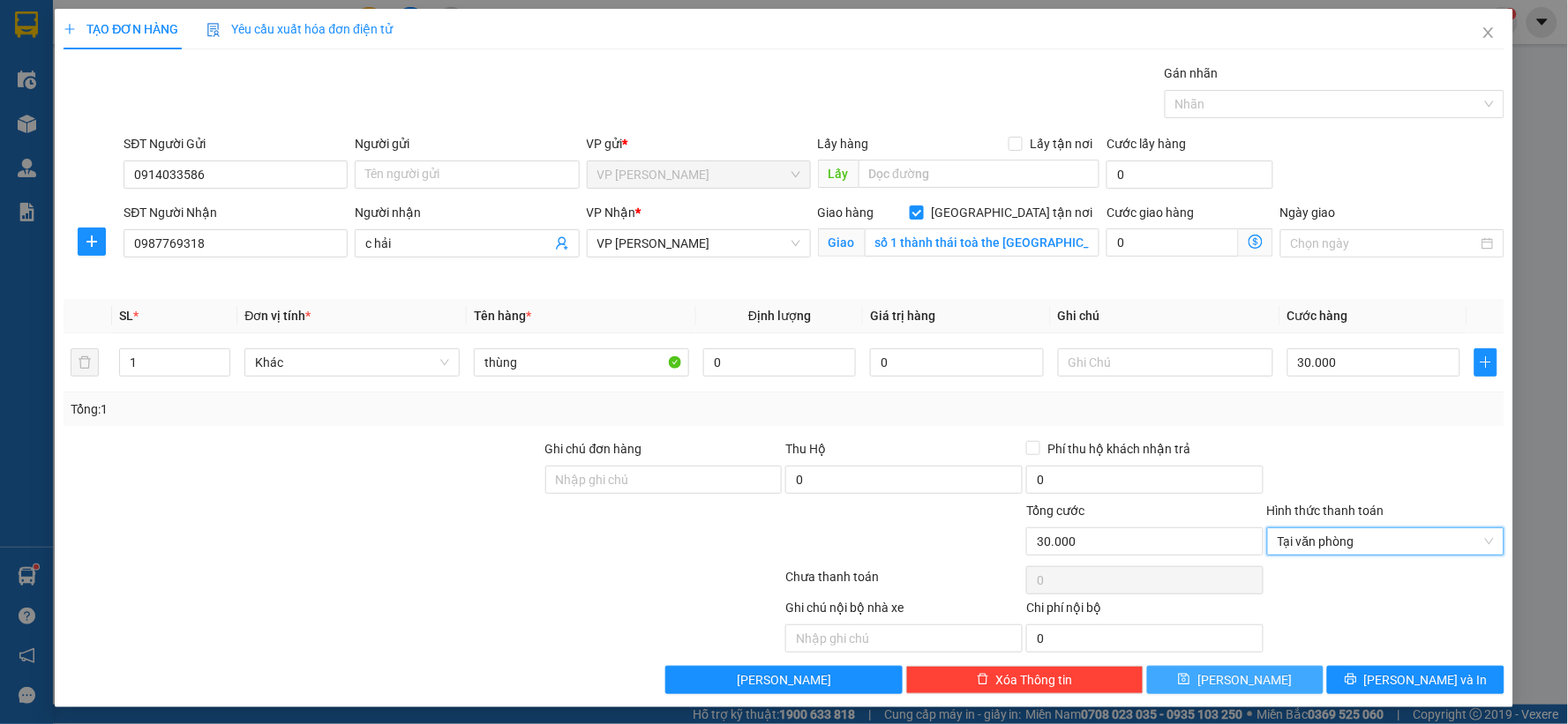
click at [1231, 688] on span "[PERSON_NAME]" at bounding box center [1244, 680] width 94 height 20
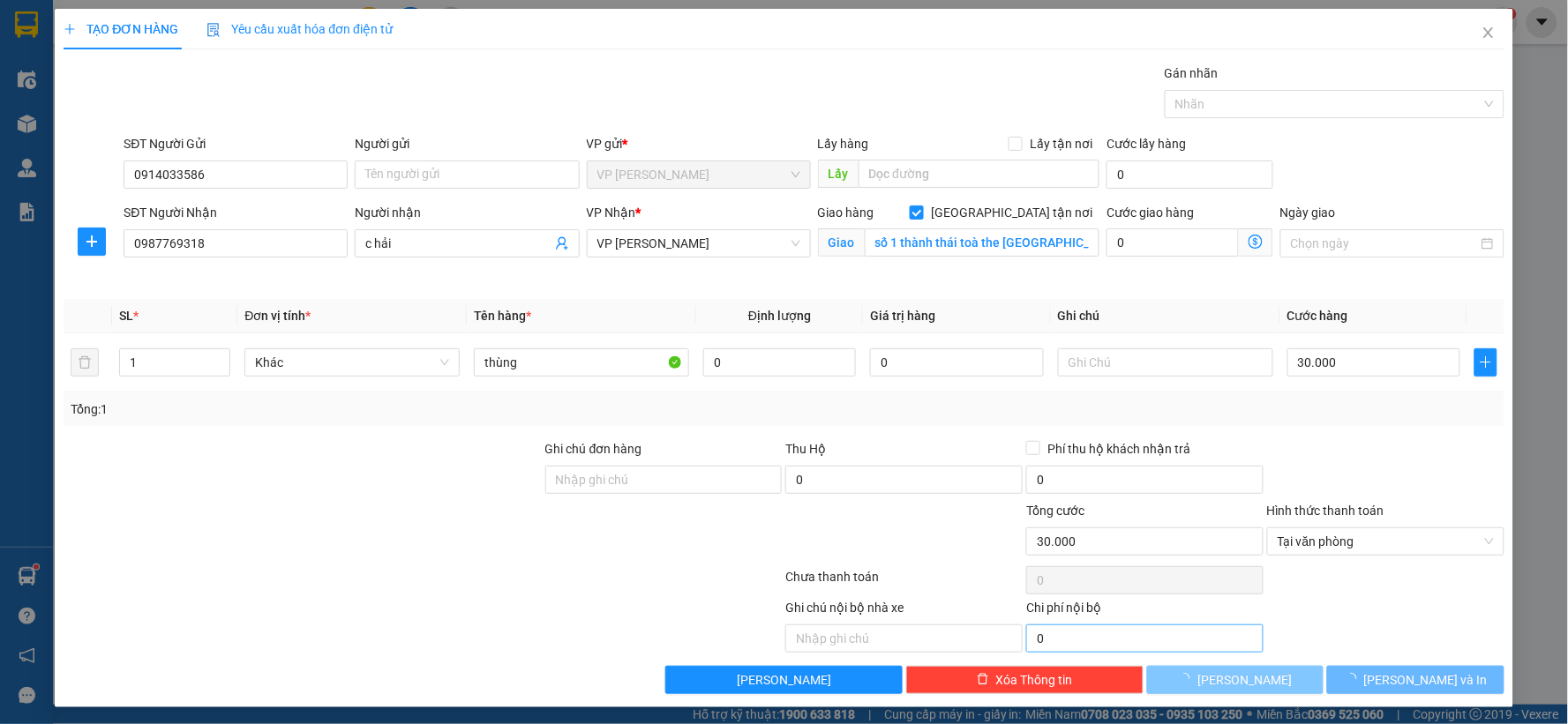
checkbox input "false"
type input "0"
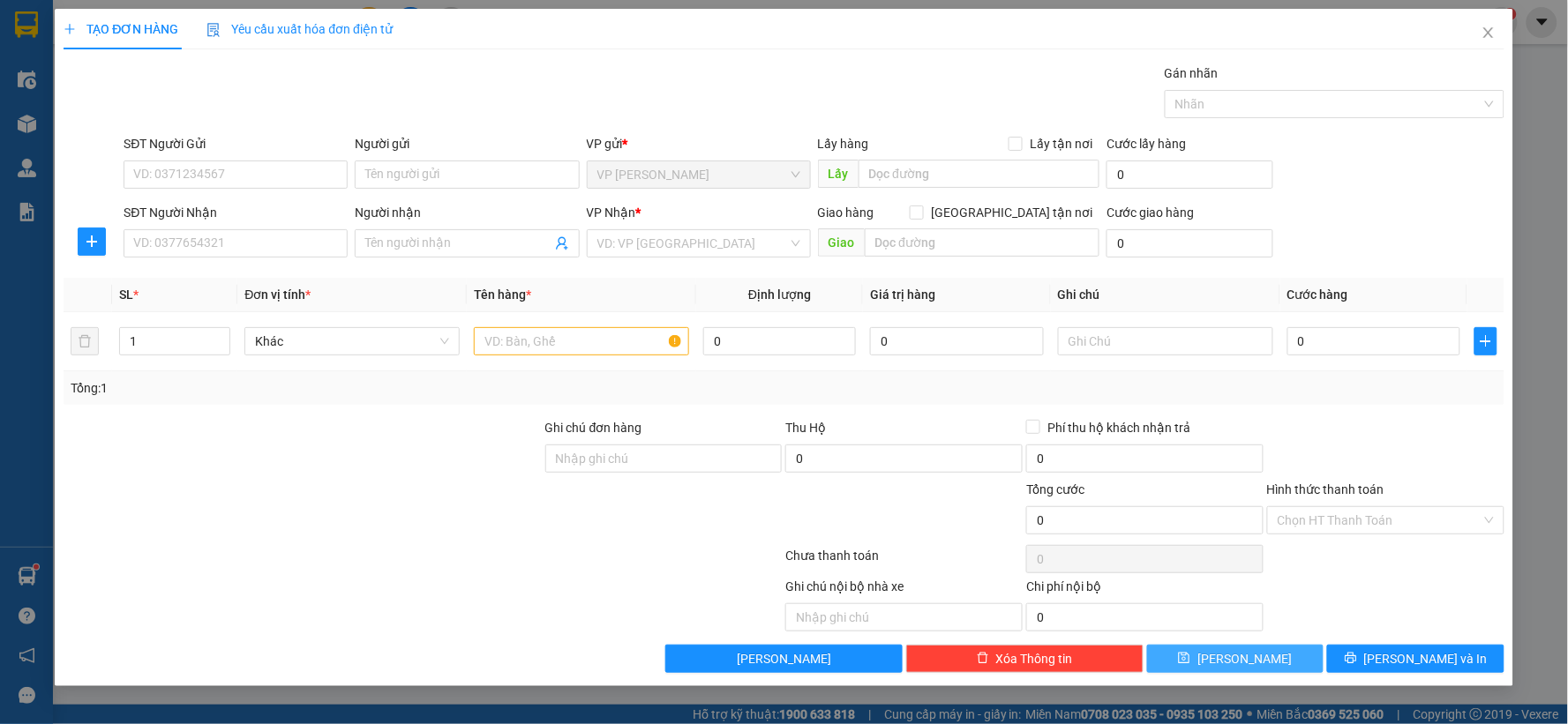
click at [1147, 645] on button "[PERSON_NAME]" at bounding box center [1236, 659] width 178 height 28
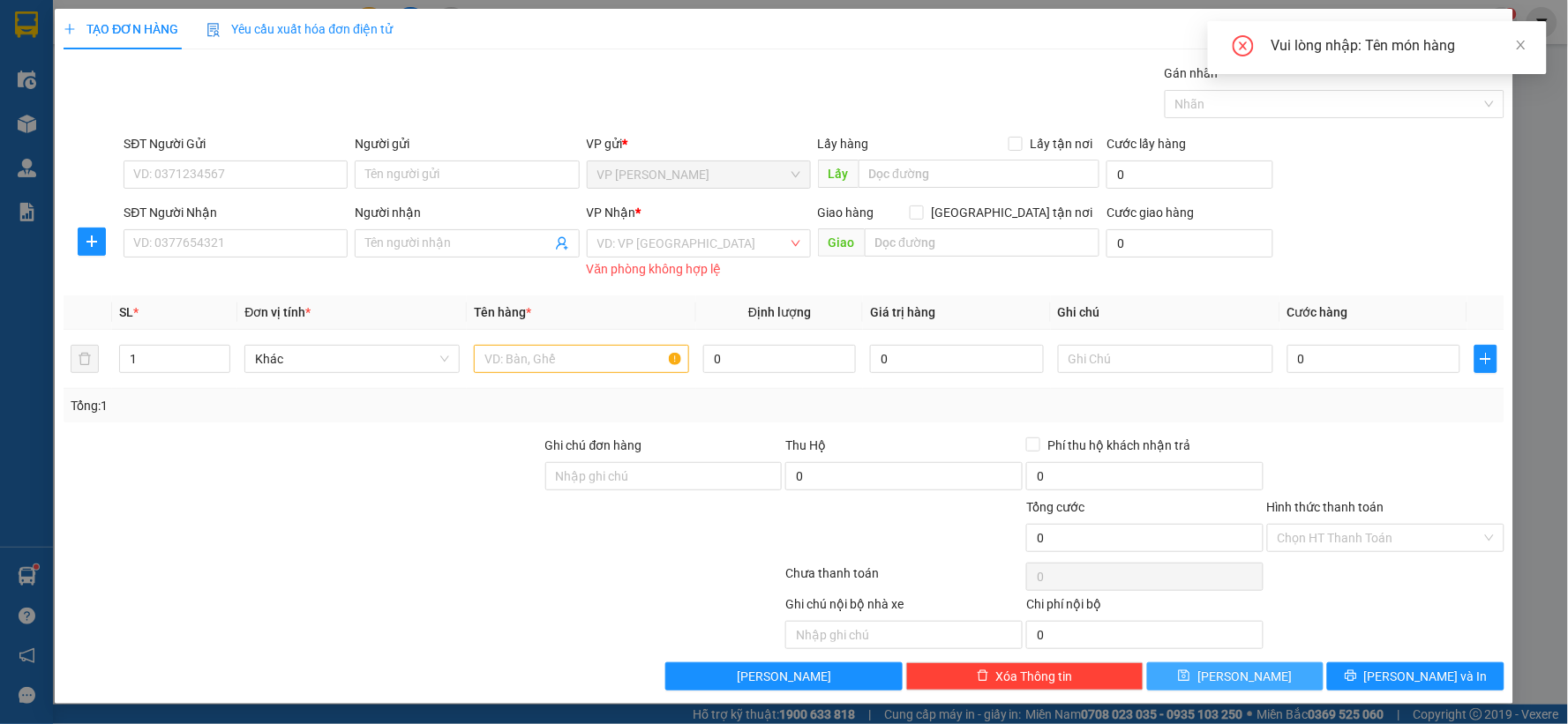
click at [1147, 662] on button "[PERSON_NAME]" at bounding box center [1236, 676] width 178 height 28
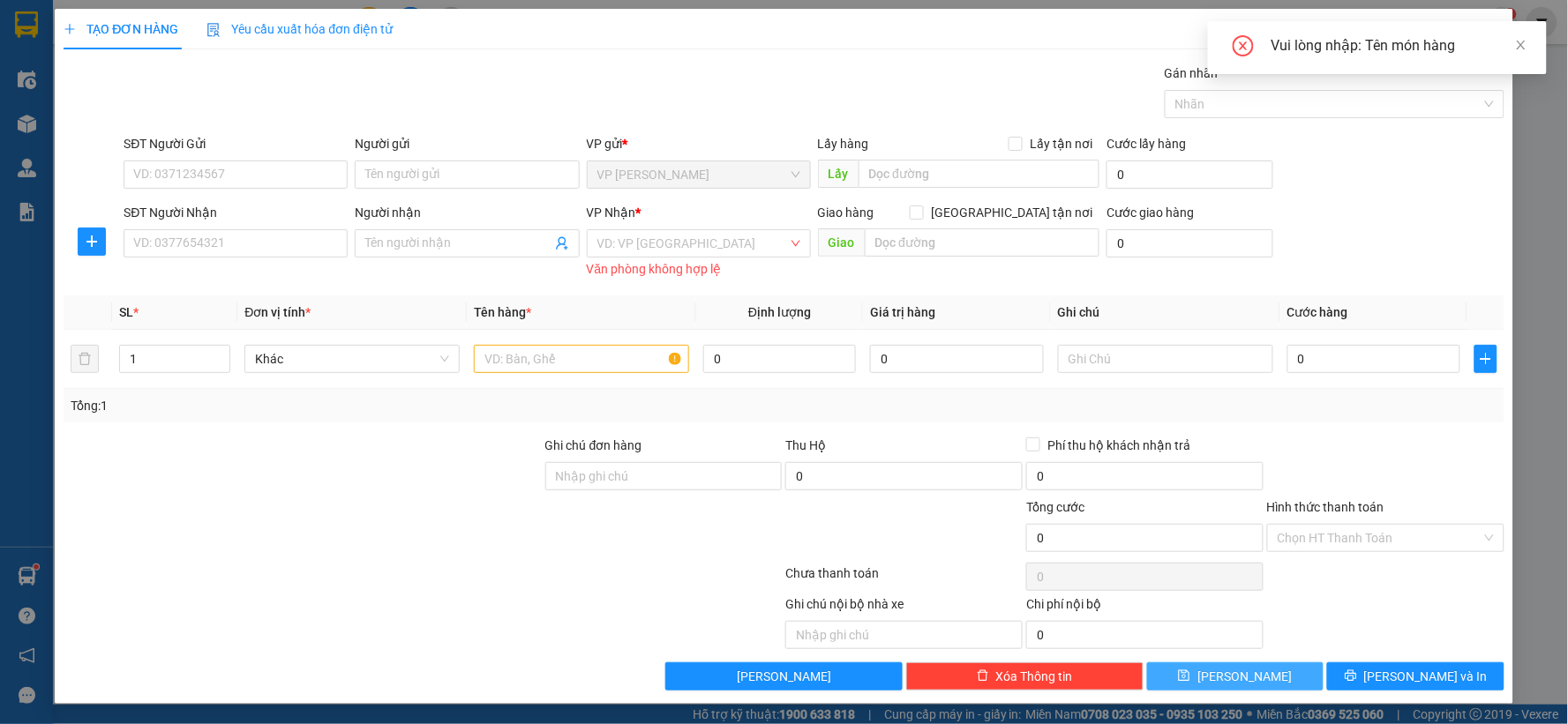
click at [1147, 662] on button "[PERSON_NAME]" at bounding box center [1236, 676] width 178 height 28
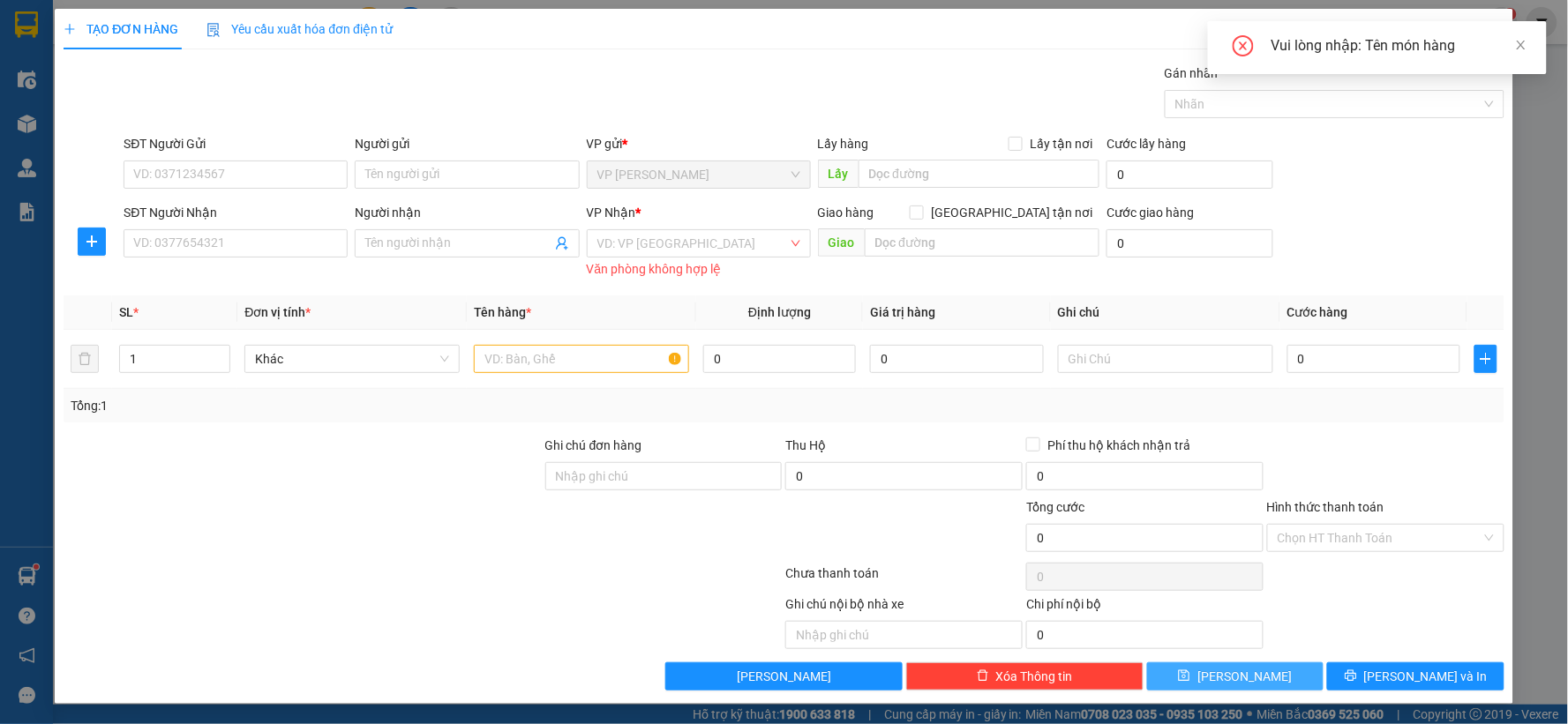
click at [1147, 662] on button "[PERSON_NAME]" at bounding box center [1236, 676] width 178 height 28
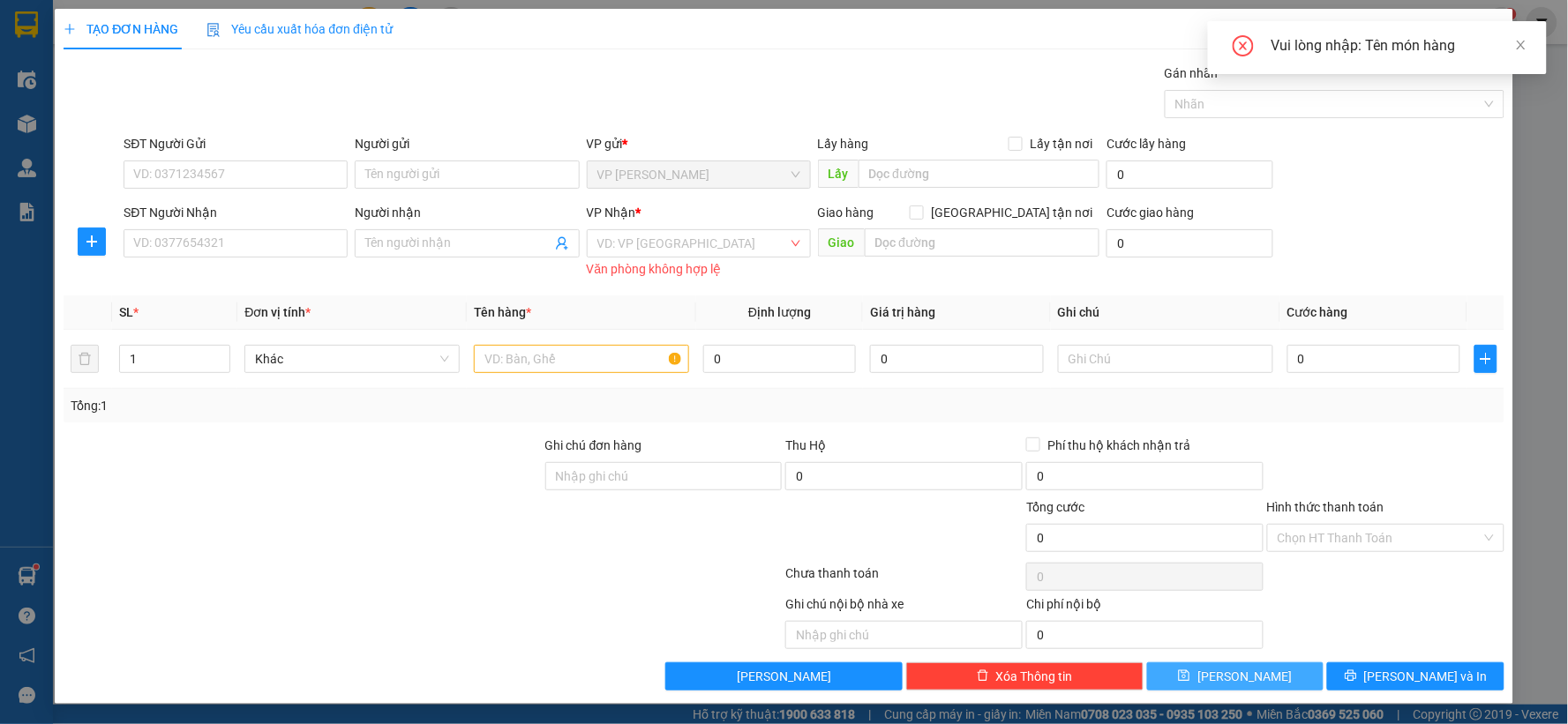
click at [1147, 662] on button "[PERSON_NAME]" at bounding box center [1236, 676] width 178 height 28
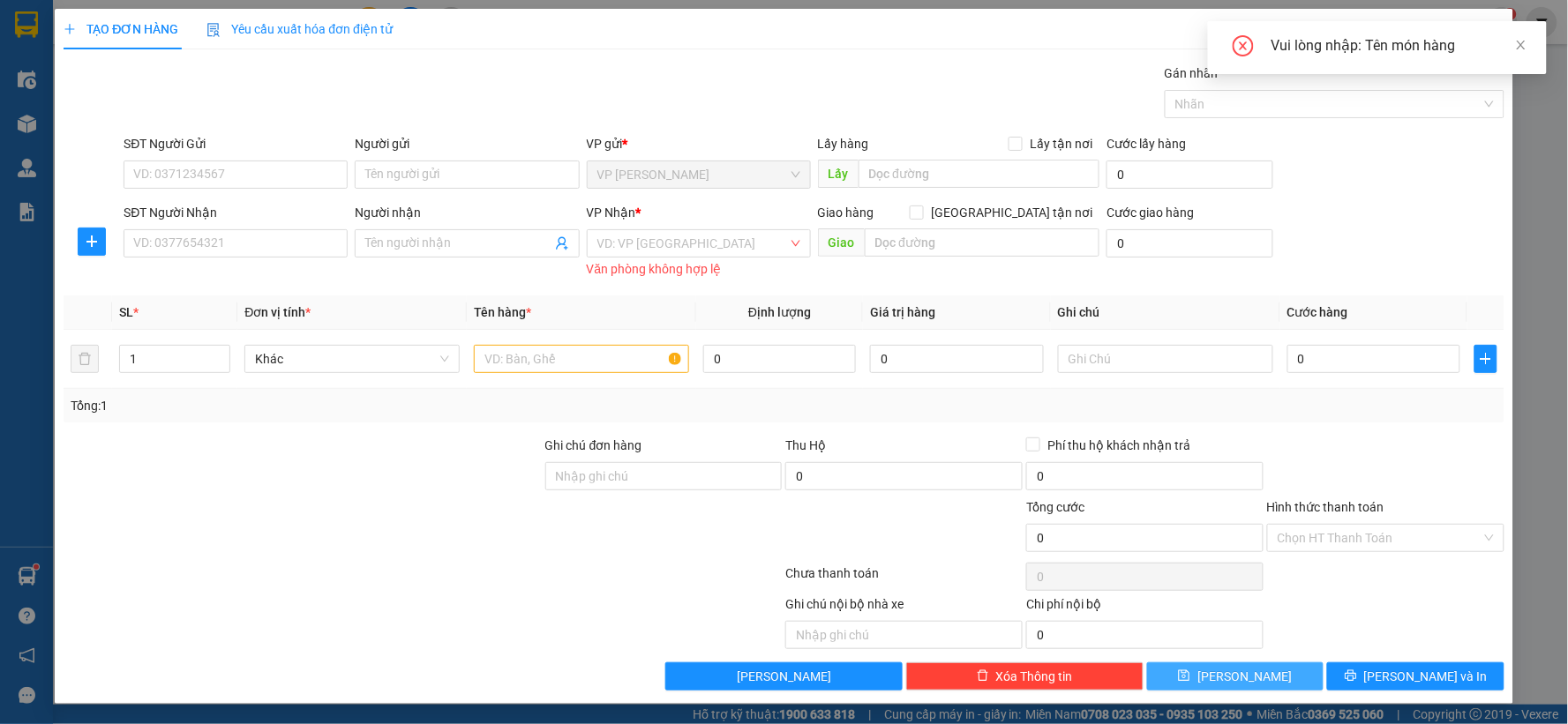
click at [1147, 662] on button "[PERSON_NAME]" at bounding box center [1236, 676] width 178 height 28
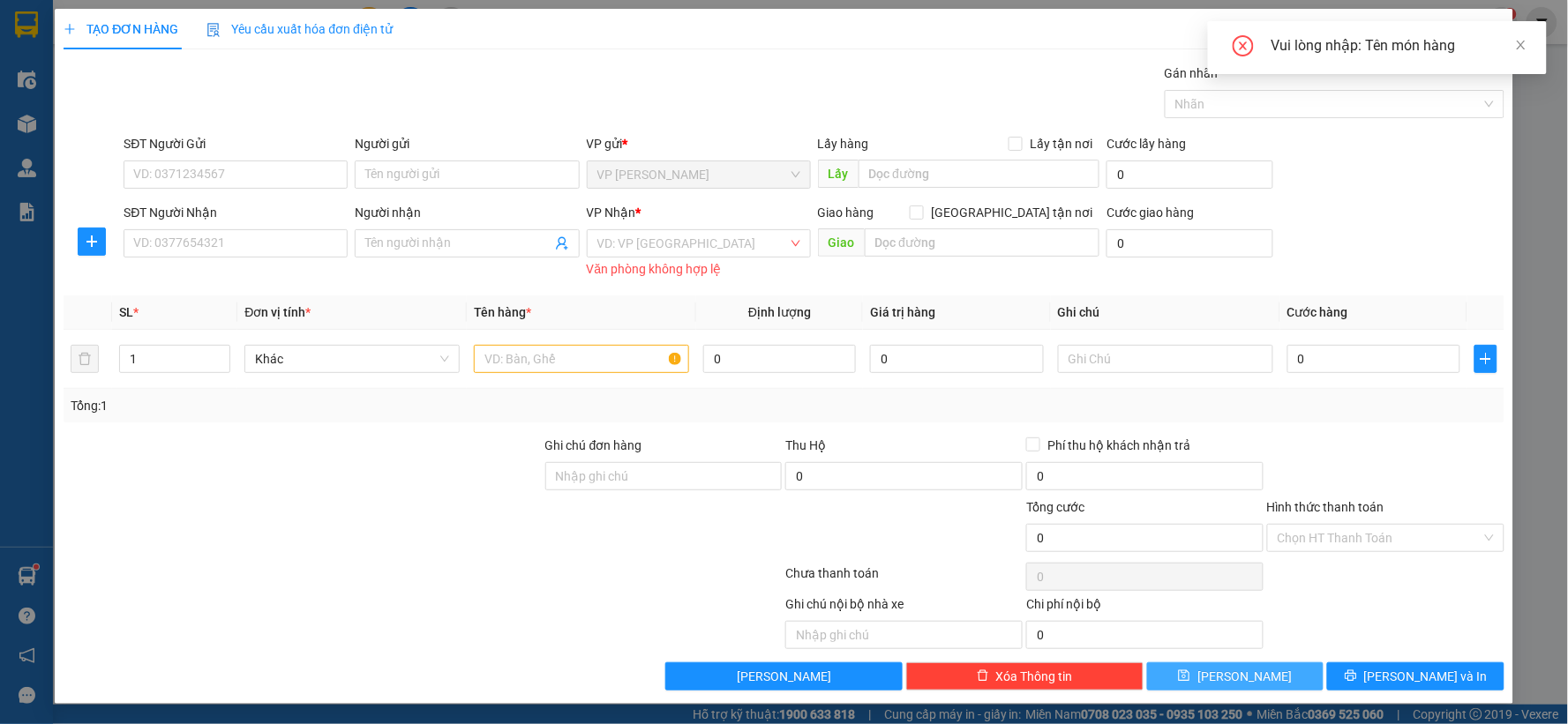
click at [1147, 662] on button "[PERSON_NAME]" at bounding box center [1236, 676] width 178 height 28
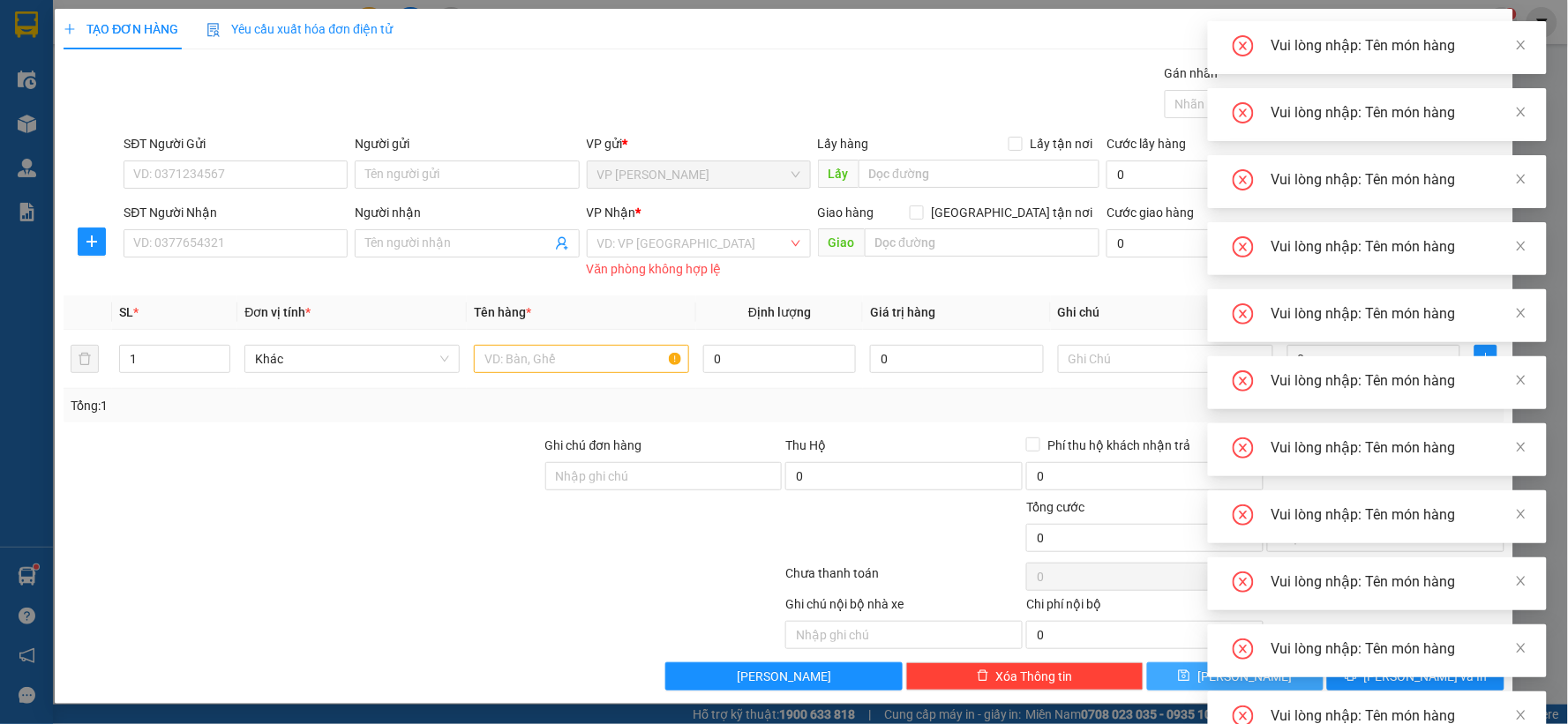
click at [1147, 662] on button "[PERSON_NAME]" at bounding box center [1236, 676] width 178 height 28
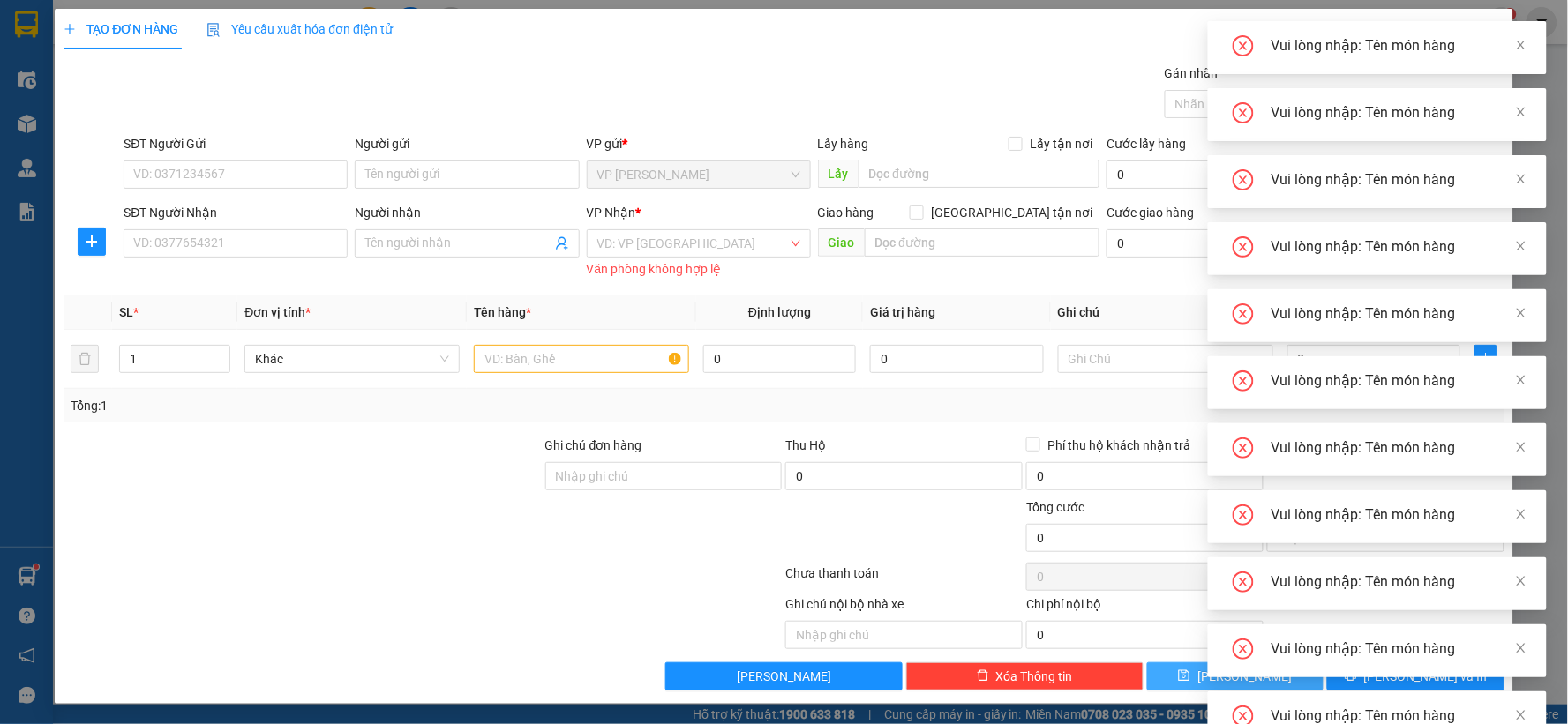
click at [1147, 662] on button "[PERSON_NAME]" at bounding box center [1236, 676] width 178 height 28
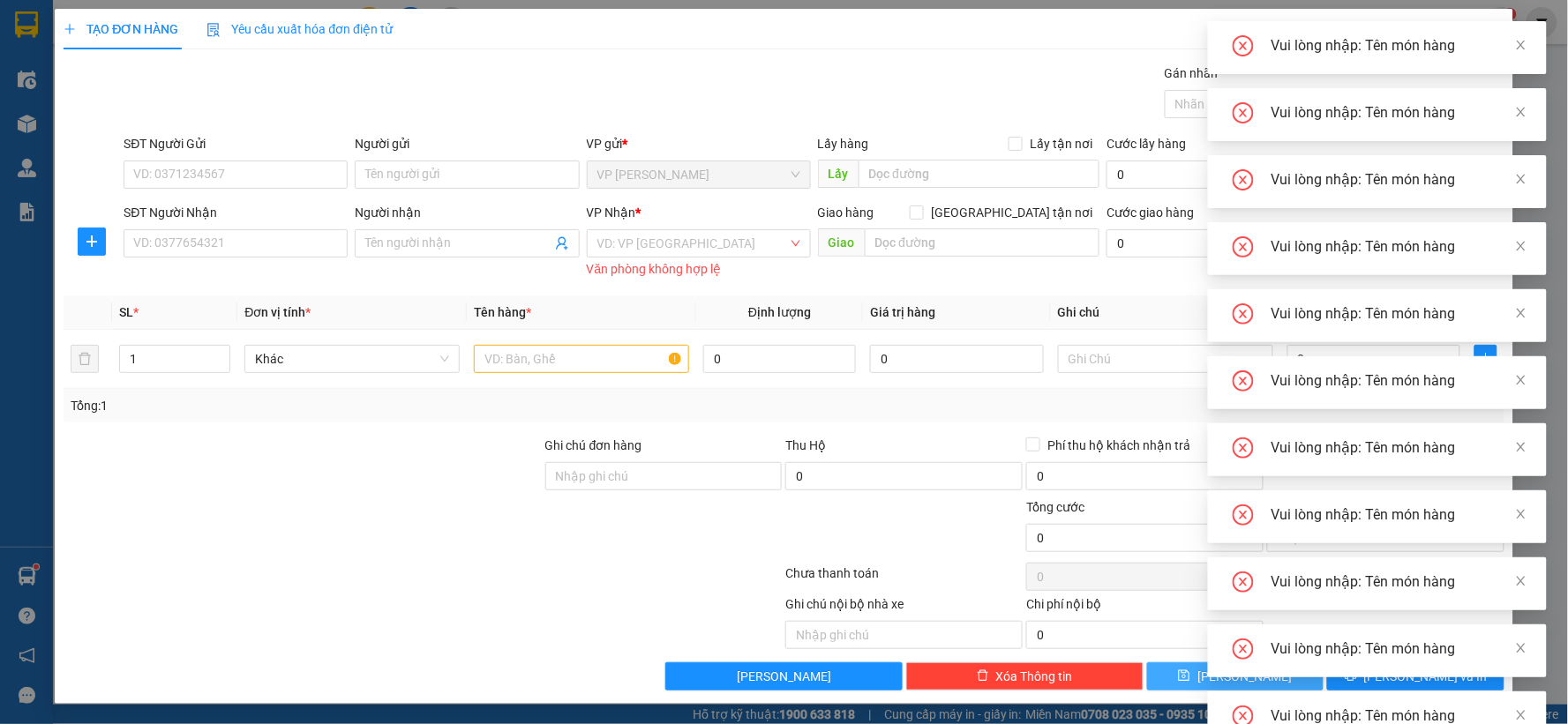
click at [1147, 662] on button "[PERSON_NAME]" at bounding box center [1236, 676] width 178 height 28
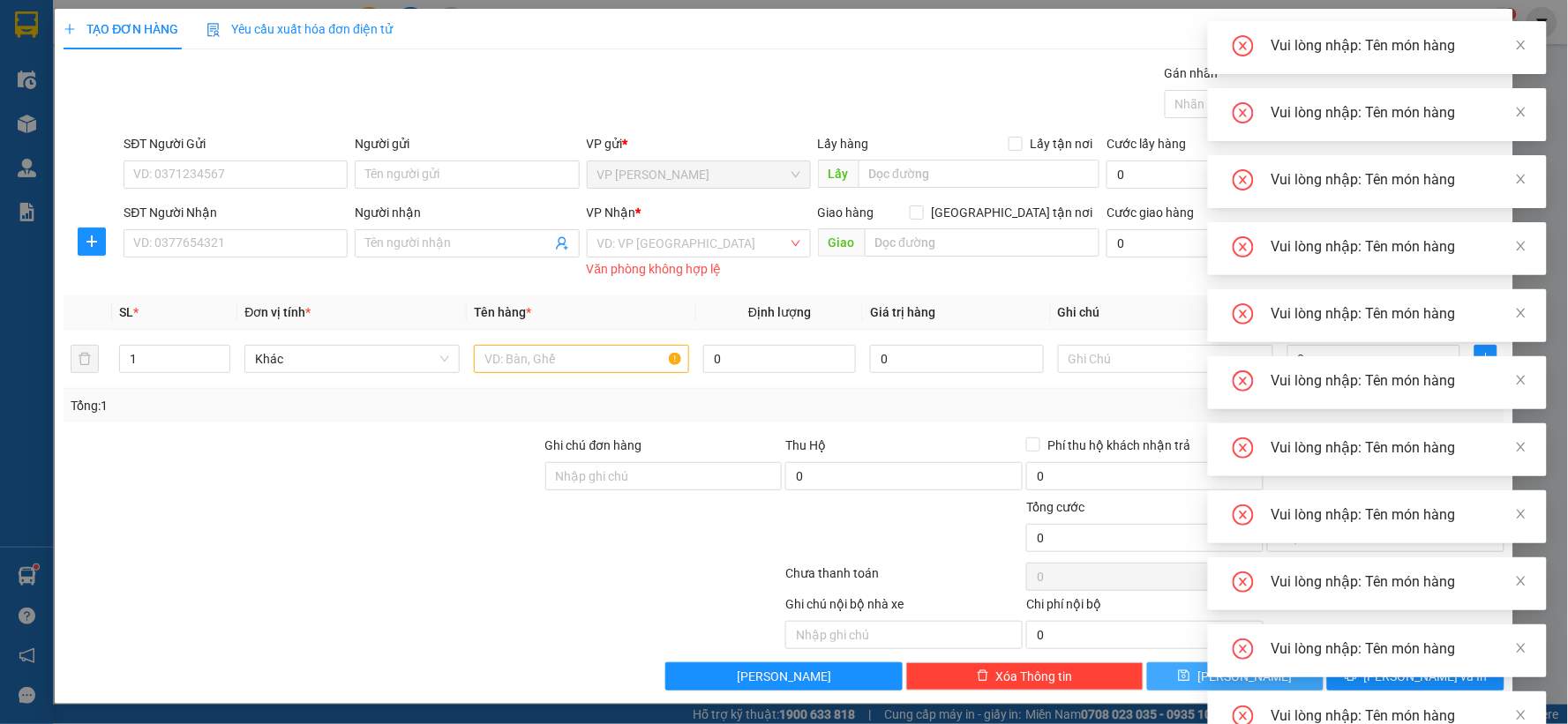
click at [1147, 662] on button "[PERSON_NAME]" at bounding box center [1236, 676] width 178 height 28
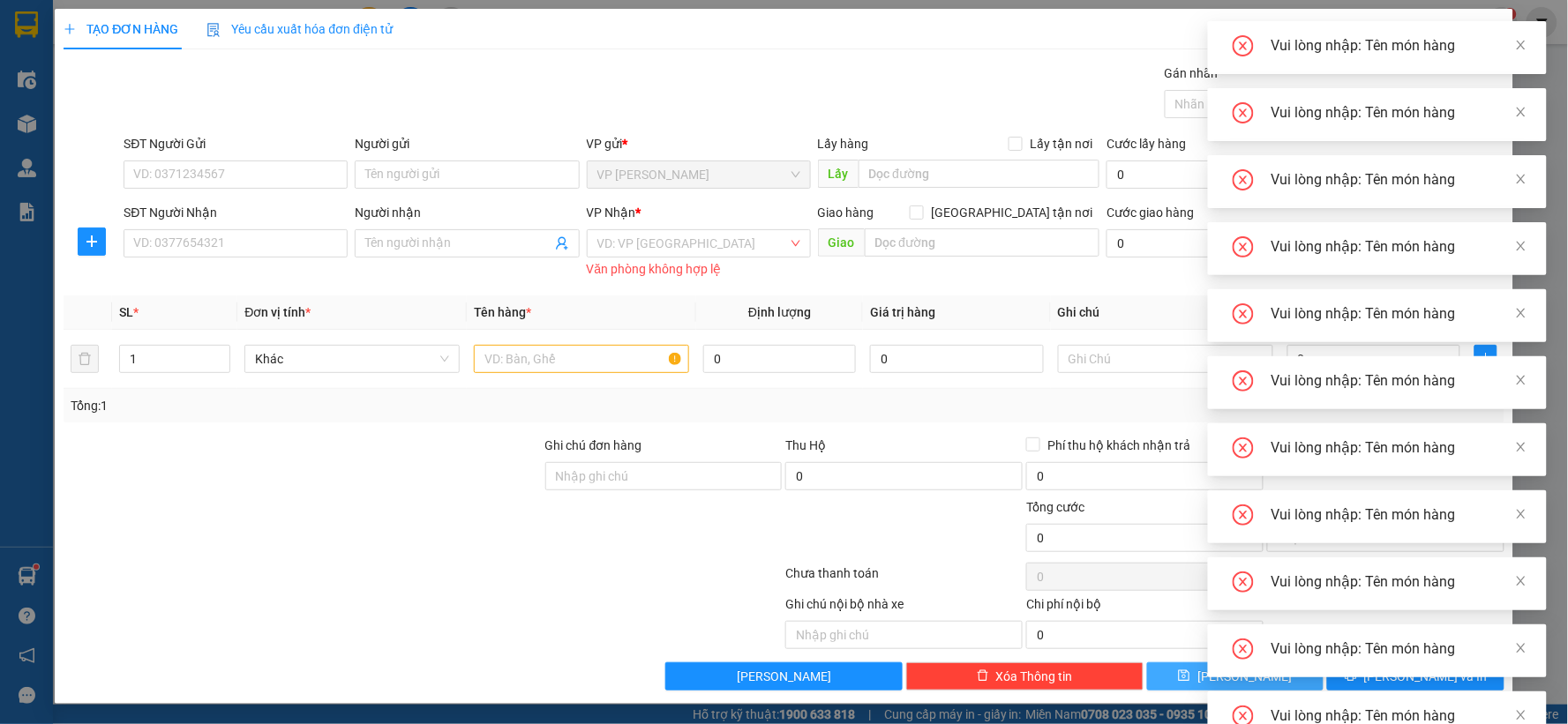
click at [1147, 662] on button "[PERSON_NAME]" at bounding box center [1236, 676] width 178 height 28
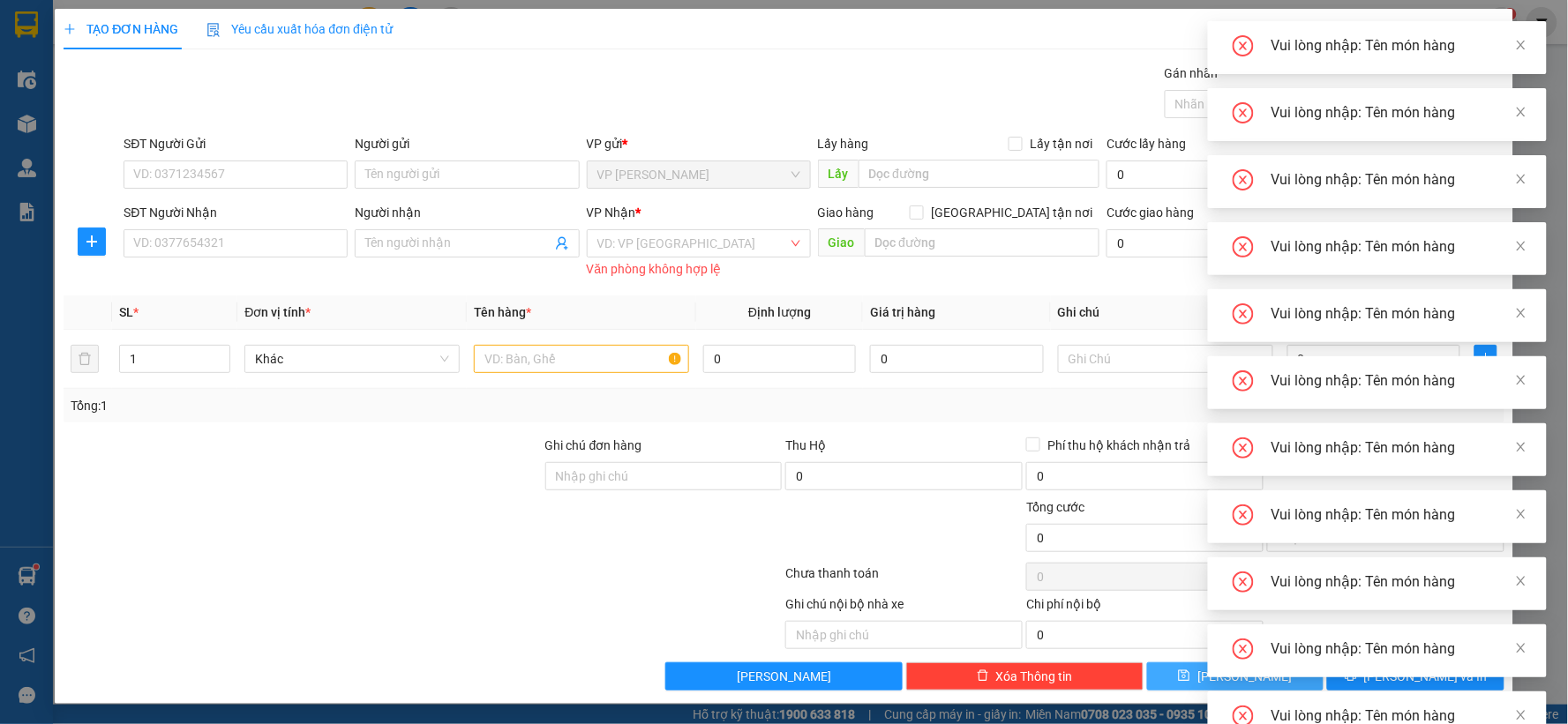
click at [1147, 662] on button "[PERSON_NAME]" at bounding box center [1236, 676] width 178 height 28
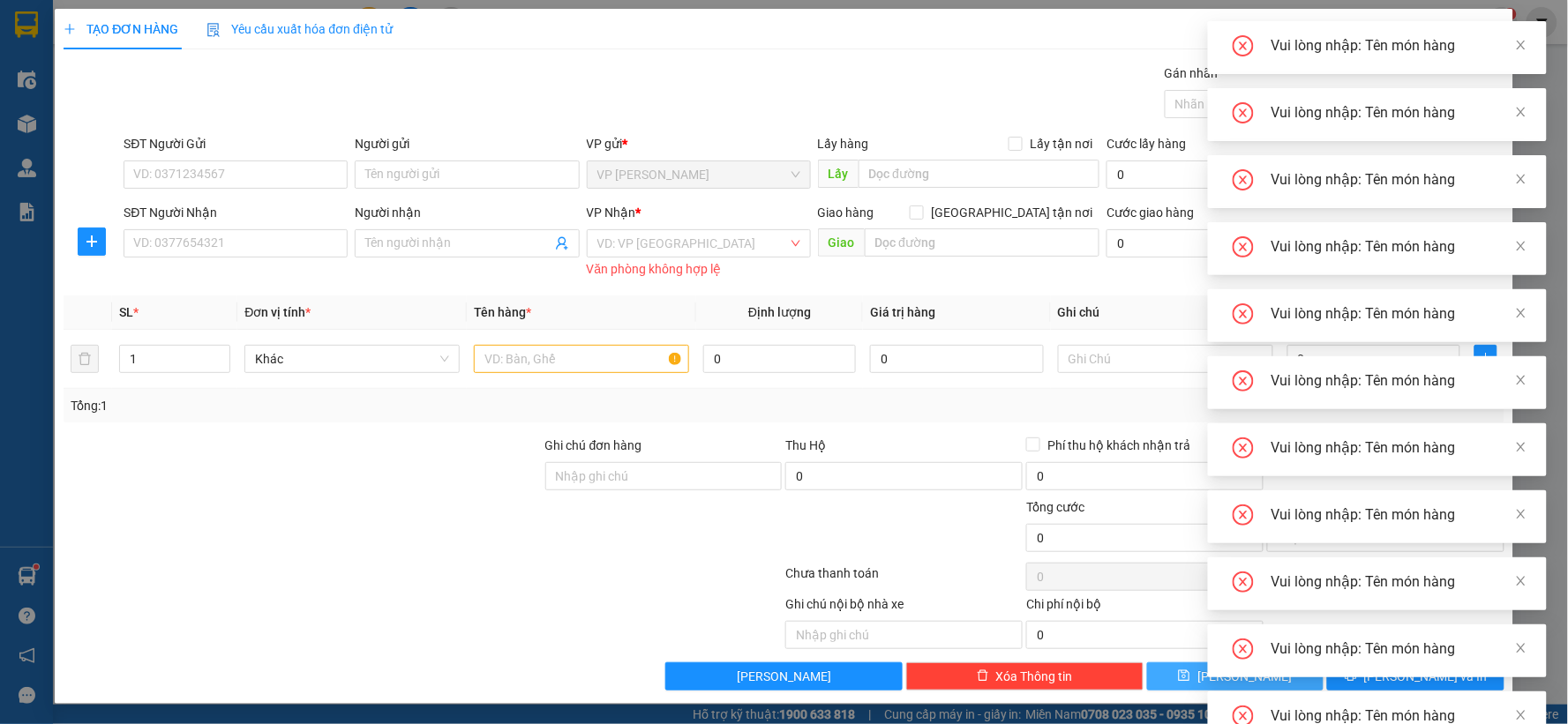
click at [1147, 662] on button "[PERSON_NAME]" at bounding box center [1236, 676] width 178 height 28
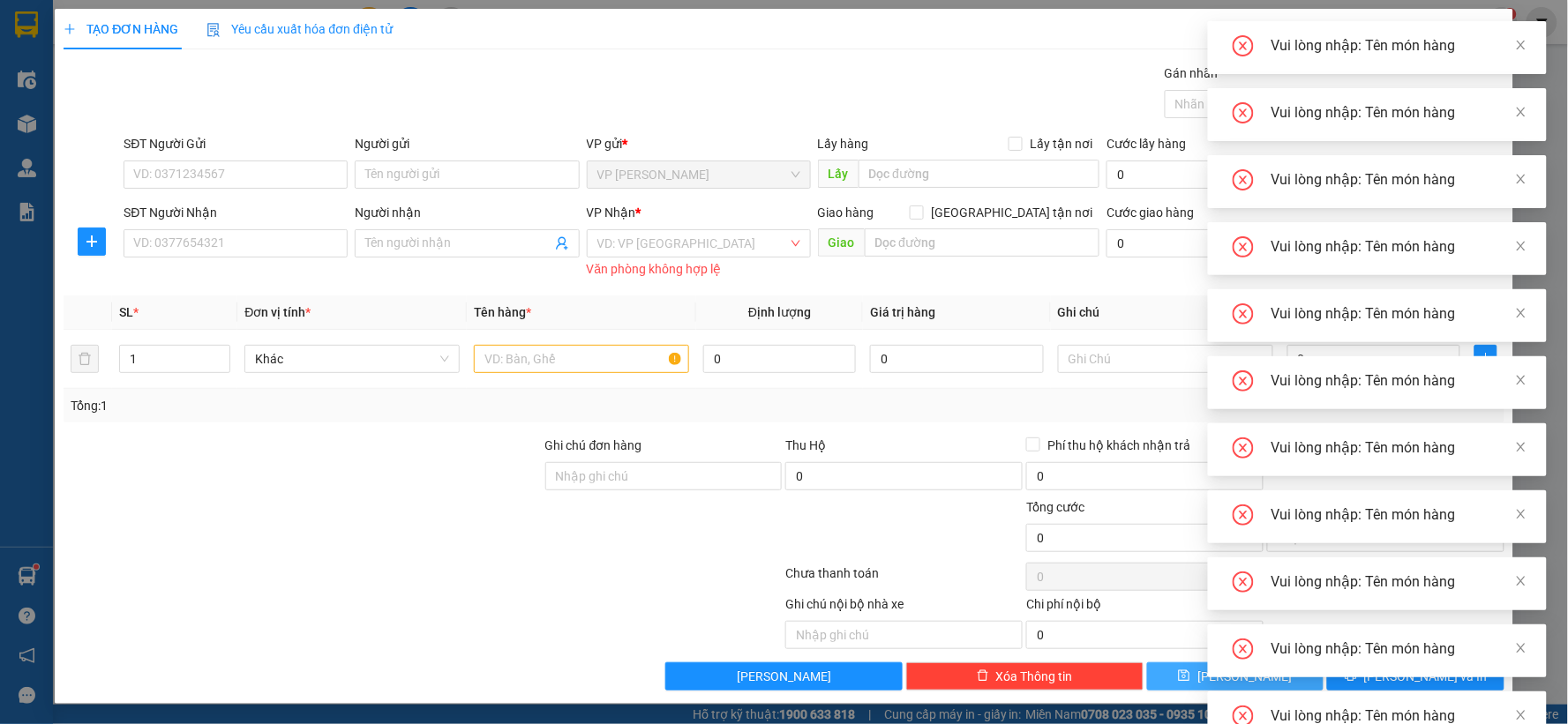
click at [1147, 662] on button "[PERSON_NAME]" at bounding box center [1236, 676] width 178 height 28
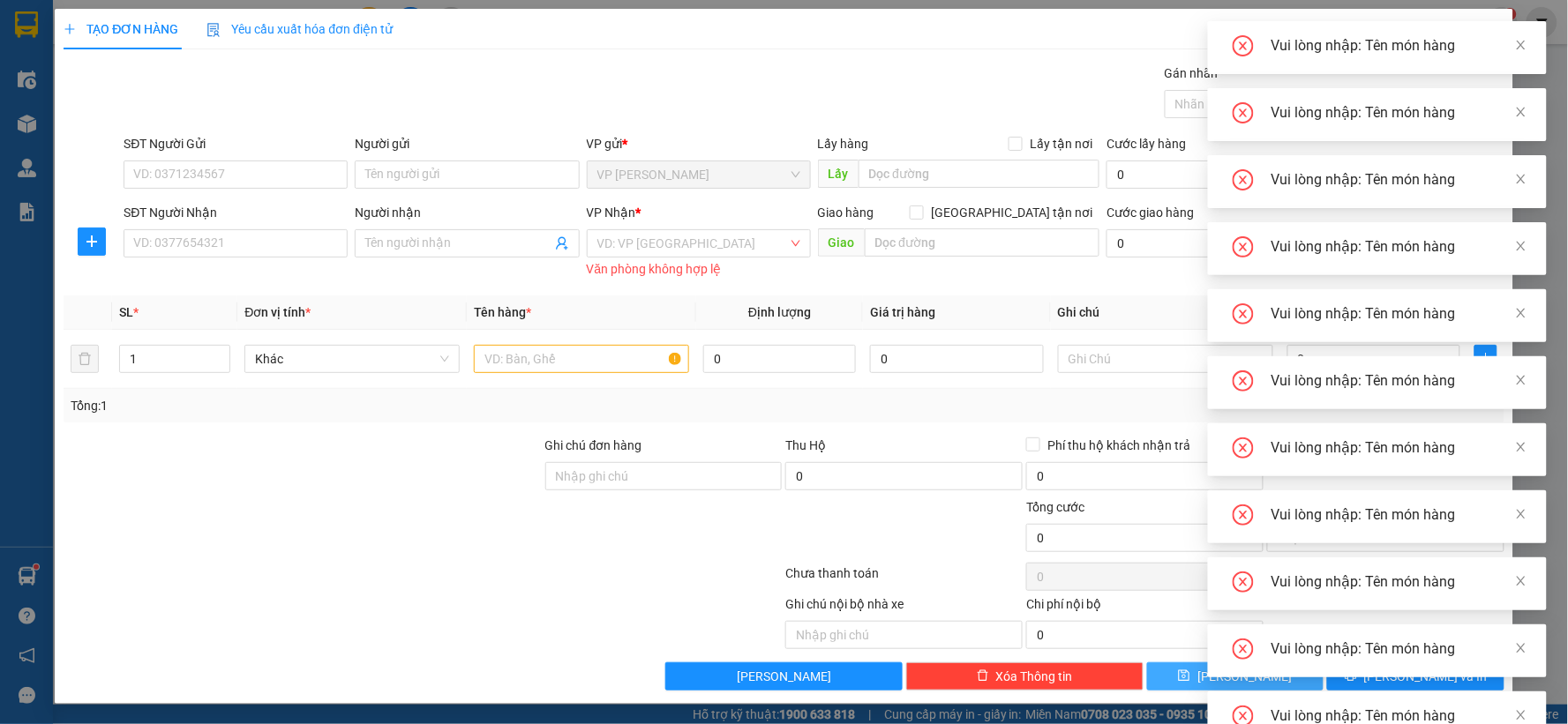
click at [1147, 662] on button "[PERSON_NAME]" at bounding box center [1236, 676] width 178 height 28
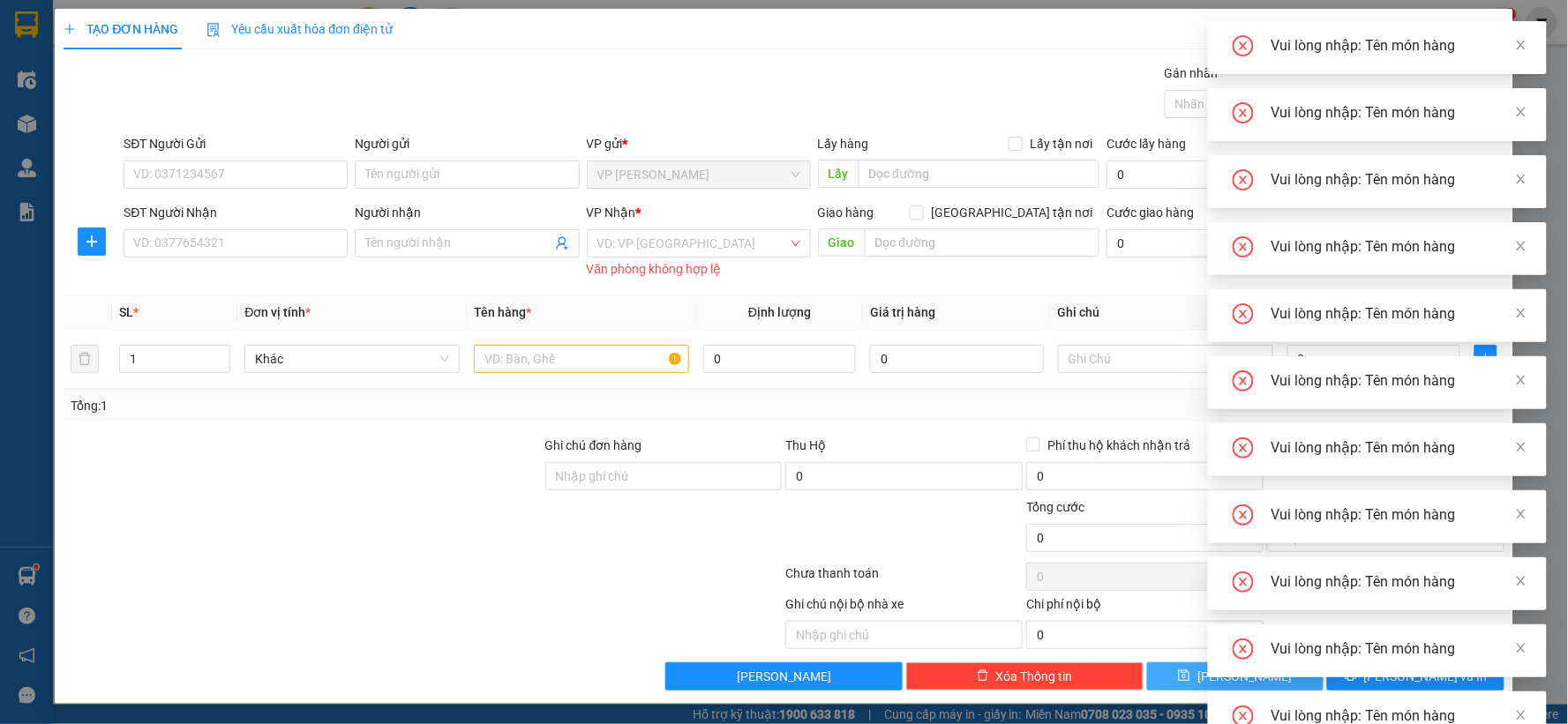
click at [1147, 662] on button "[PERSON_NAME]" at bounding box center [1236, 676] width 178 height 28
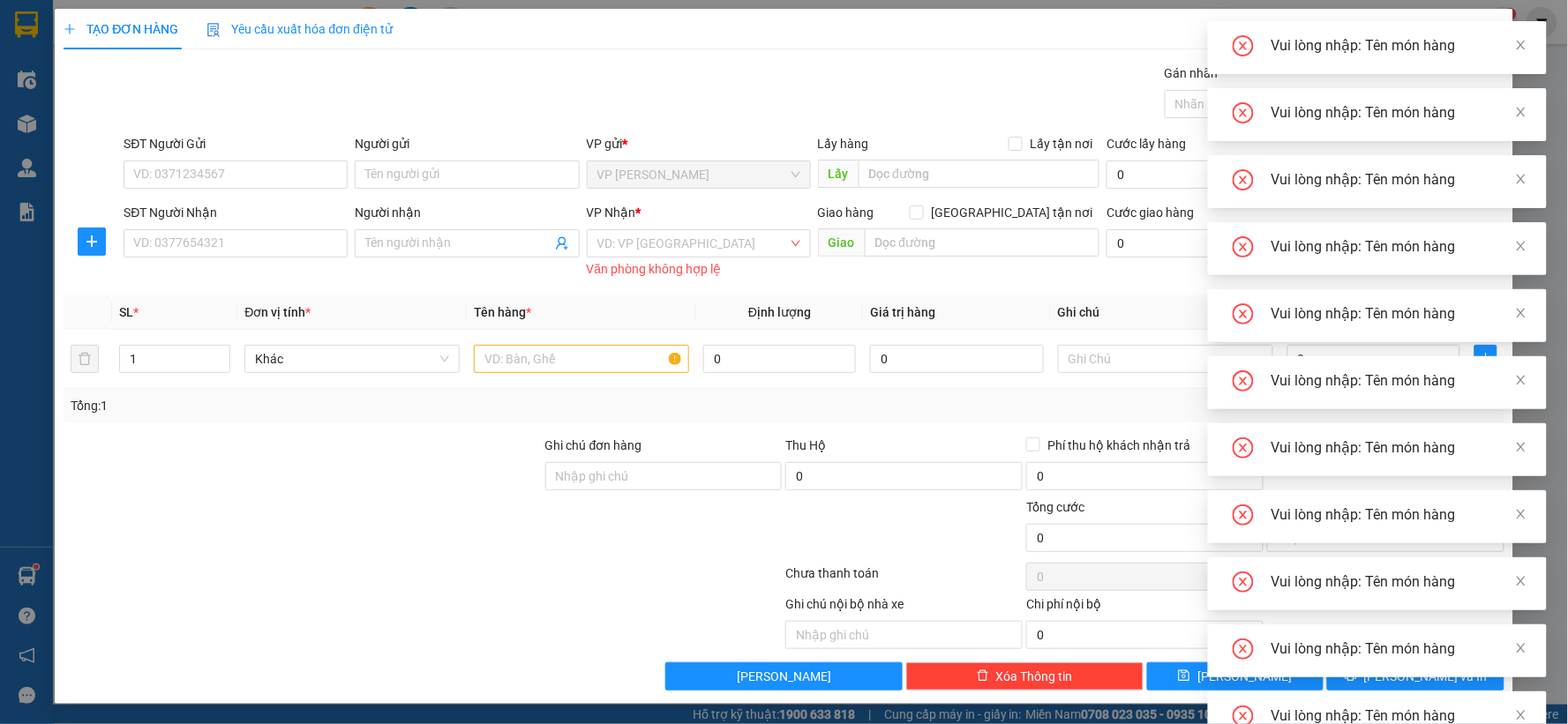
drag, startPoint x: 715, startPoint y: 99, endPoint x: 1240, endPoint y: 80, distance: 525.3
click at [716, 99] on div "Gán nhãn Nhãn" at bounding box center [814, 94] width 1388 height 62
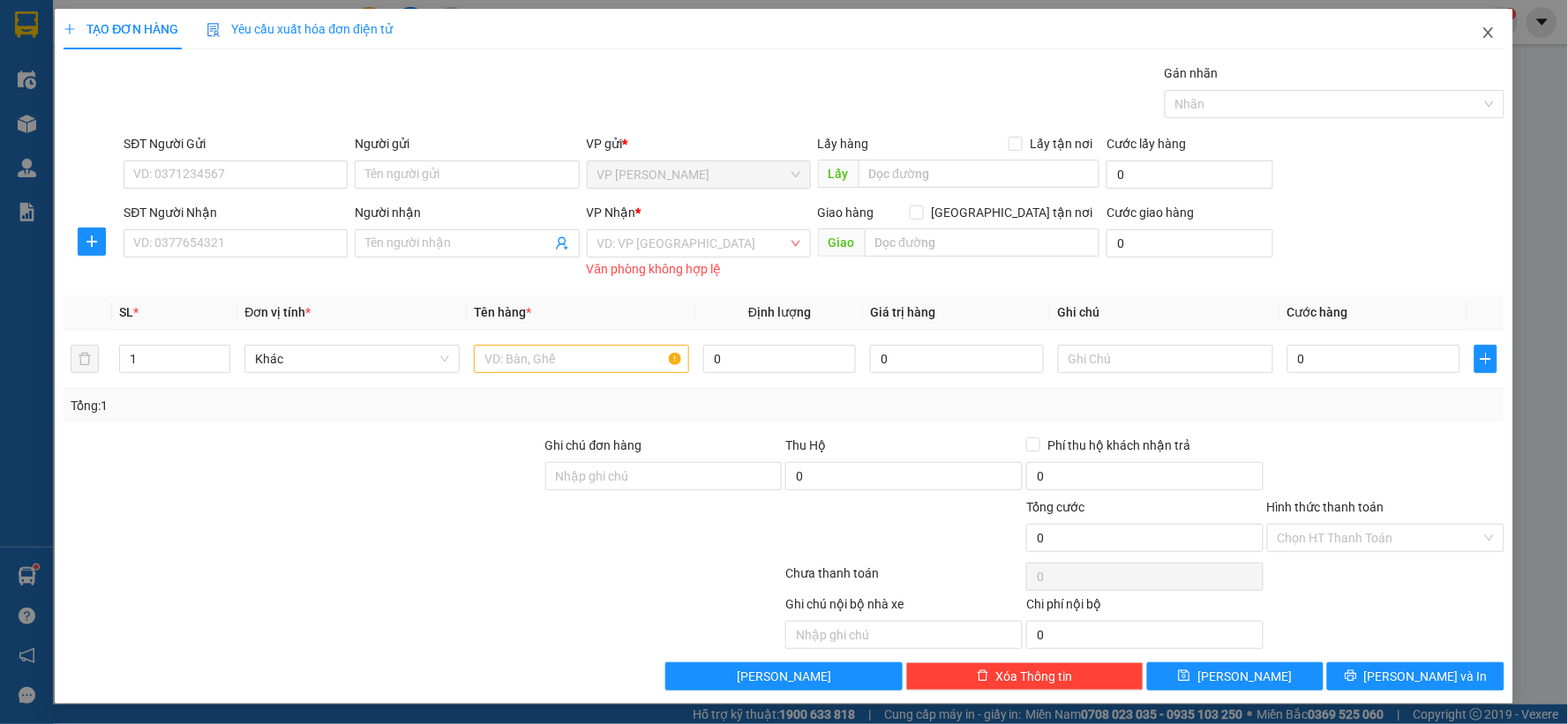
click at [1482, 30] on icon "close" at bounding box center [1489, 33] width 14 height 14
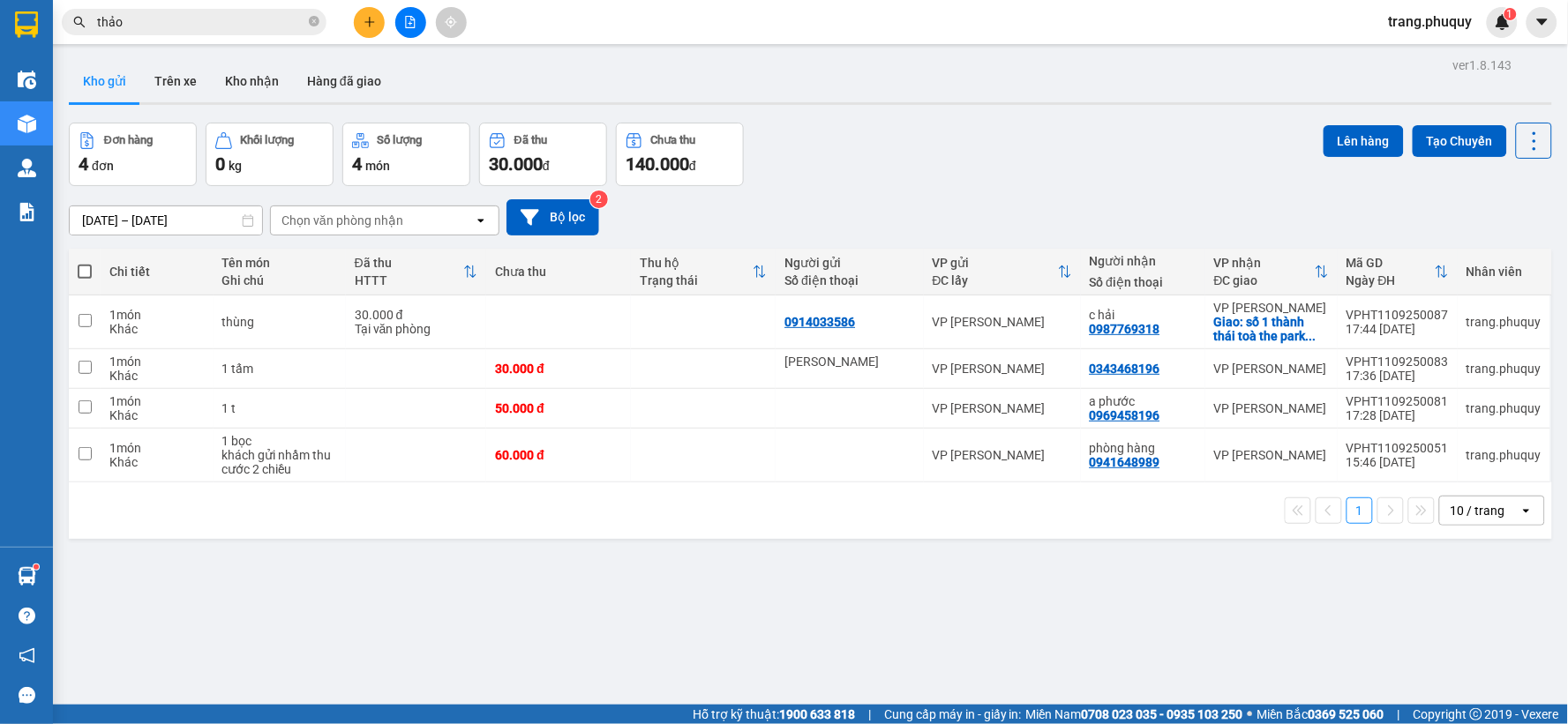
click at [966, 178] on div "Đơn hàng 4 đơn Khối lượng 0 kg Số lượng 4 món Đã thu 30.000 đ Chưa thu 140.000 …" at bounding box center [810, 154] width 1484 height 64
click at [364, 32] on button at bounding box center [369, 22] width 31 height 31
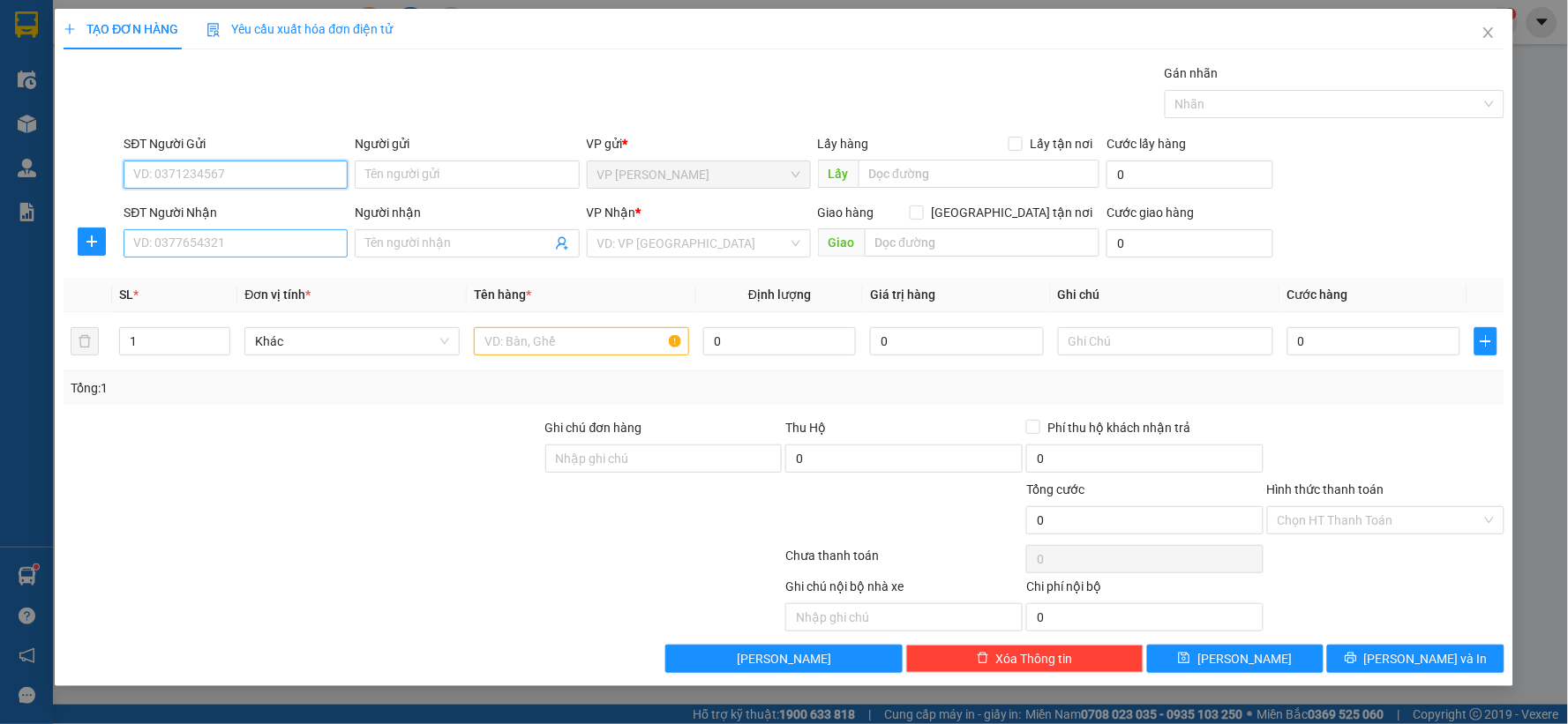
drag, startPoint x: 301, startPoint y: 182, endPoint x: 239, endPoint y: 240, distance: 84.9
click at [298, 186] on input "SĐT Người Gửi" at bounding box center [236, 174] width 224 height 28
click at [235, 249] on input "SĐT Người Nhận" at bounding box center [236, 243] width 224 height 28
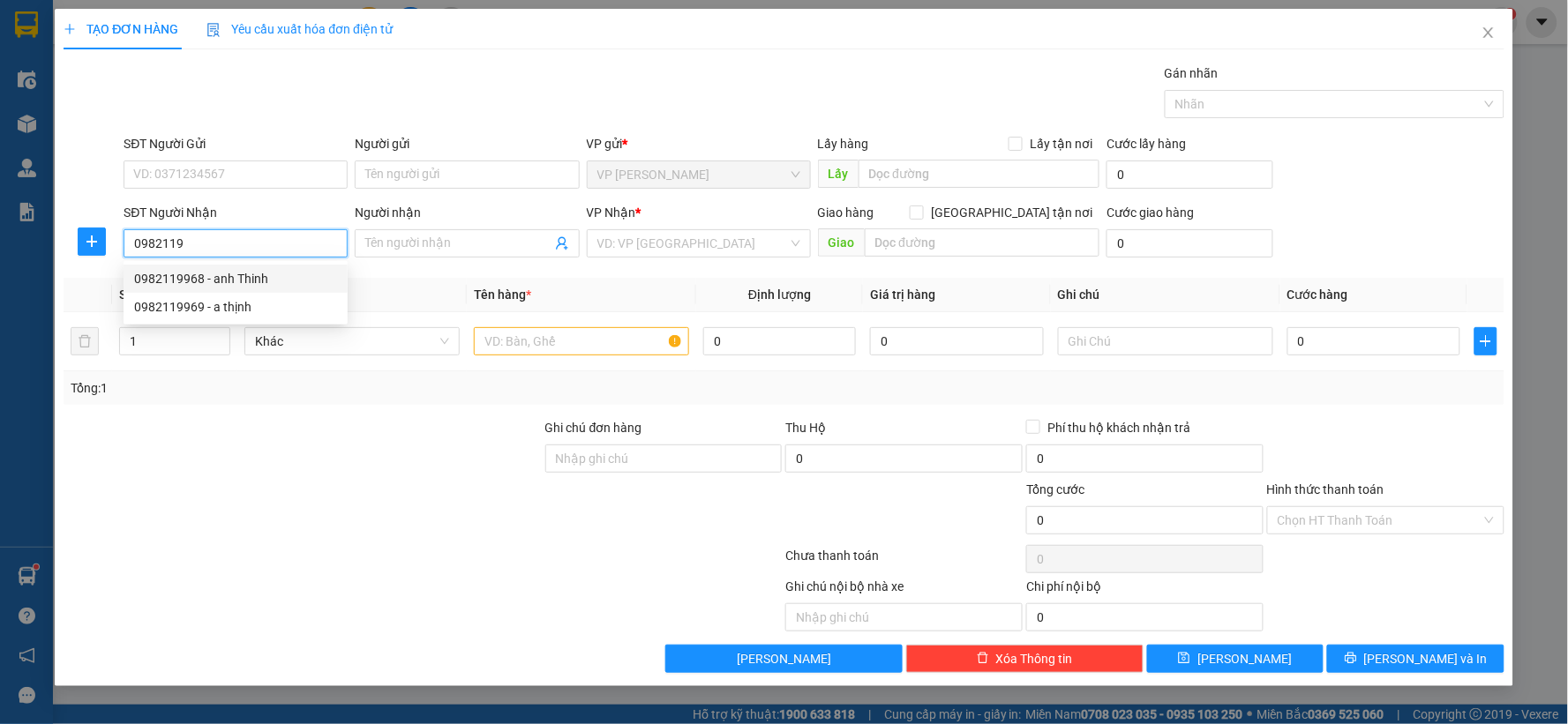
click at [231, 283] on div "0982119968 - anh Thinh" at bounding box center [235, 279] width 203 height 20
type input "0982119968"
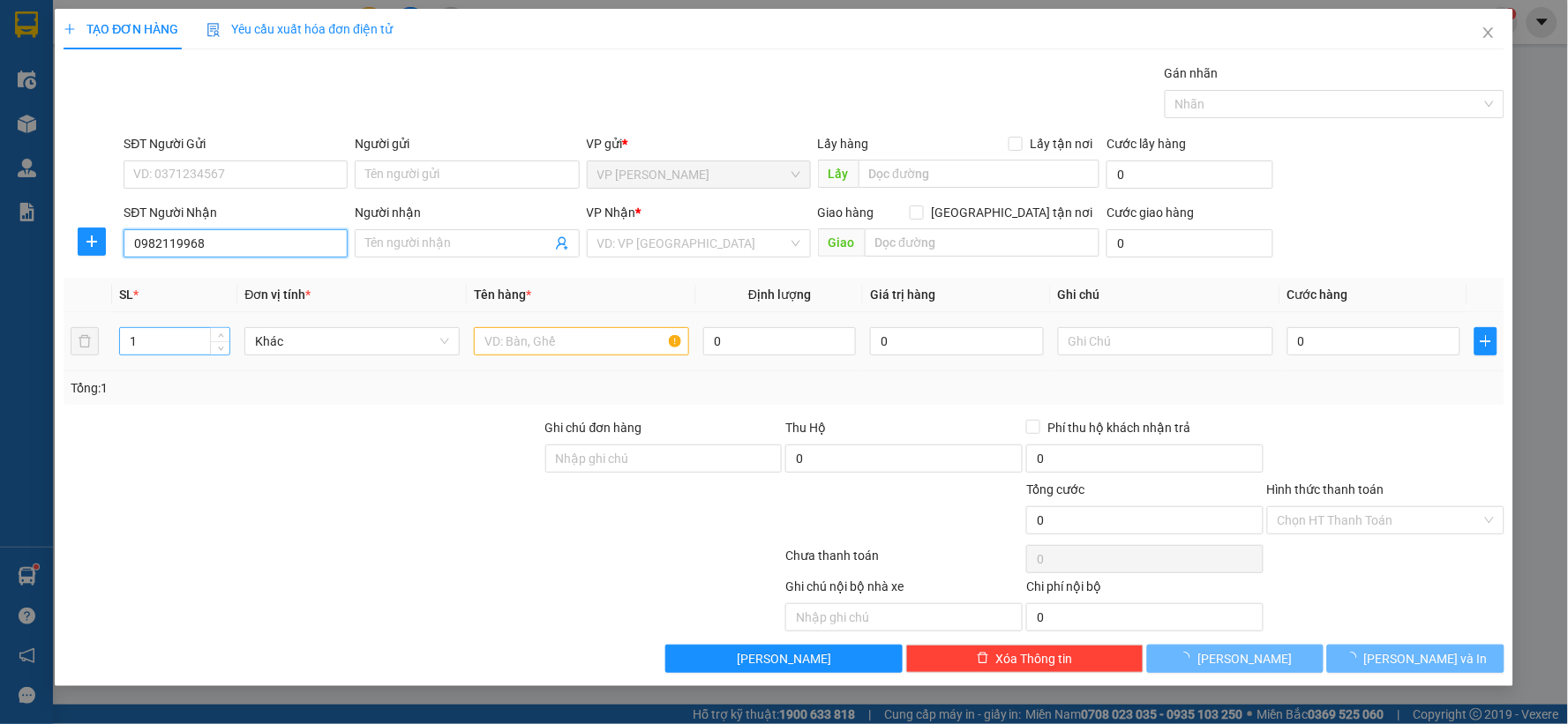
type input "anh Thinh"
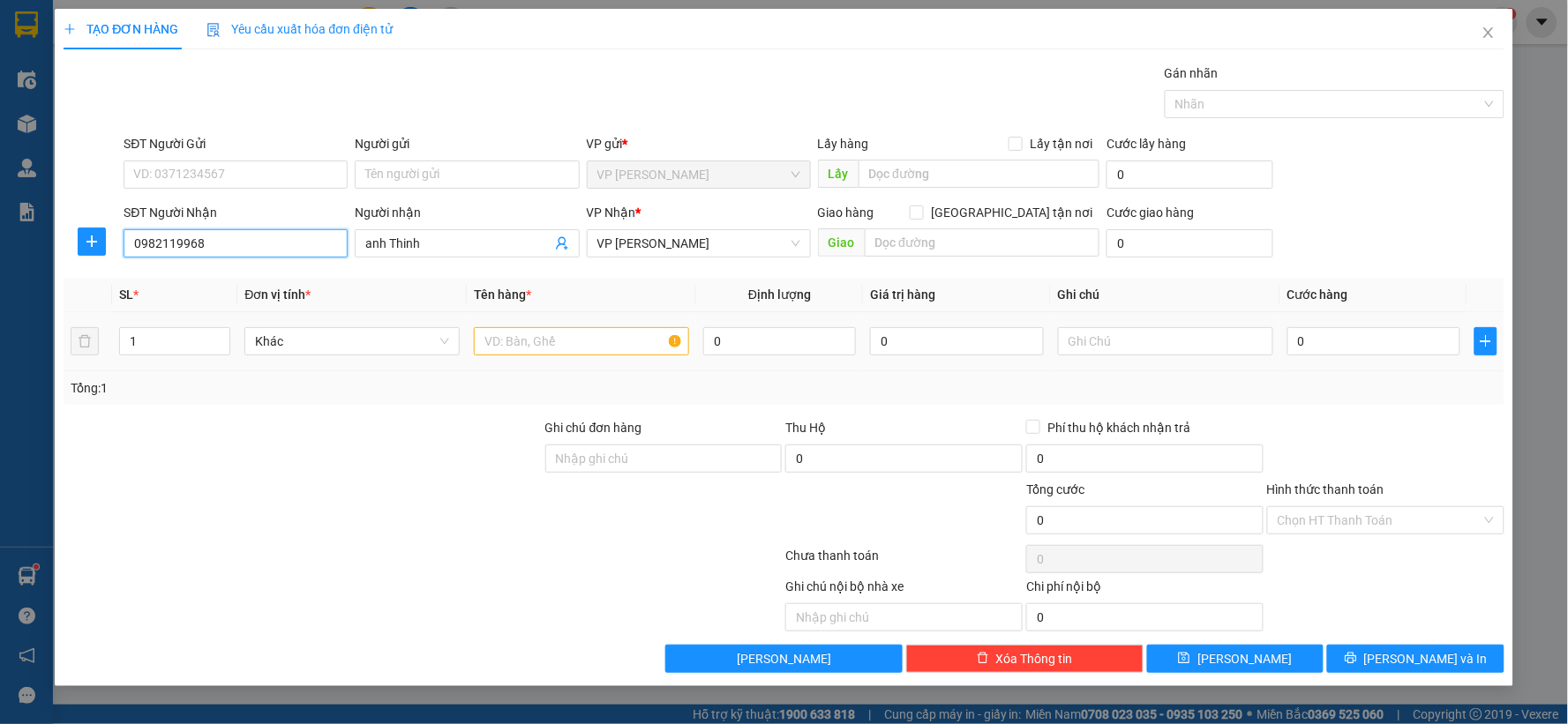
type input "0982119968"
click at [512, 338] on input "text" at bounding box center [582, 341] width 215 height 28
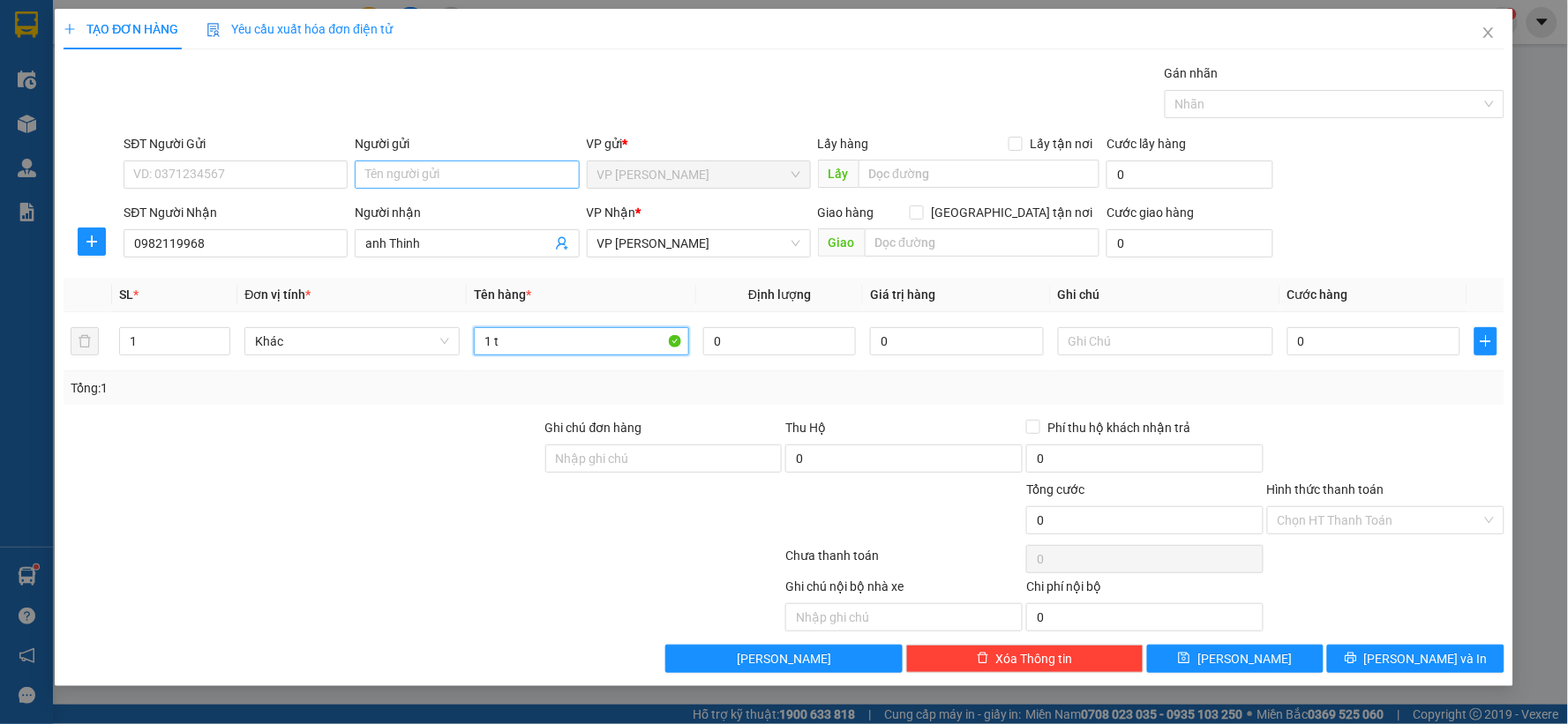
type input "1 t"
click at [469, 171] on input "Người gửi" at bounding box center [467, 174] width 224 height 28
type input "[DEMOGRAPHIC_DATA]"
click at [1382, 338] on input "0" at bounding box center [1374, 341] width 174 height 28
type input "5"
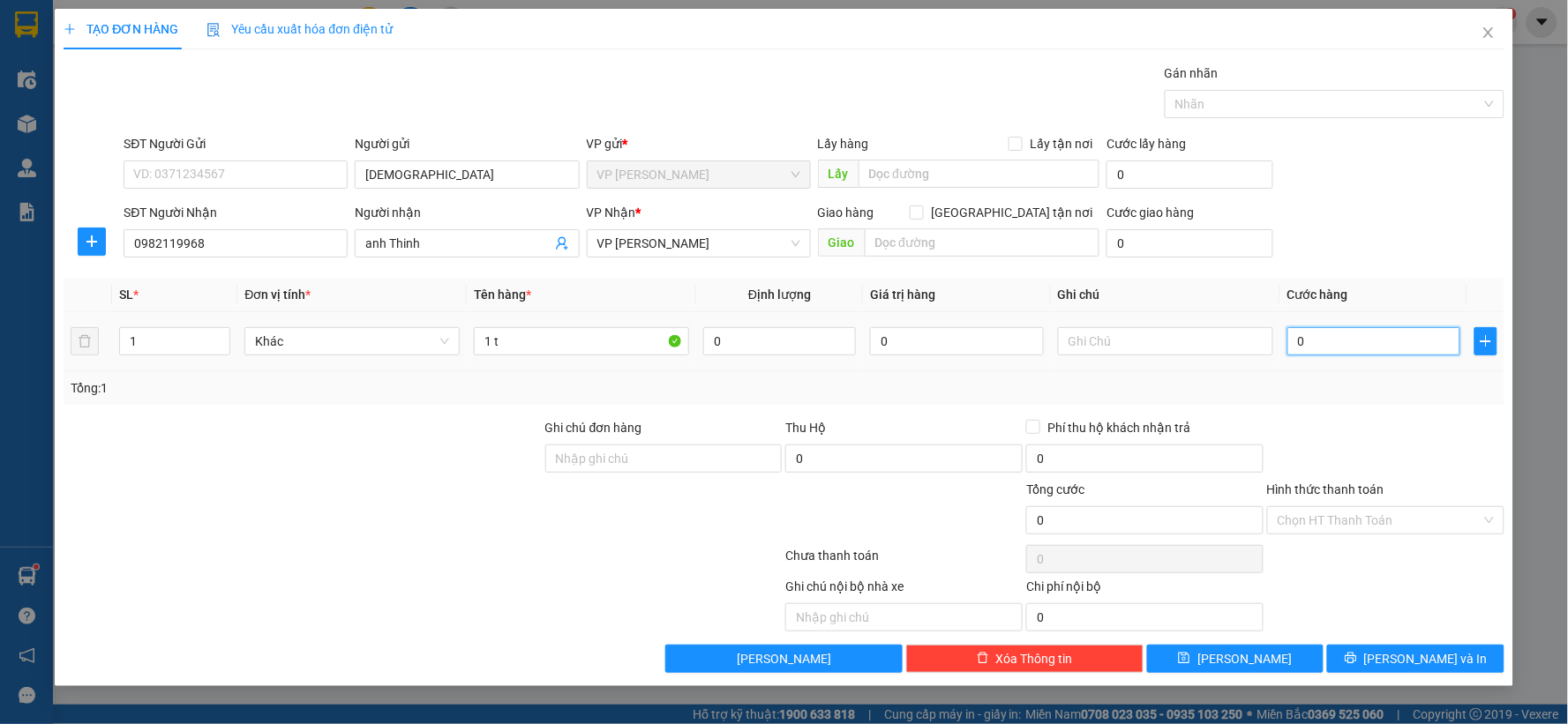
type input "5"
type input "50"
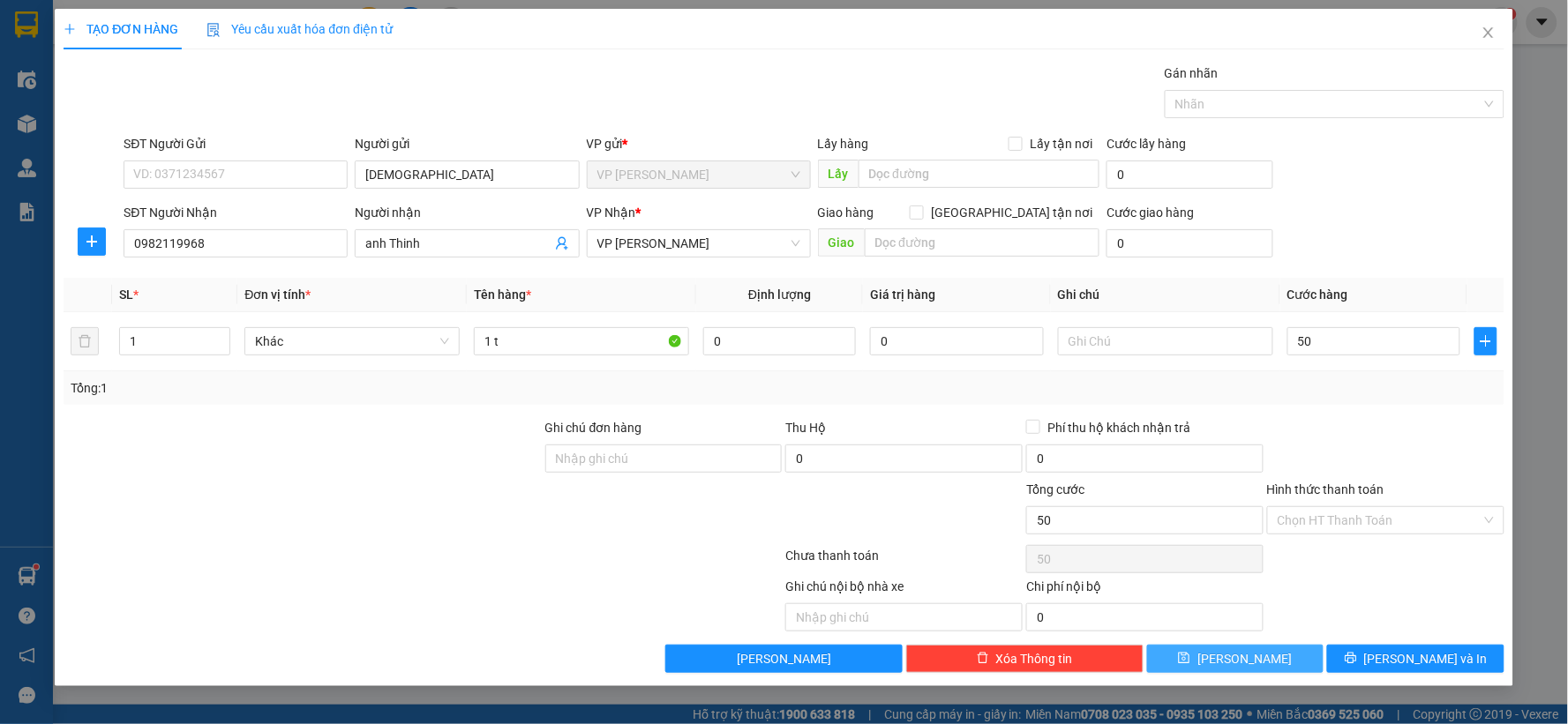
type input "50.000"
click at [1267, 648] on button "[PERSON_NAME]" at bounding box center [1236, 659] width 178 height 28
type input "0"
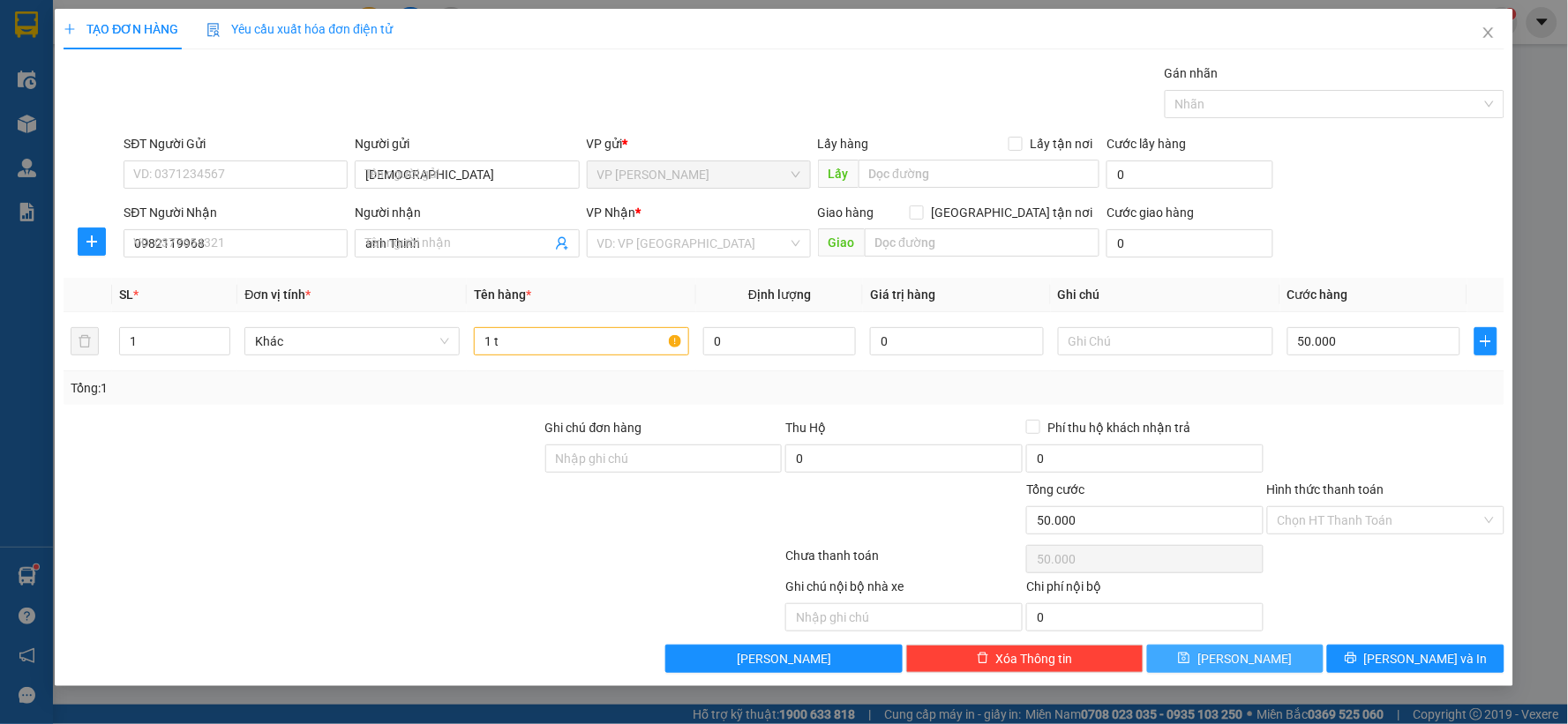
type input "0"
